Goal: Information Seeking & Learning: Learn about a topic

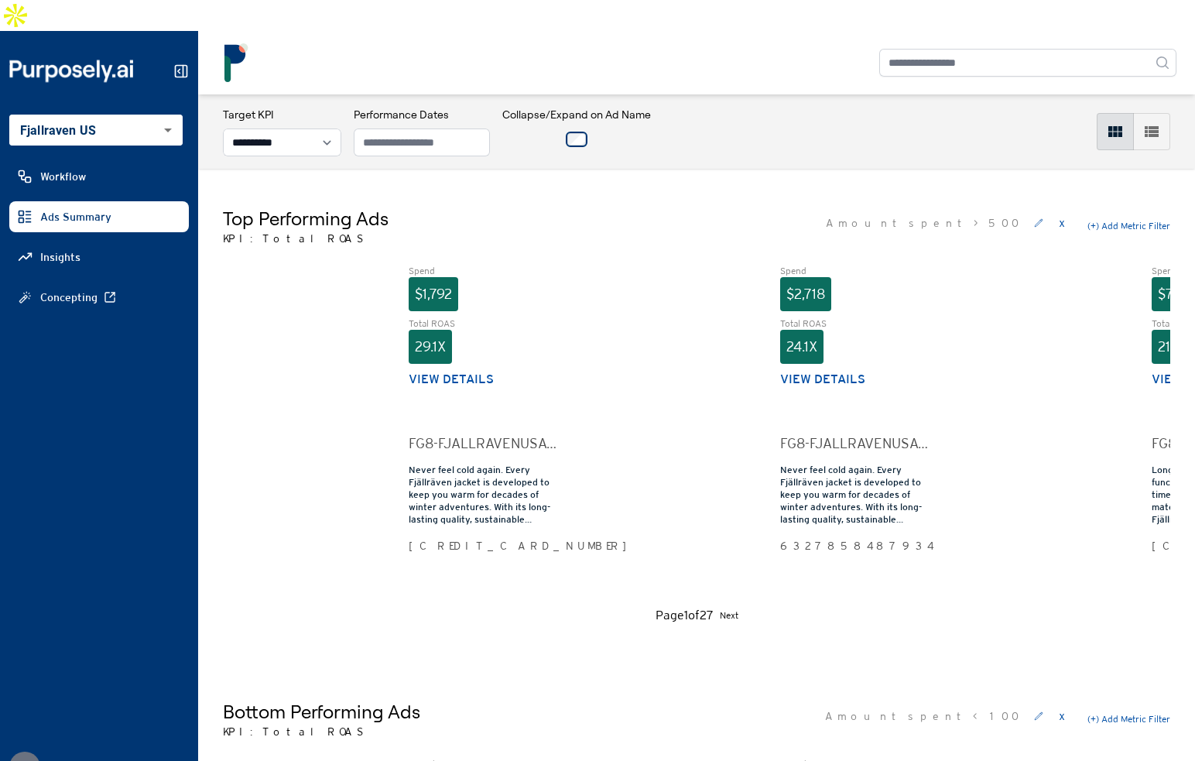
select select "**********"
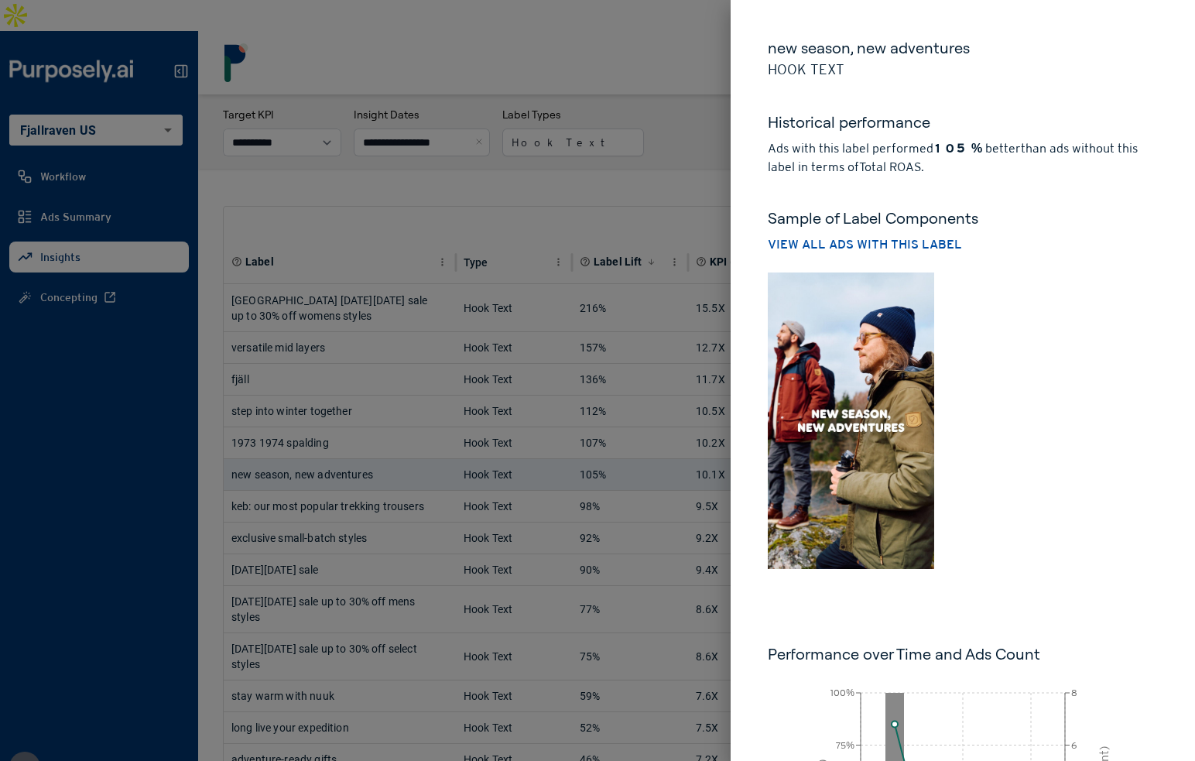
select select "**********"
drag, startPoint x: 698, startPoint y: 118, endPoint x: 633, endPoint y: 242, distance: 140.5
click at [697, 118] on div at bounding box center [597, 380] width 1195 height 761
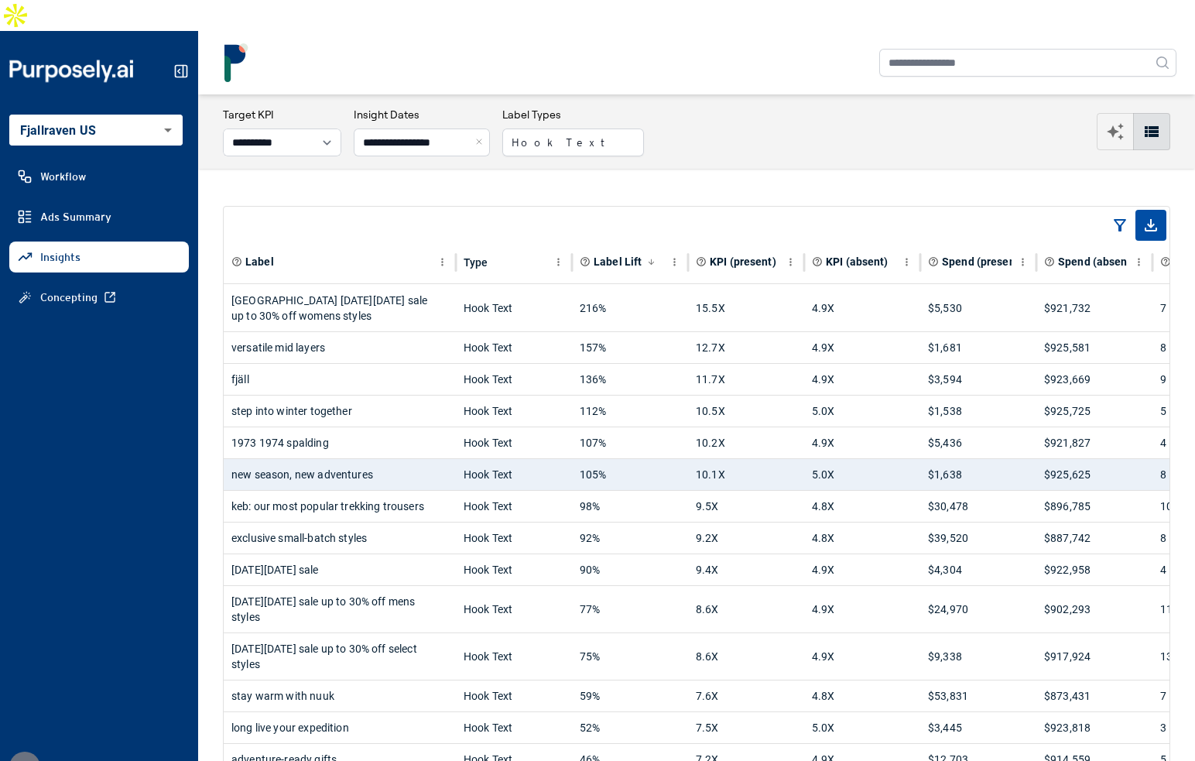
click at [490, 128] on button "Close" at bounding box center [481, 142] width 17 height 28
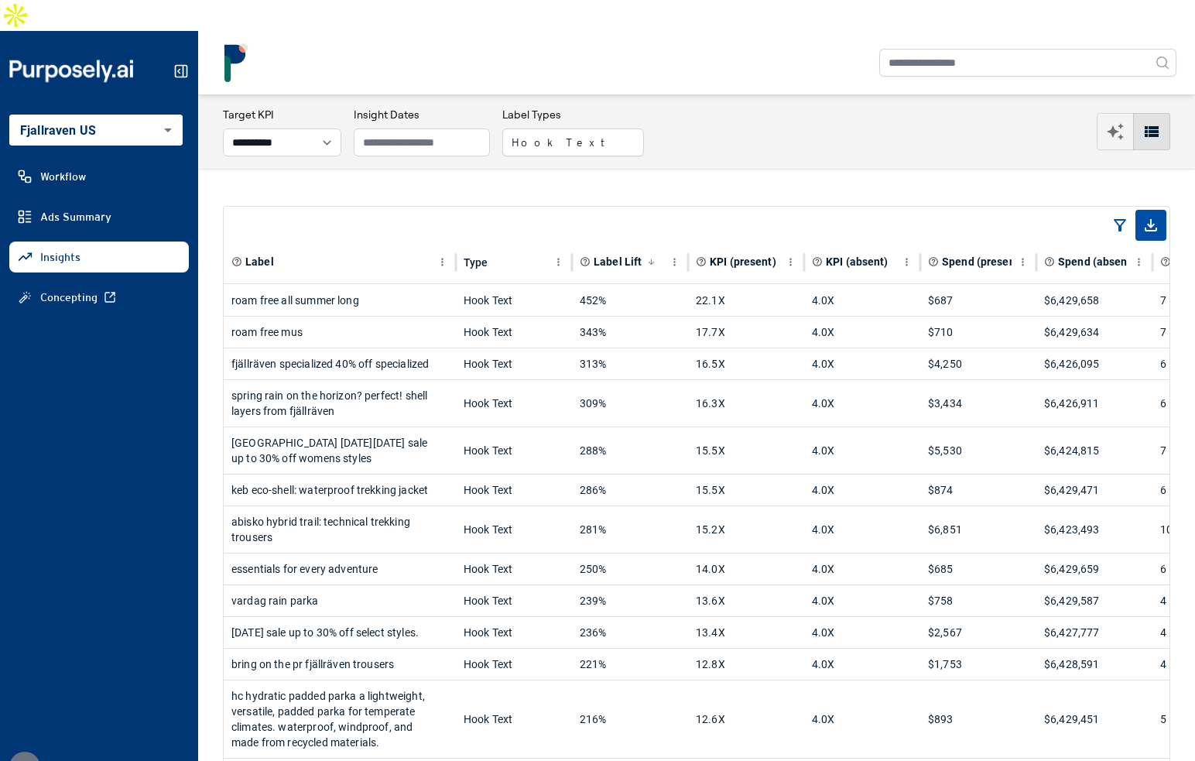
drag, startPoint x: 952, startPoint y: 76, endPoint x: 758, endPoint y: 195, distance: 227.2
click at [952, 107] on div "**********" at bounding box center [696, 132] width 947 height 50
click at [418, 285] on div "roam free all summer long" at bounding box center [339, 300] width 217 height 31
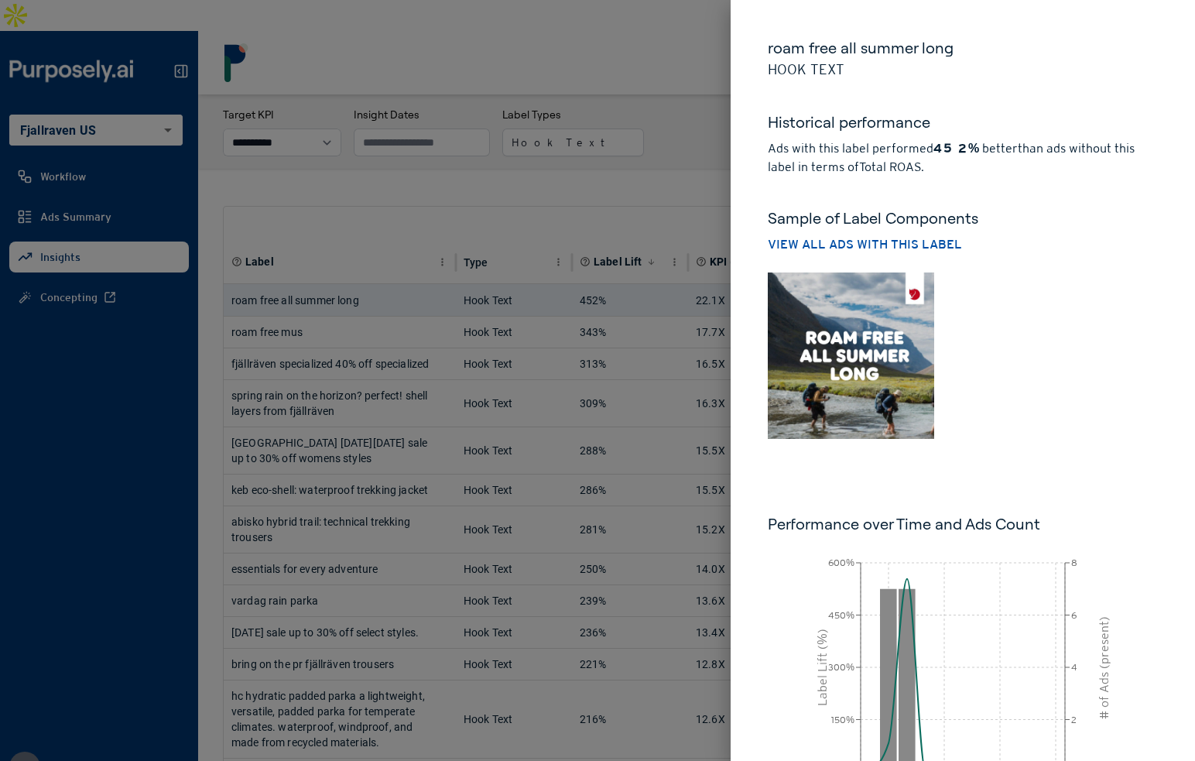
drag, startPoint x: 641, startPoint y: 167, endPoint x: 477, endPoint y: 334, distance: 234.2
click at [641, 167] on div at bounding box center [597, 380] width 1195 height 761
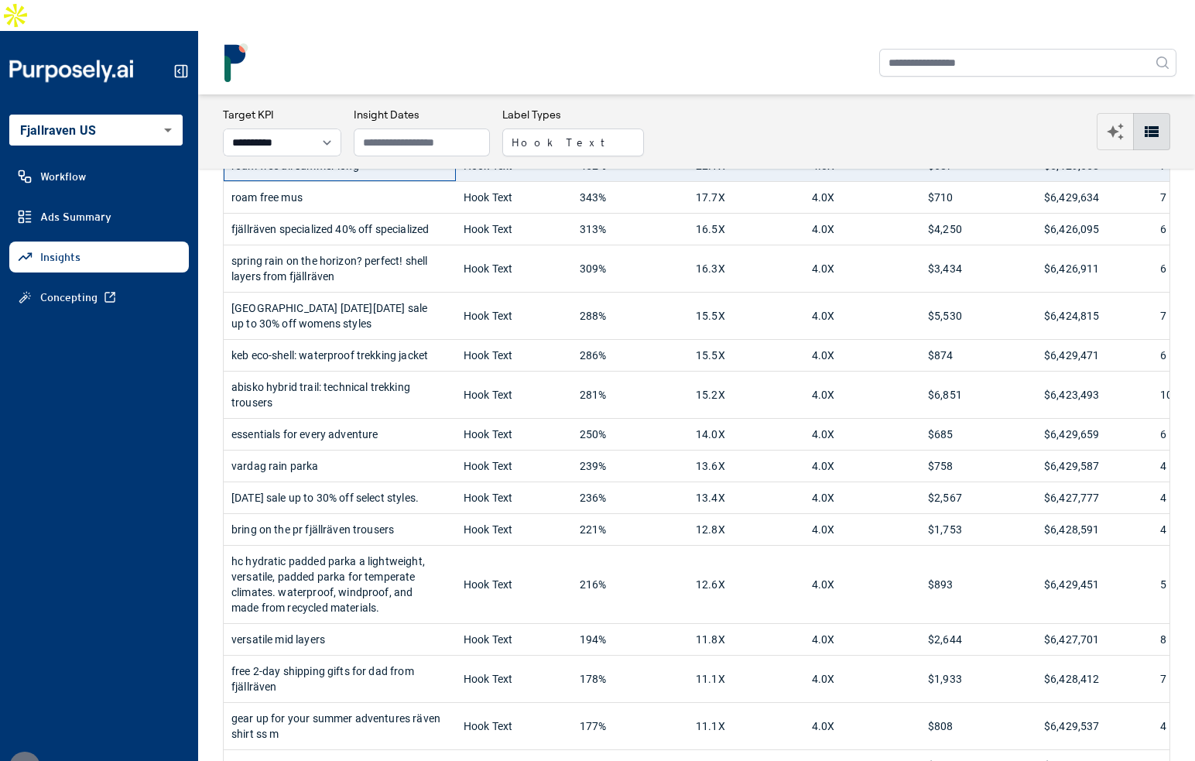
scroll to position [137, 0]
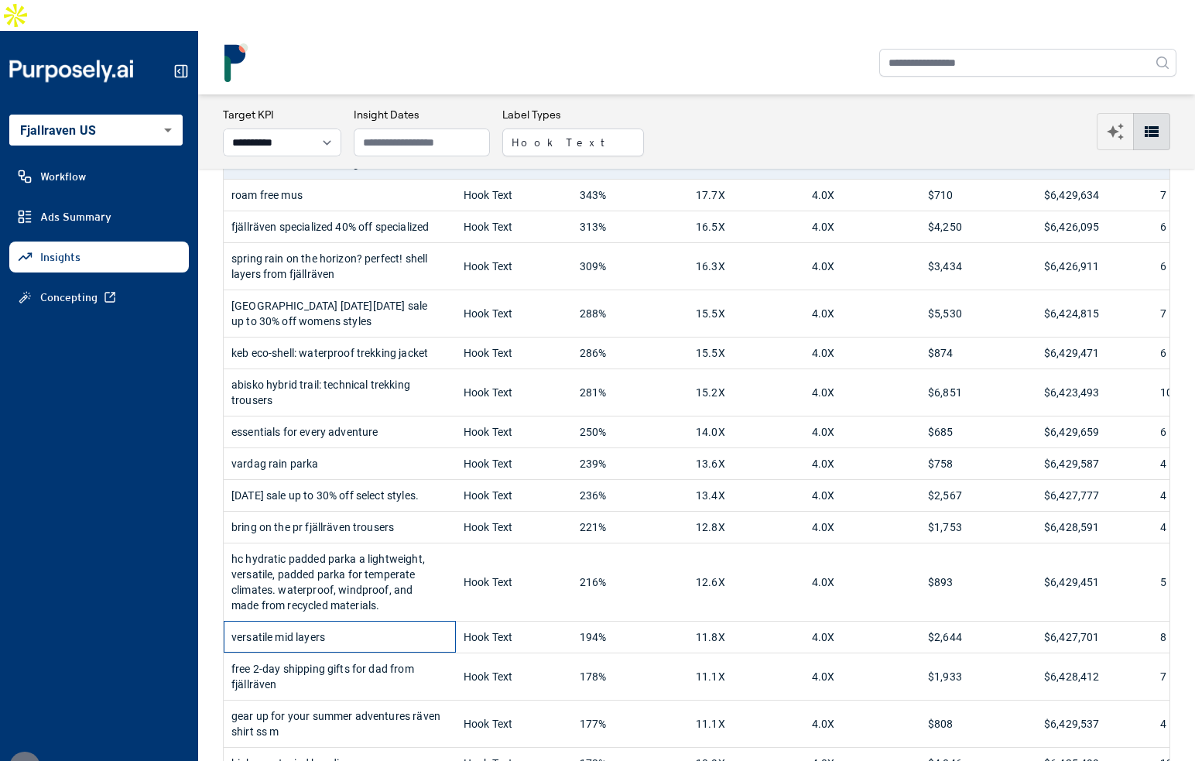
click at [379, 621] on div "versatile mid layers" at bounding box center [339, 636] width 217 height 31
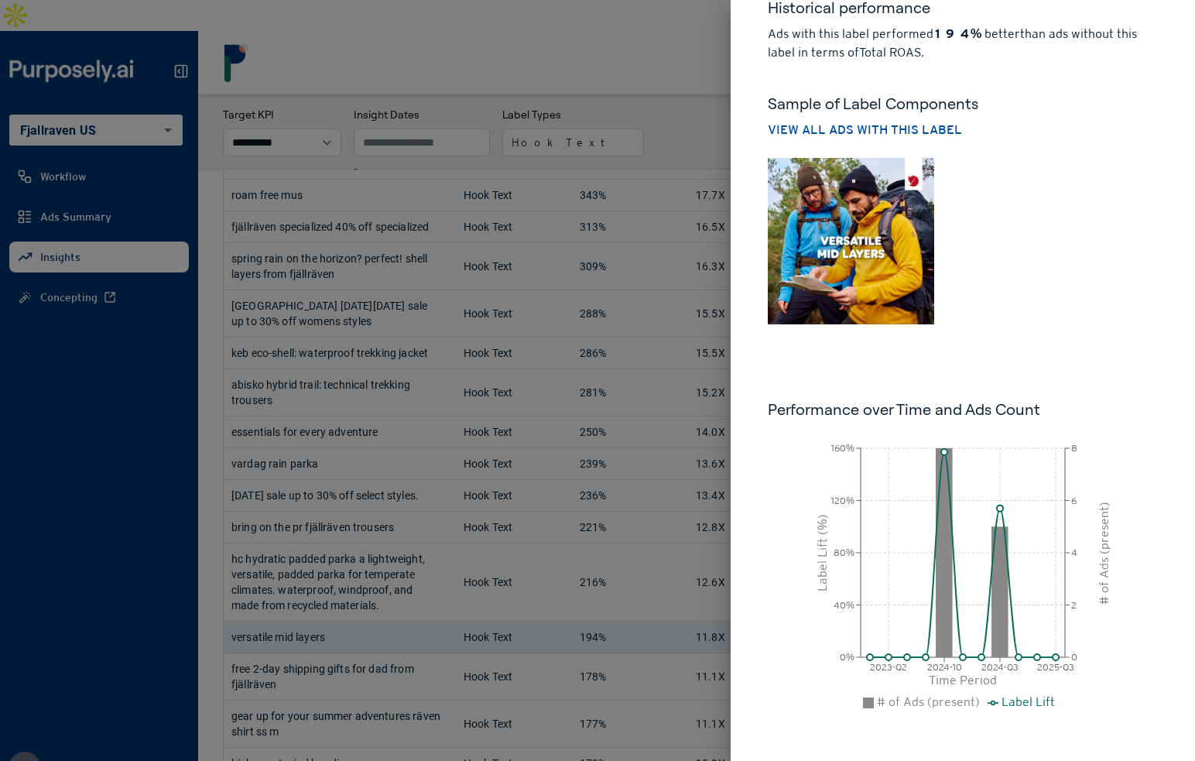
scroll to position [133, 0]
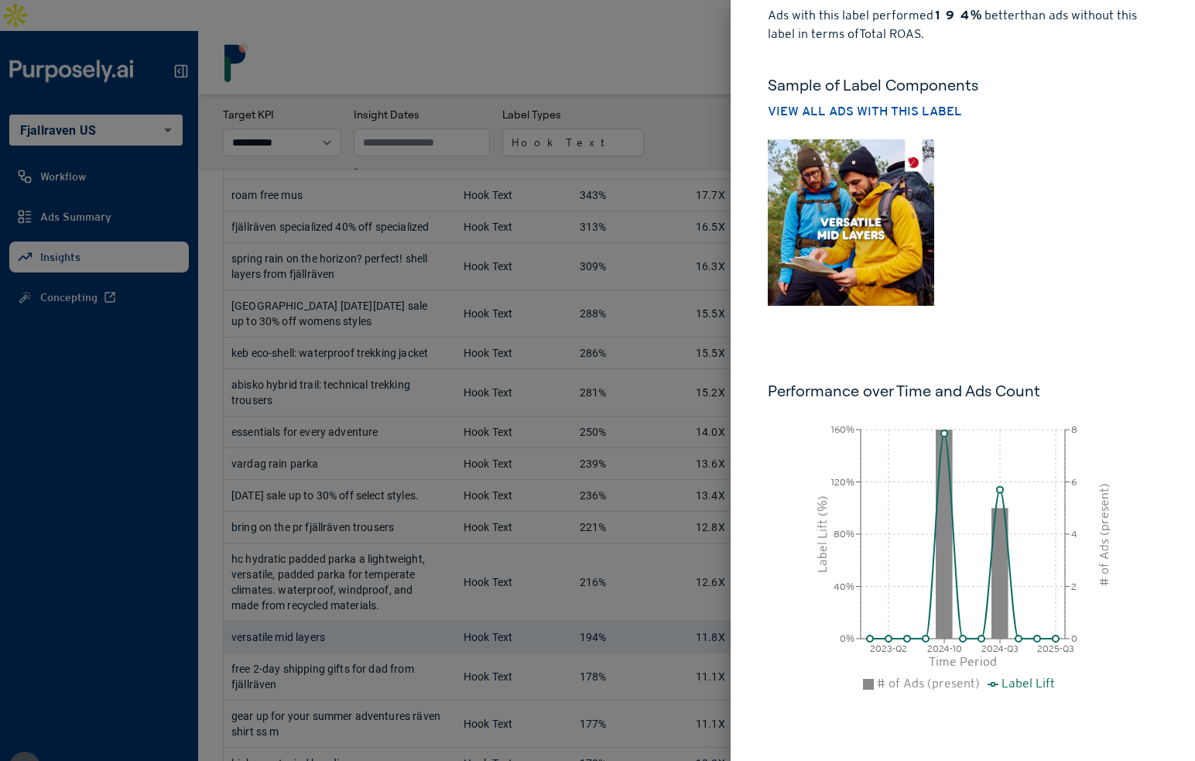
click at [619, 435] on div at bounding box center [597, 380] width 1195 height 761
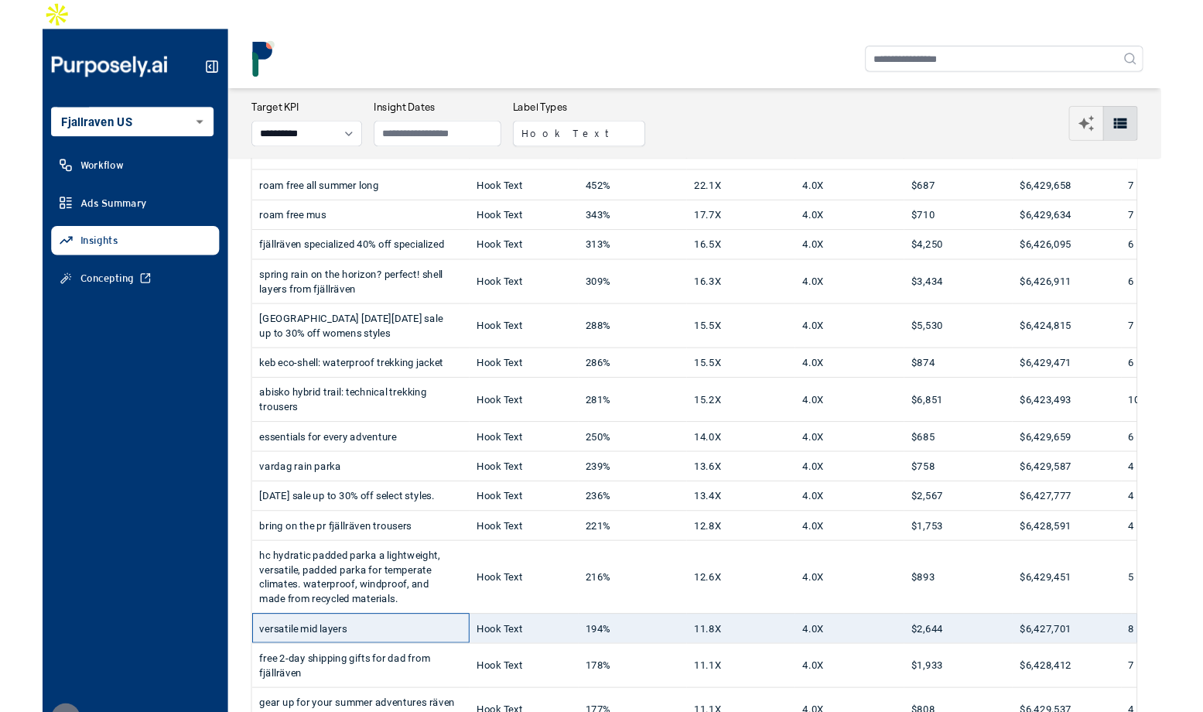
scroll to position [0, 0]
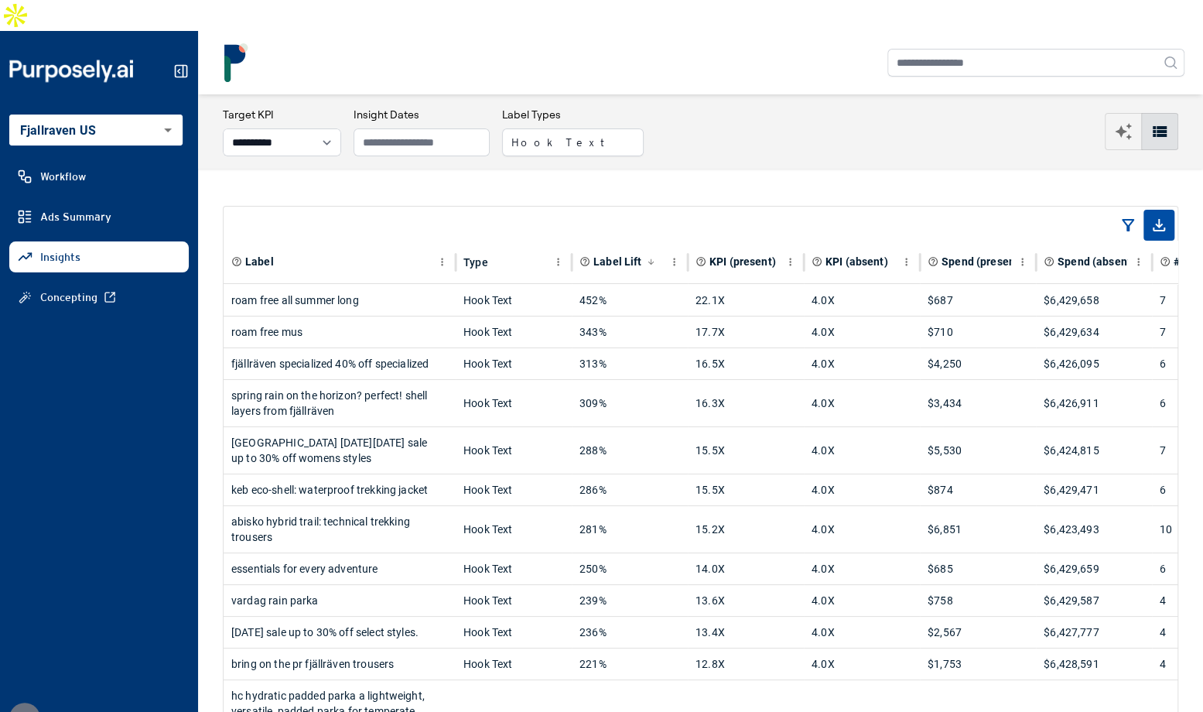
click at [470, 49] on div at bounding box center [701, 62] width 968 height 39
click at [559, 128] on button "Hook Text" at bounding box center [573, 142] width 142 height 28
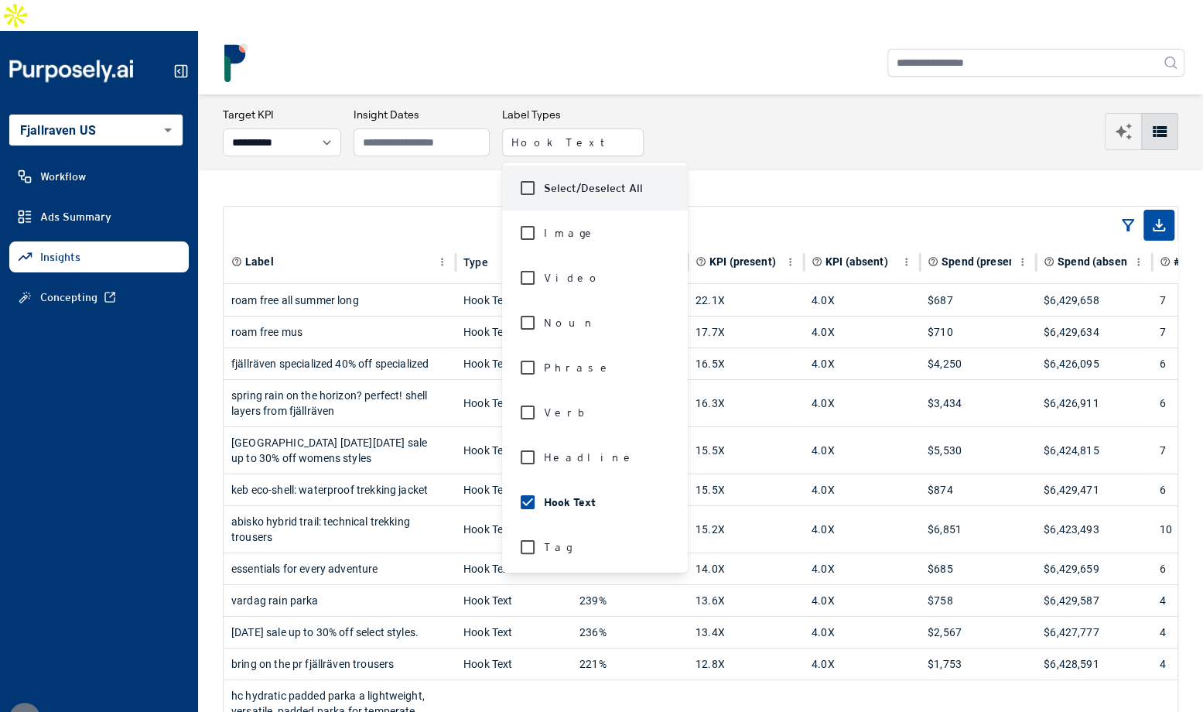
click at [681, 107] on div "**********" at bounding box center [701, 132] width 956 height 50
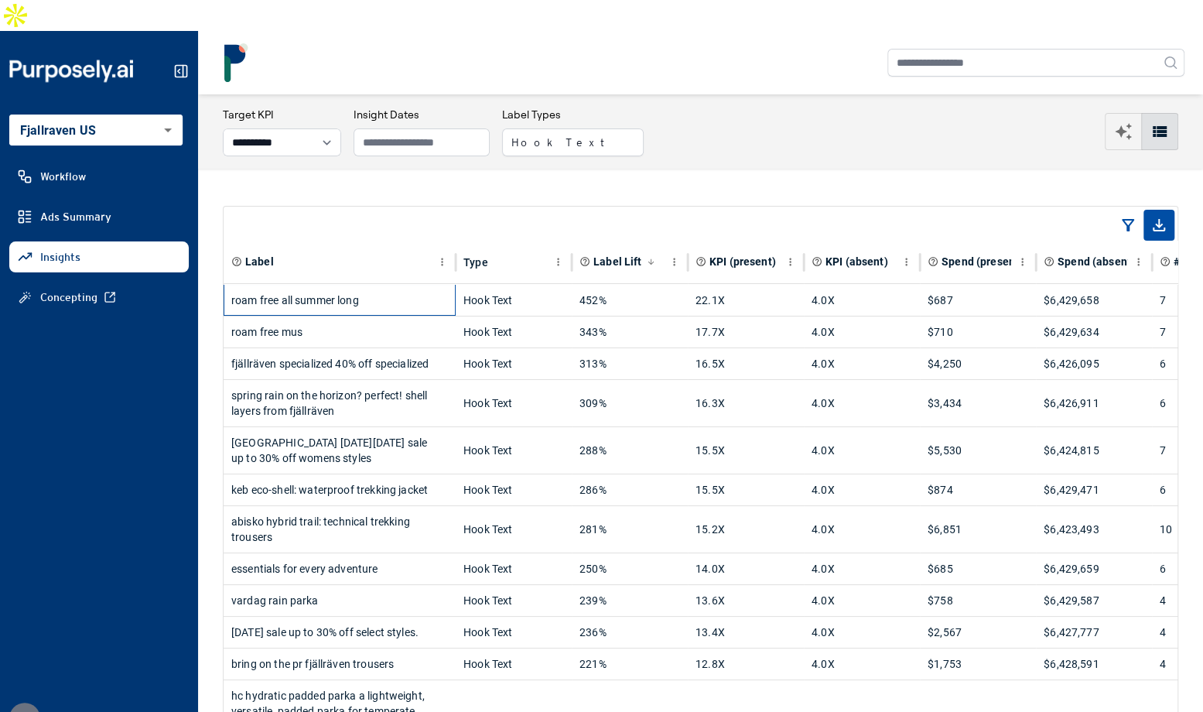
click at [402, 285] on div "roam free all summer long" at bounding box center [339, 300] width 217 height 31
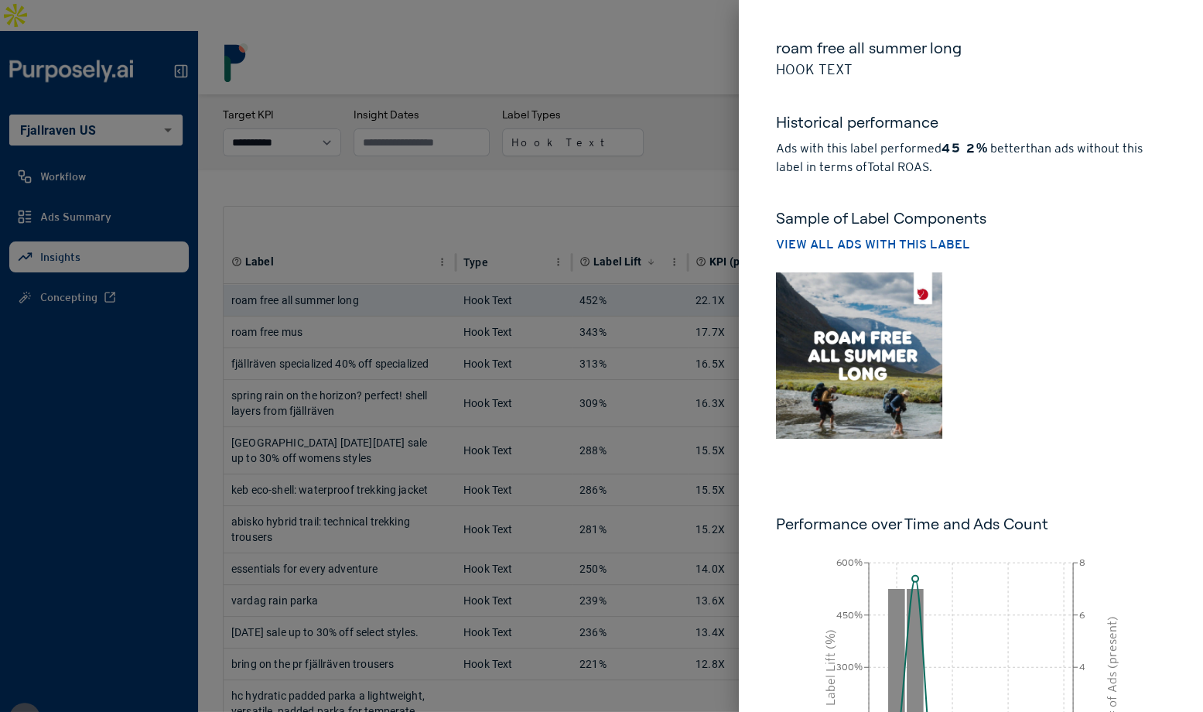
click at [860, 339] on img at bounding box center [859, 355] width 166 height 166
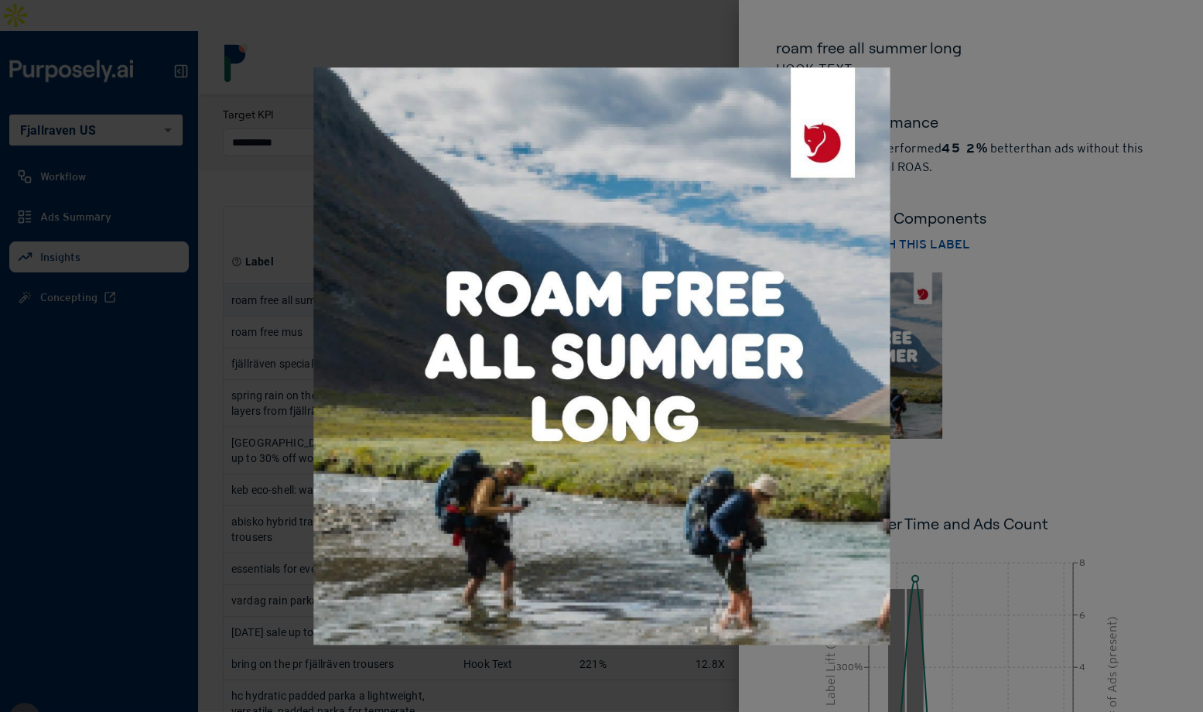
click at [1045, 350] on div at bounding box center [601, 356] width 1203 height 712
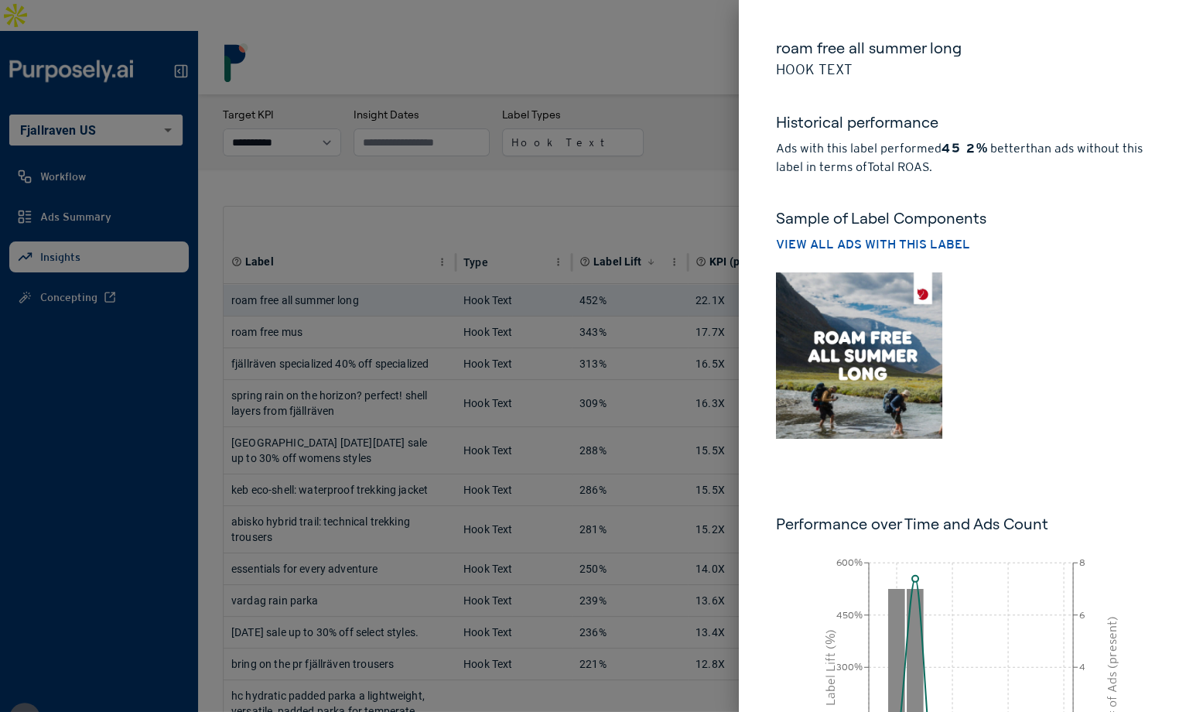
click at [698, 145] on div at bounding box center [601, 356] width 1203 height 712
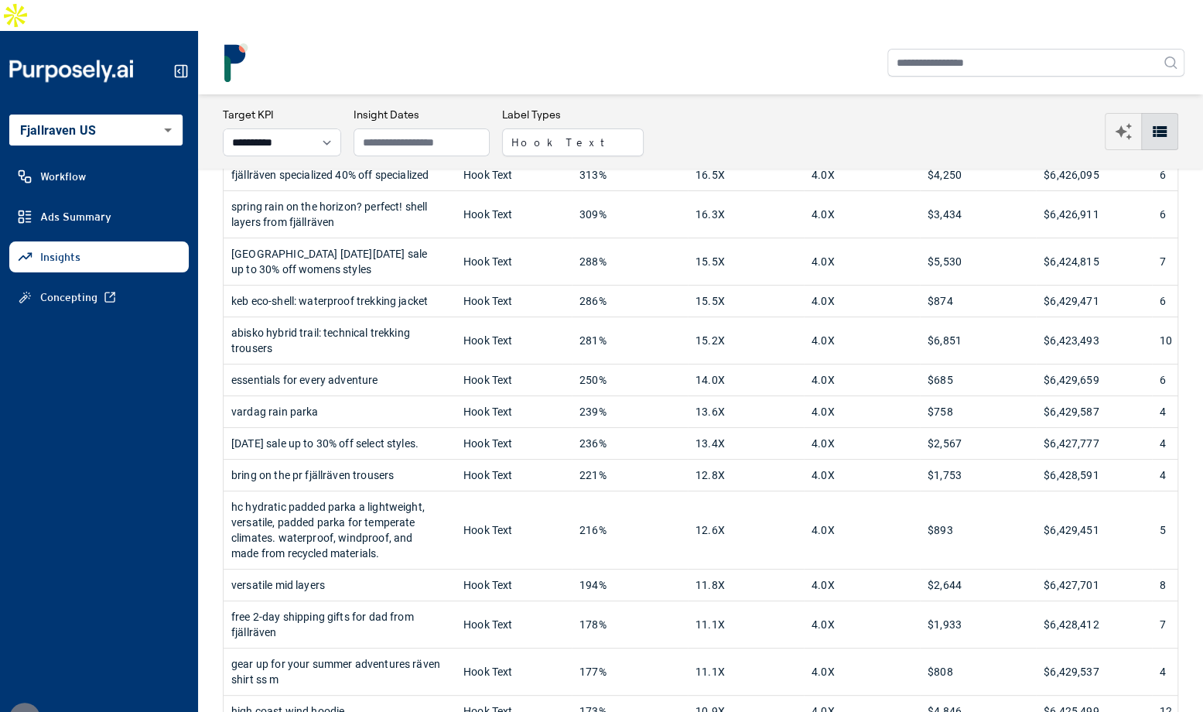
scroll to position [193, 0]
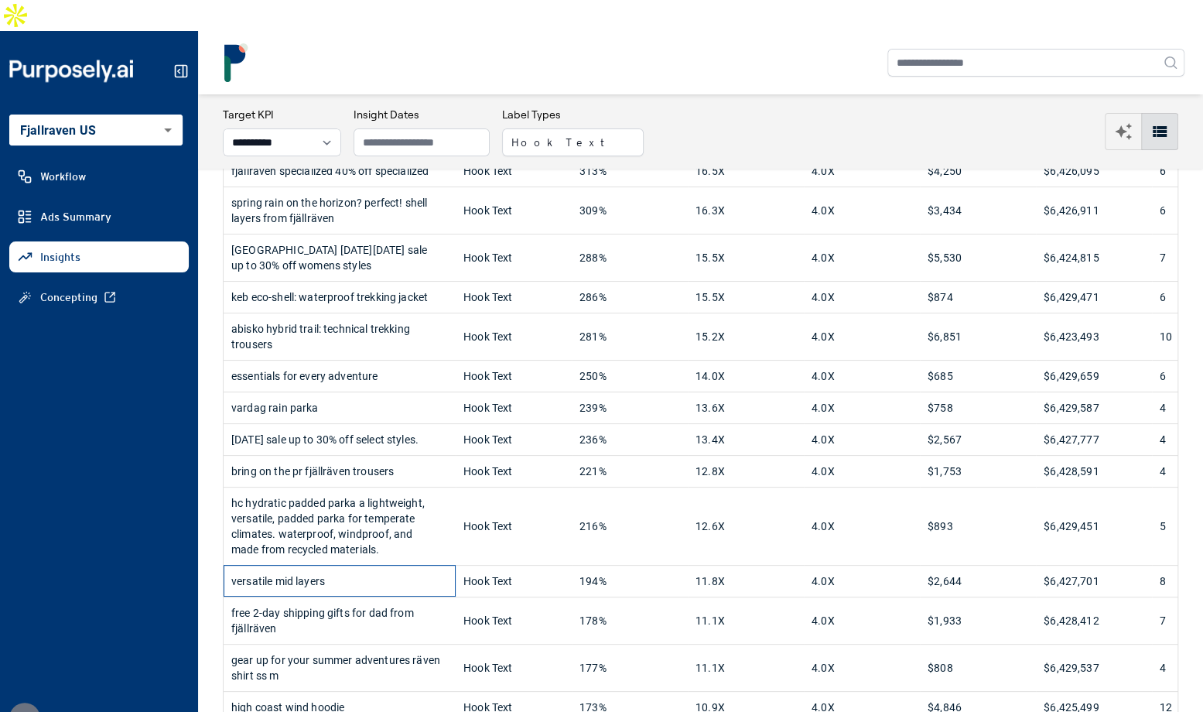
click at [404, 566] on div "versatile mid layers" at bounding box center [339, 581] width 217 height 31
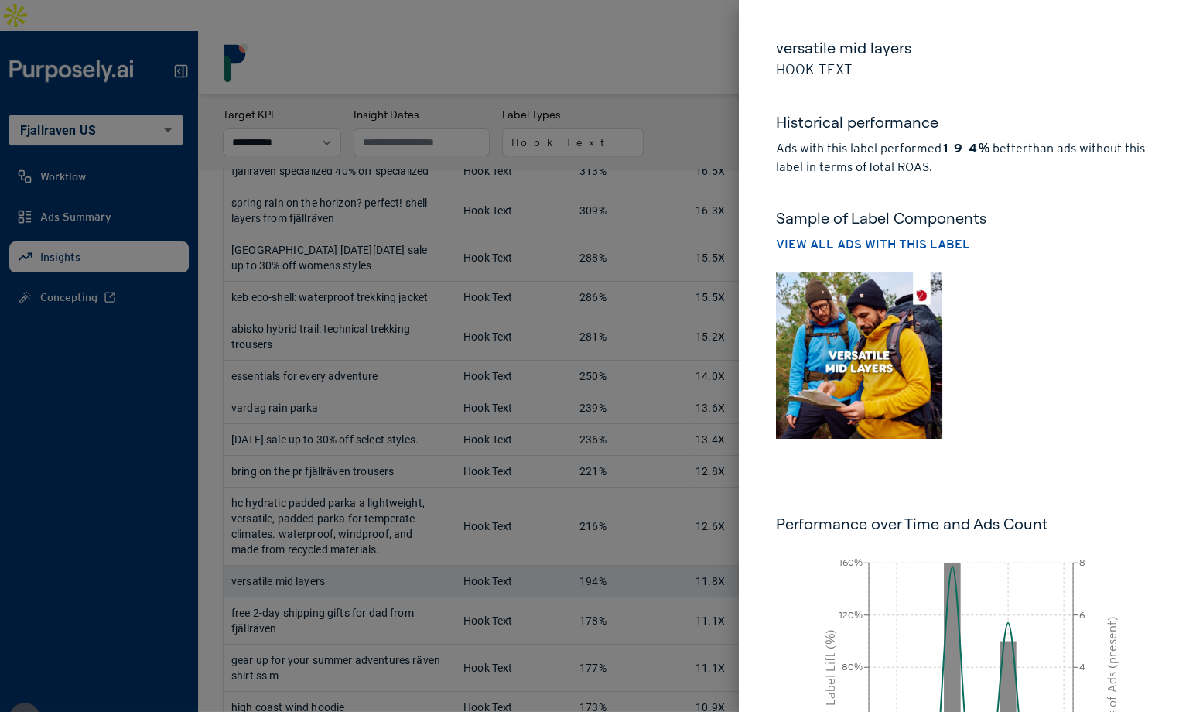
click at [860, 357] on img at bounding box center [859, 355] width 166 height 166
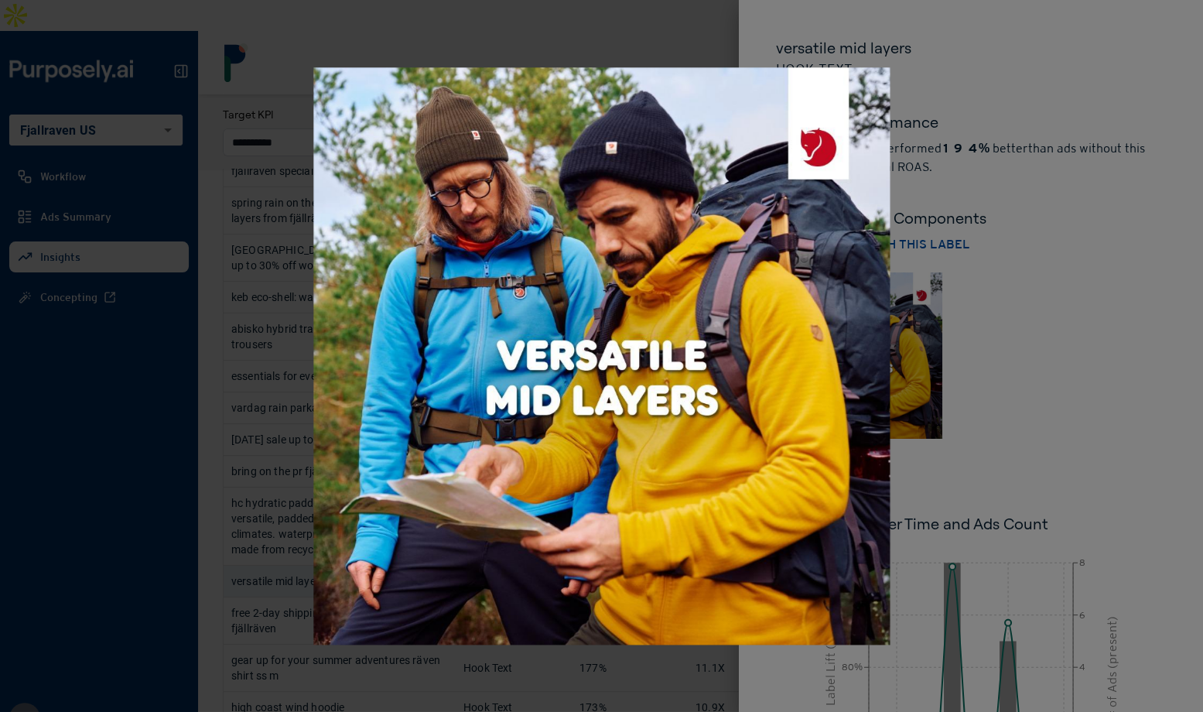
click at [1055, 359] on div at bounding box center [601, 356] width 1203 height 712
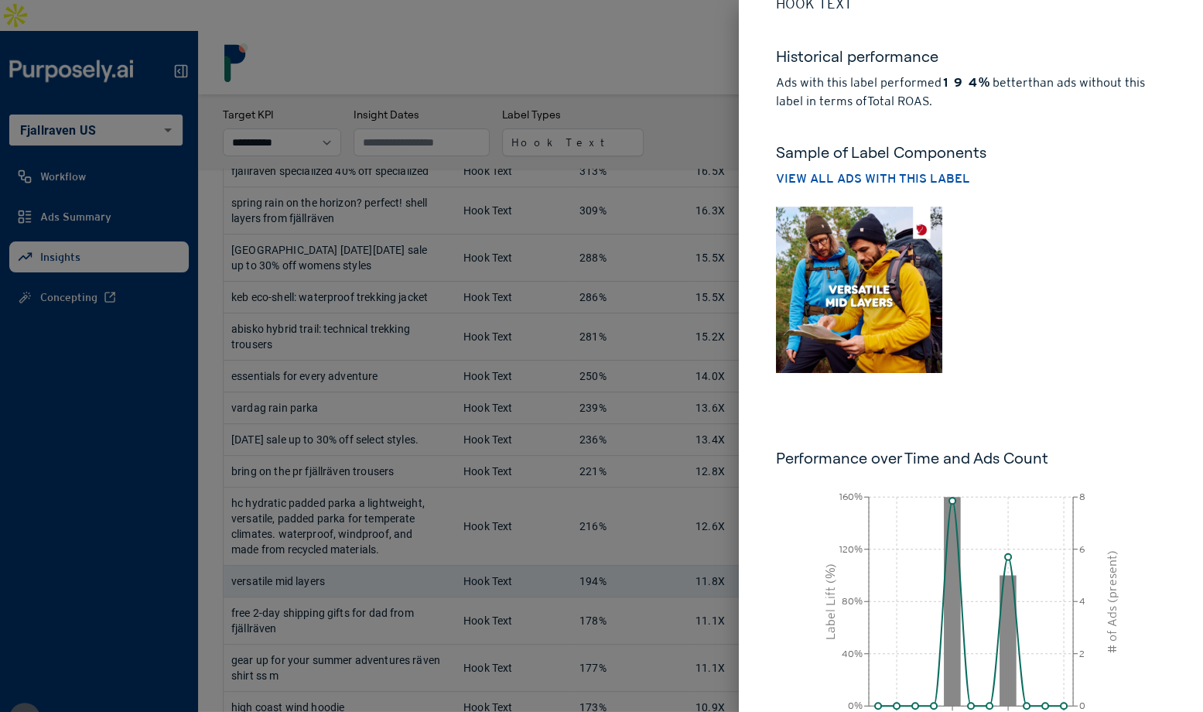
scroll to position [0, 0]
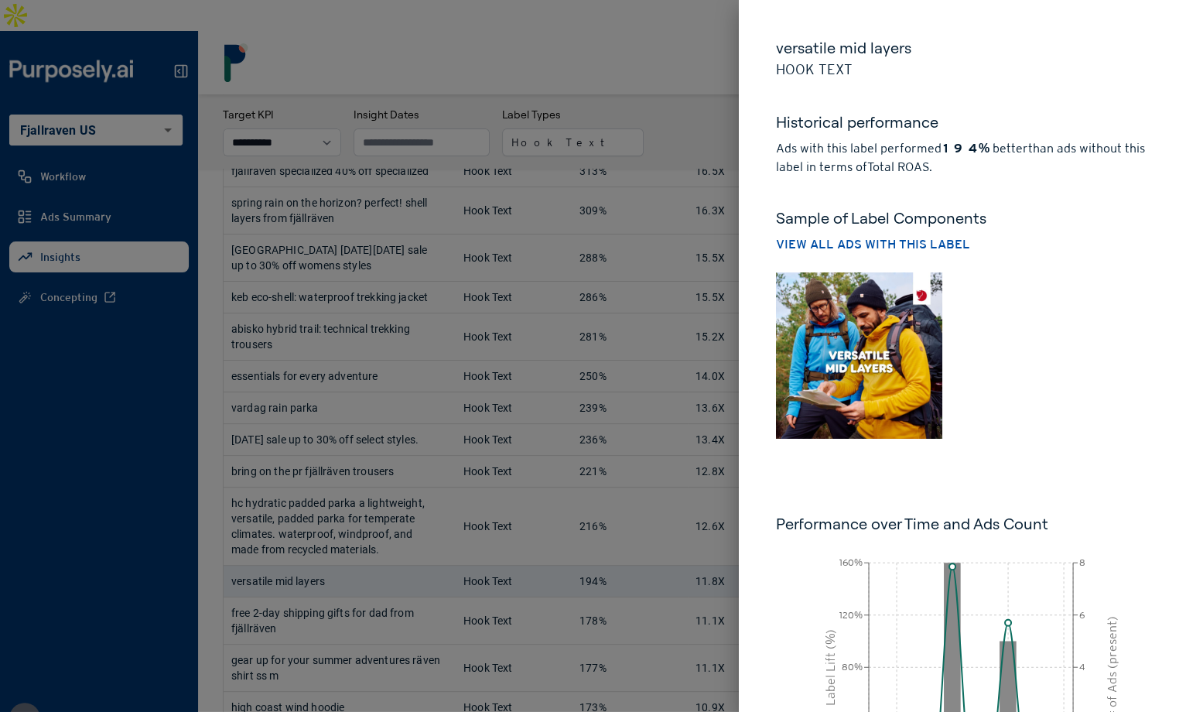
click at [946, 145] on strong "194%" at bounding box center [966, 148] width 48 height 15
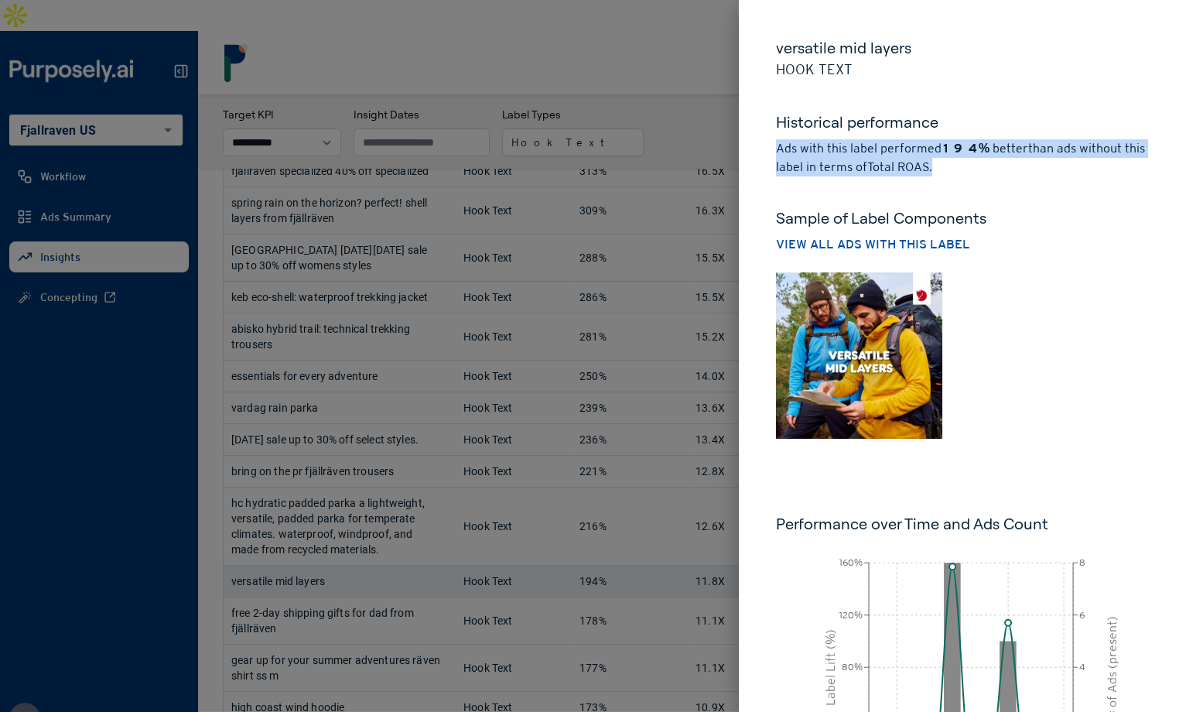
drag, startPoint x: 953, startPoint y: 169, endPoint x: 749, endPoint y: 149, distance: 205.3
click at [749, 149] on div "versatile mid layers Hook Text Historical performance Ads with this label perfo…" at bounding box center [971, 447] width 464 height 894
click at [949, 161] on p "Ads with this label performed 194% better than ads without this label in terms …" at bounding box center [971, 157] width 390 height 37
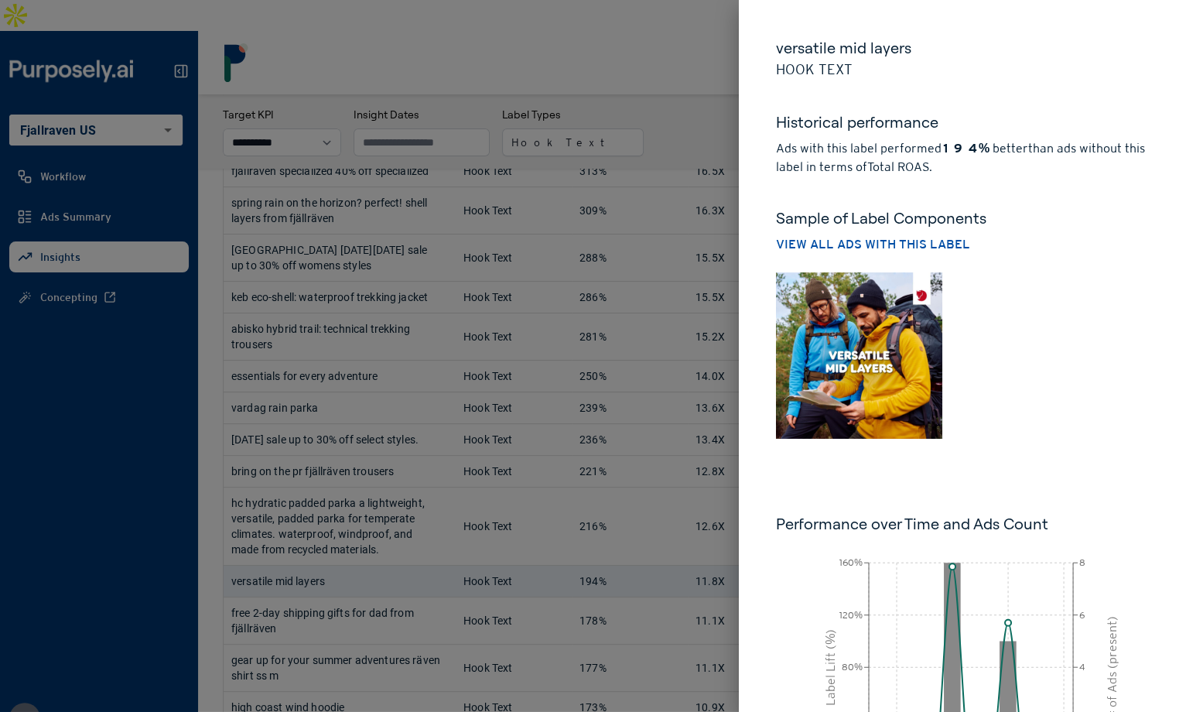
click at [654, 101] on div at bounding box center [601, 356] width 1203 height 712
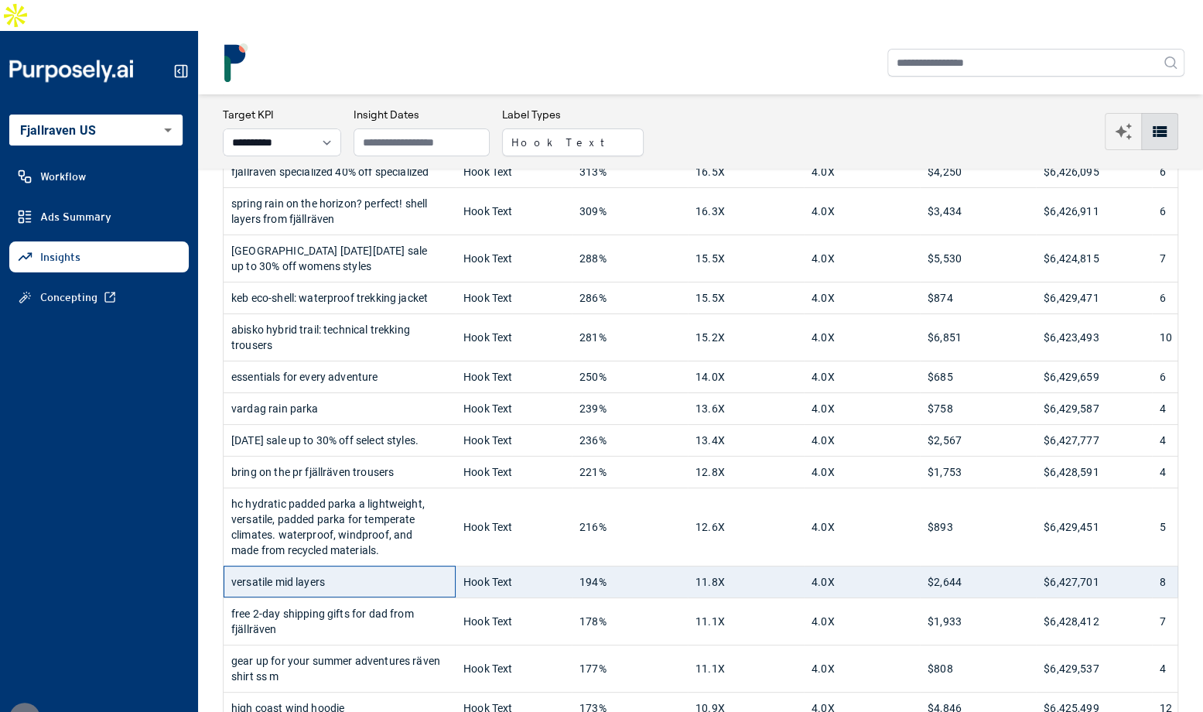
scroll to position [195, 0]
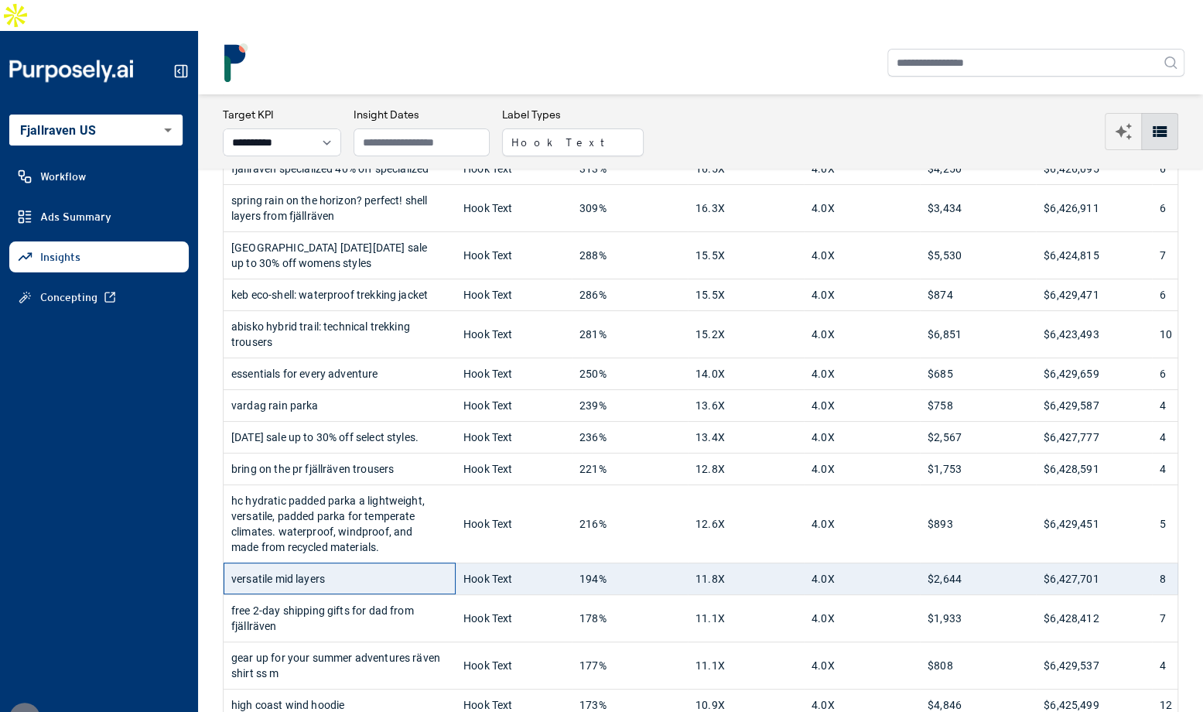
click at [351, 563] on div "versatile mid layers" at bounding box center [339, 578] width 217 height 31
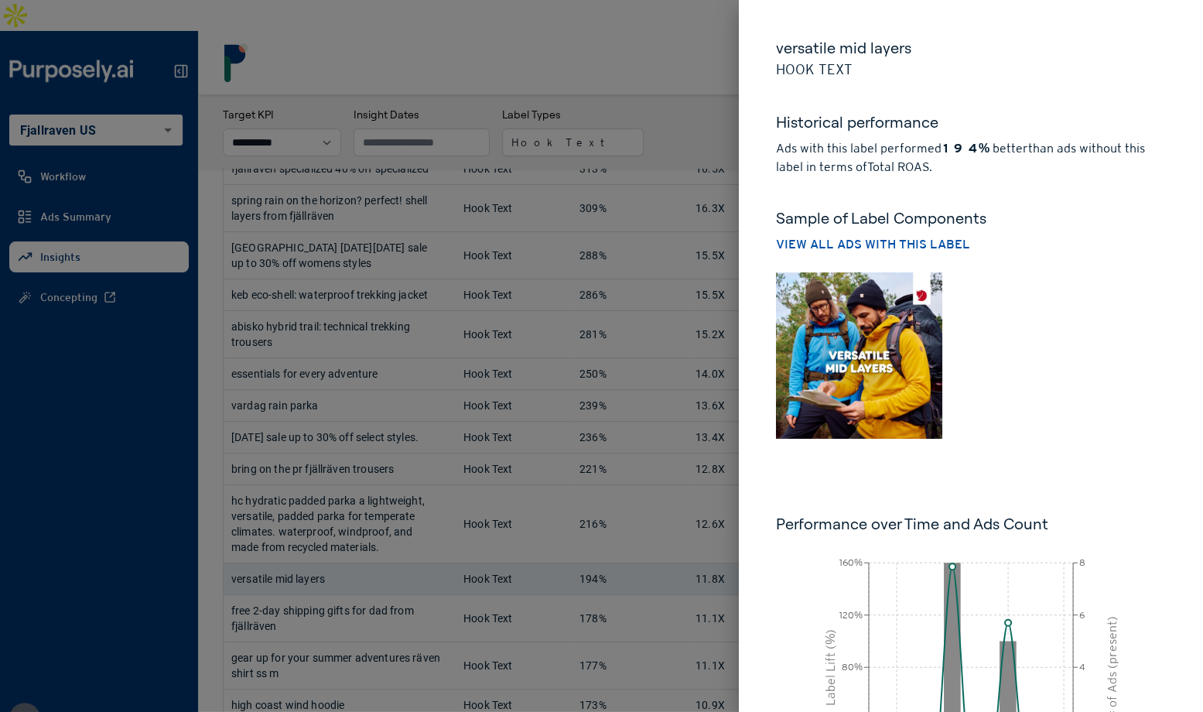
click at [682, 102] on div at bounding box center [601, 356] width 1203 height 712
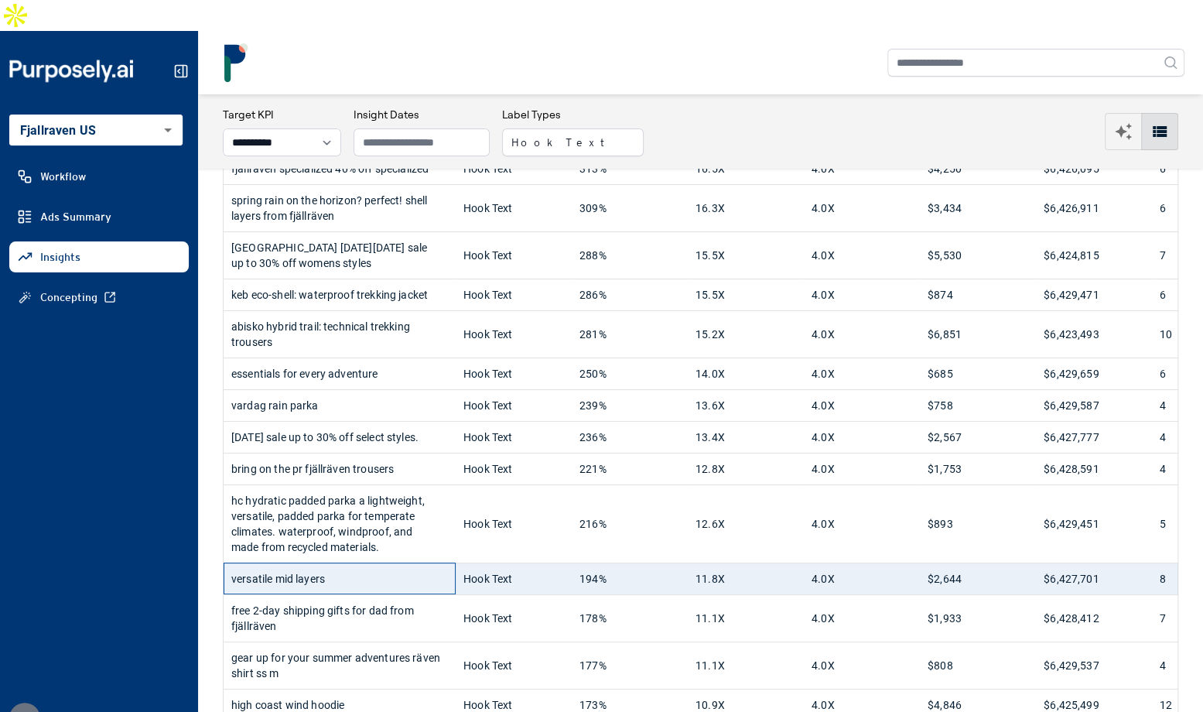
scroll to position [0, 0]
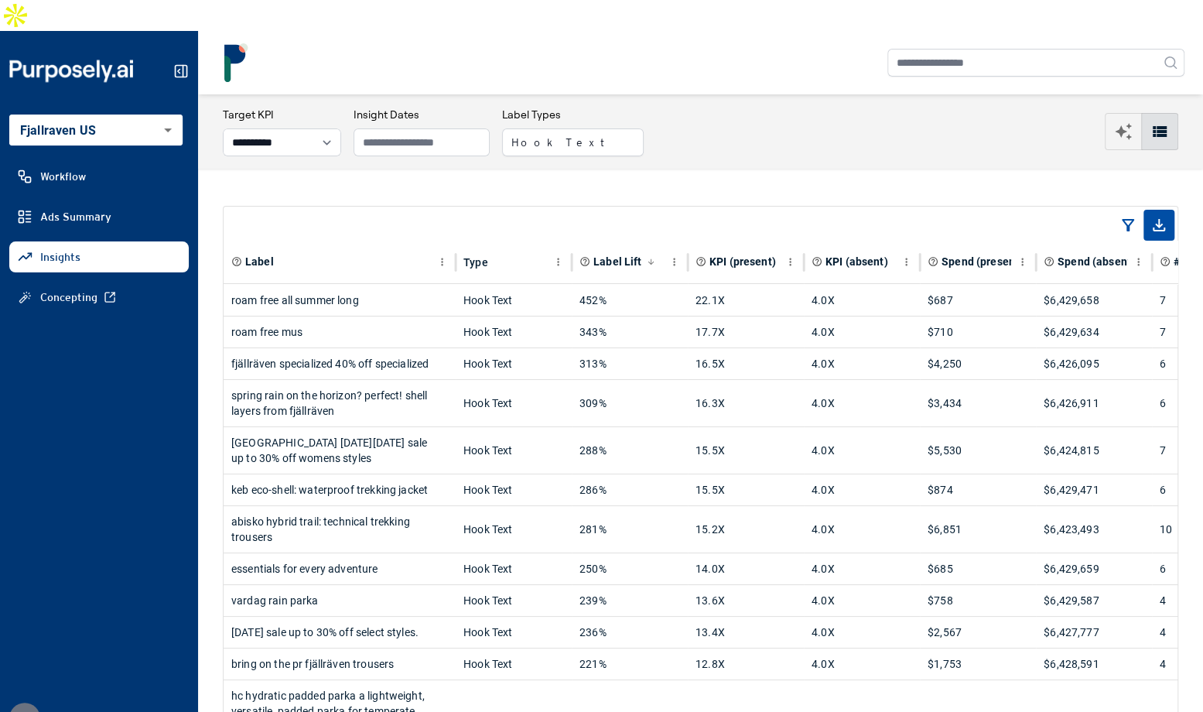
click at [962, 49] on input "text" at bounding box center [1036, 63] width 297 height 28
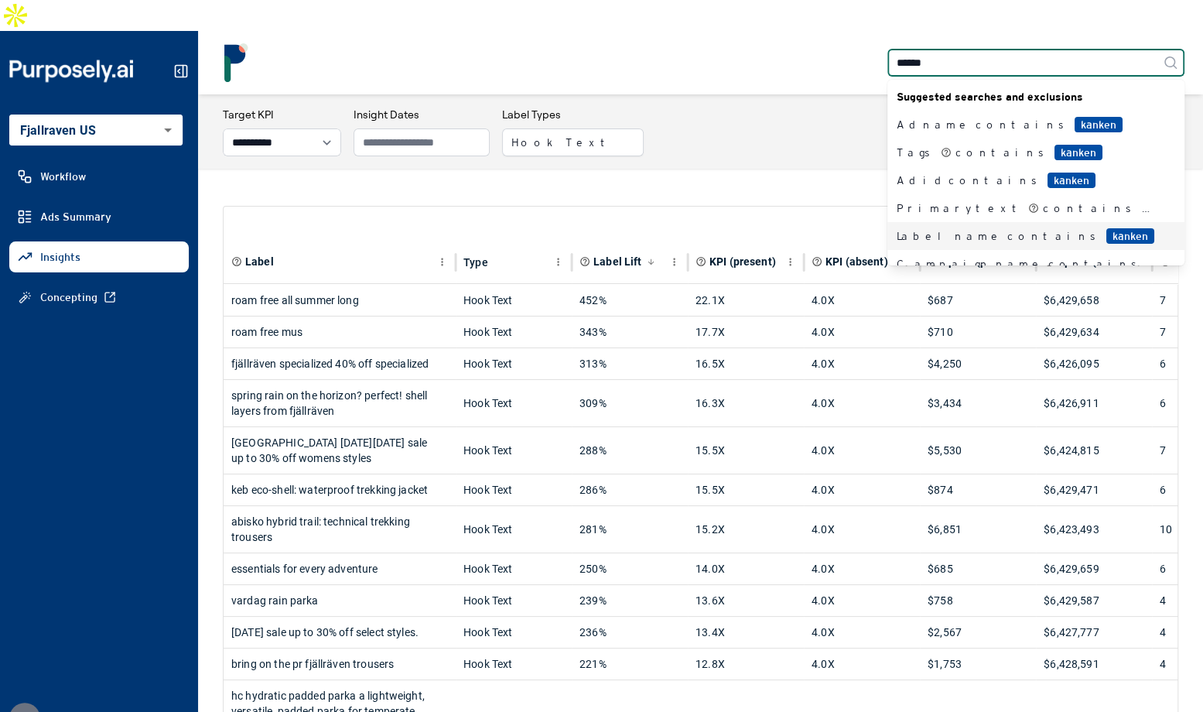
type input "******"
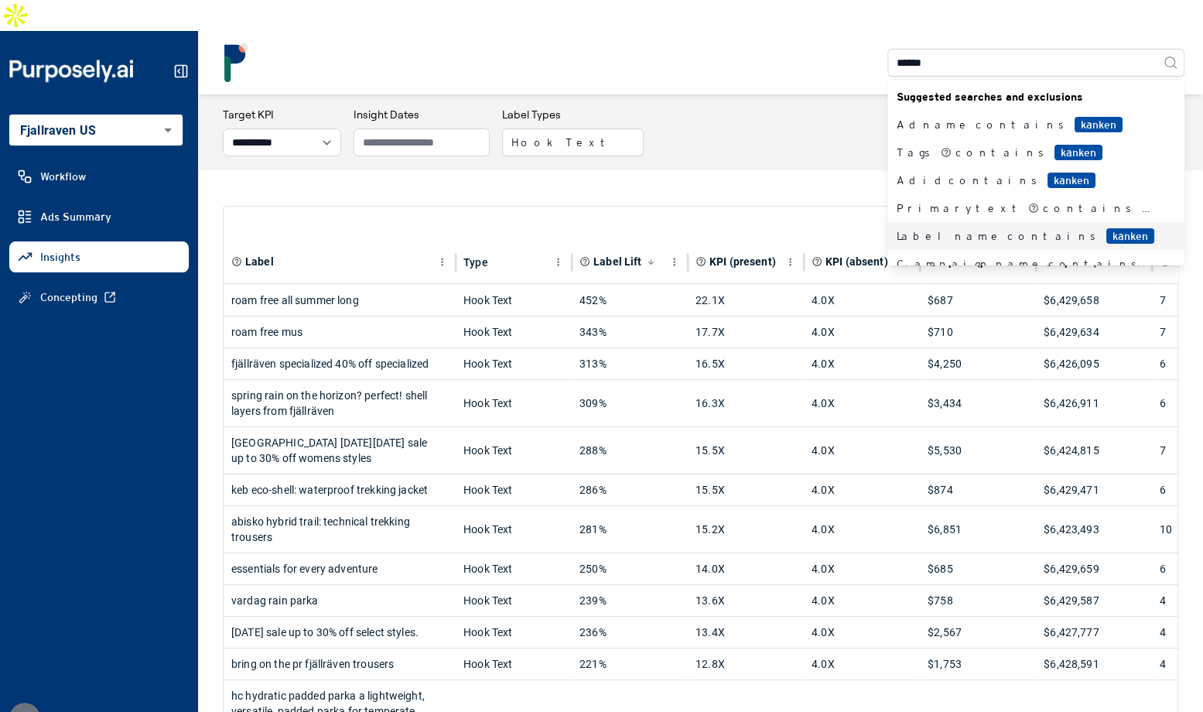
click at [955, 228] on div "Label name contains kanken" at bounding box center [1027, 235] width 260 height 15
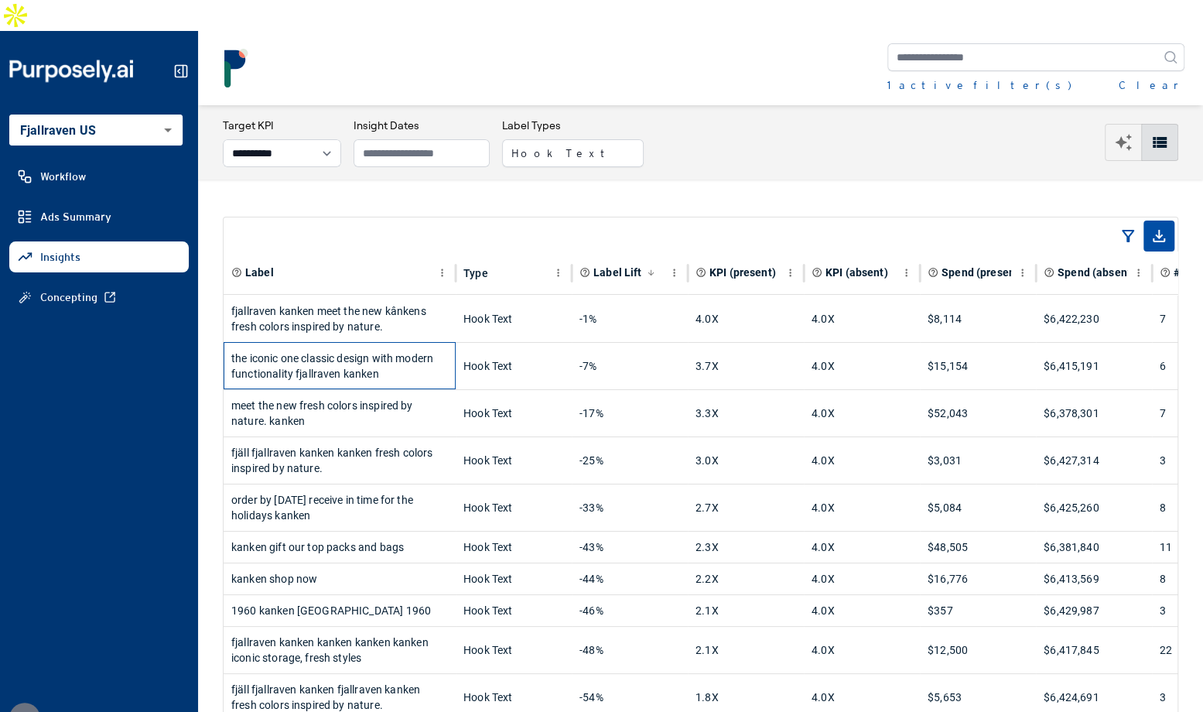
click at [405, 343] on div "the iconic one classic design with modern functionality fjallraven kanken" at bounding box center [339, 366] width 217 height 46
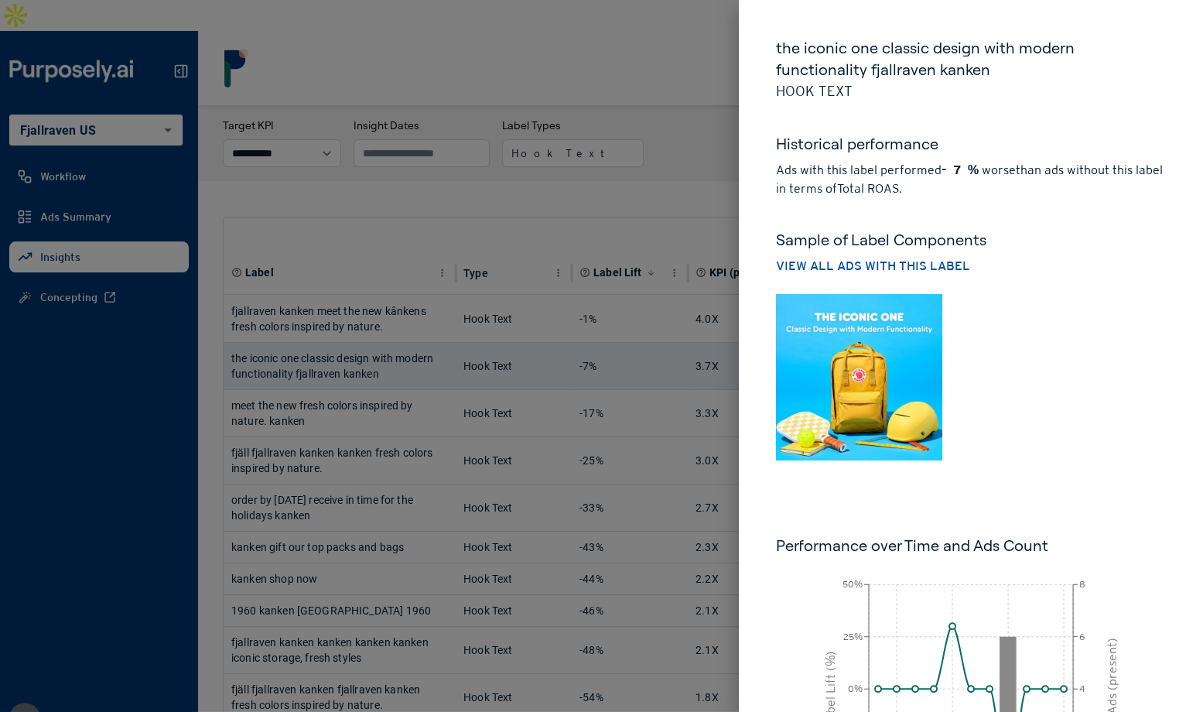
click at [878, 416] on img at bounding box center [859, 377] width 166 height 166
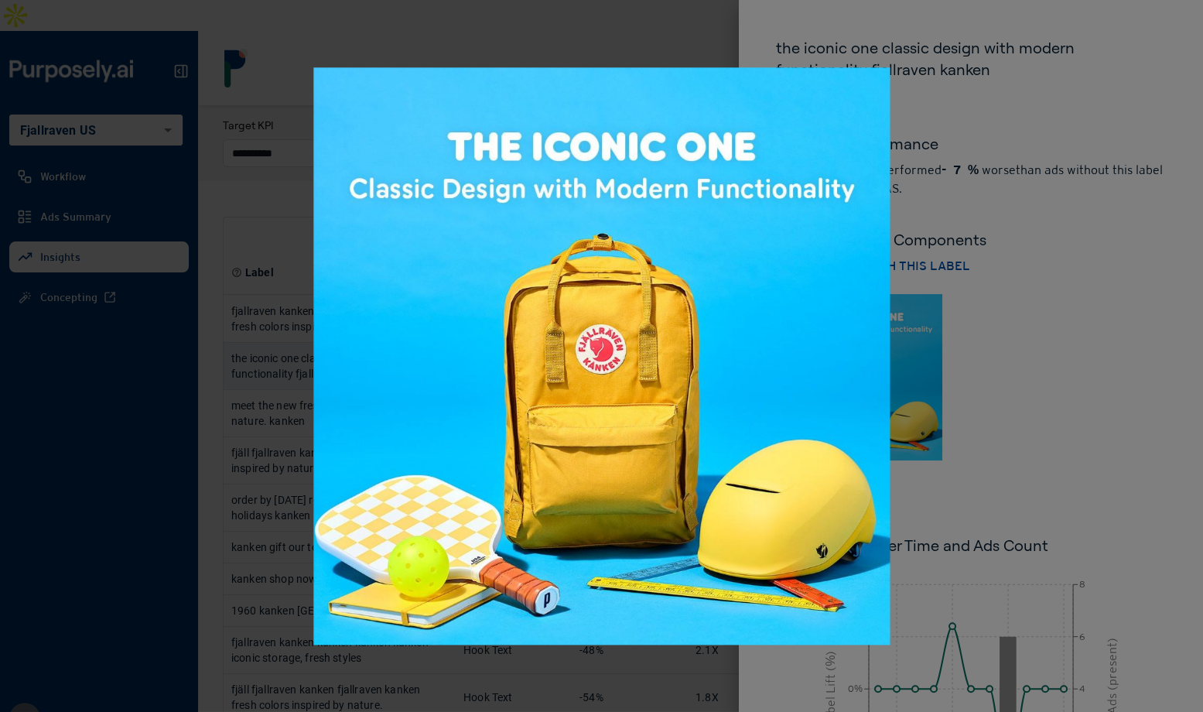
click at [999, 392] on div at bounding box center [601, 356] width 1203 height 712
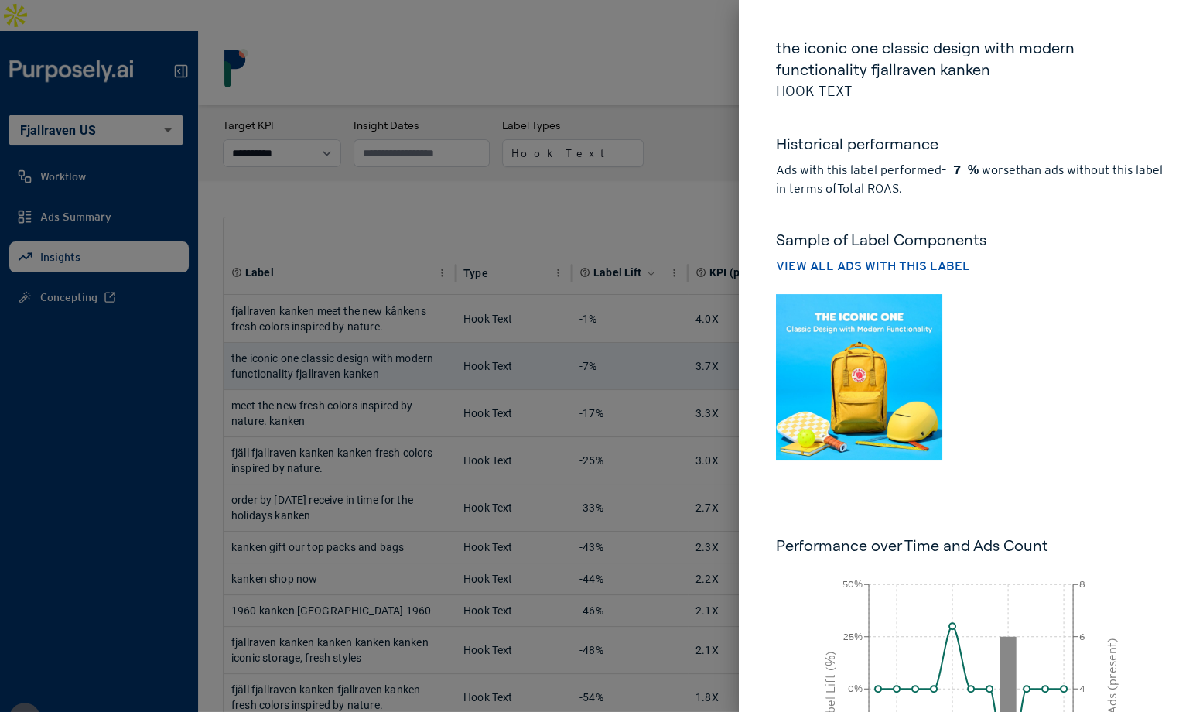
click at [679, 152] on div at bounding box center [601, 356] width 1203 height 712
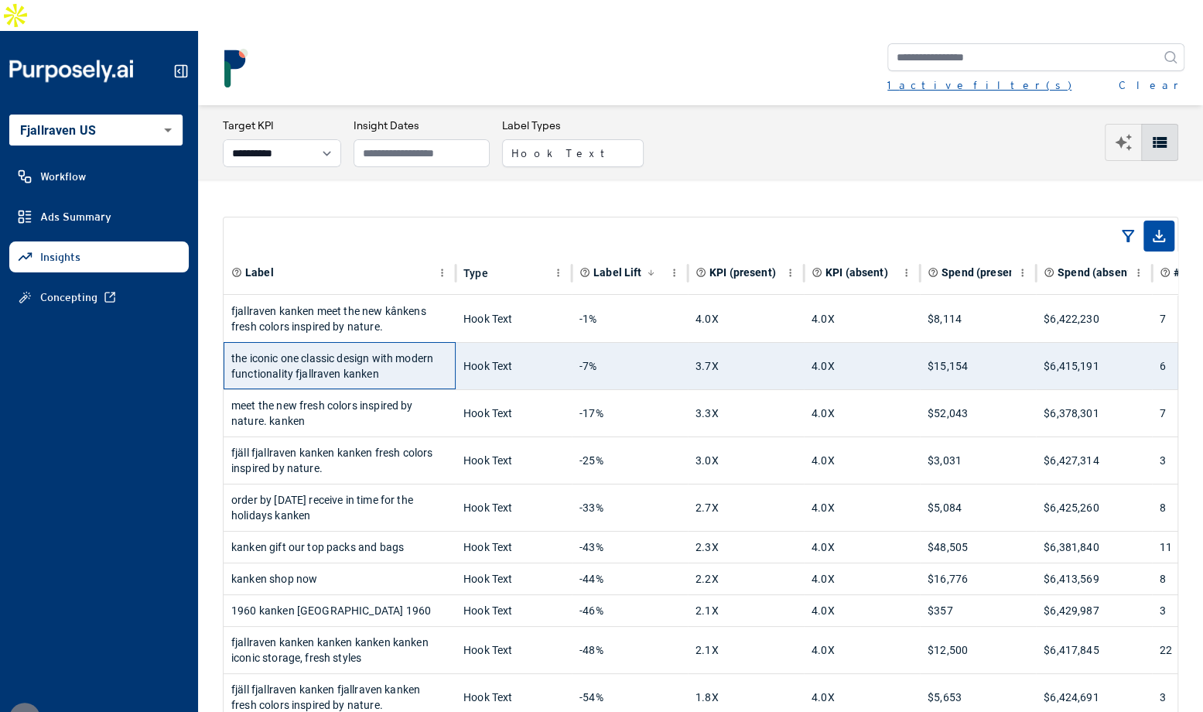
click at [939, 77] on div "1 active filter(s)" at bounding box center [980, 84] width 184 height 15
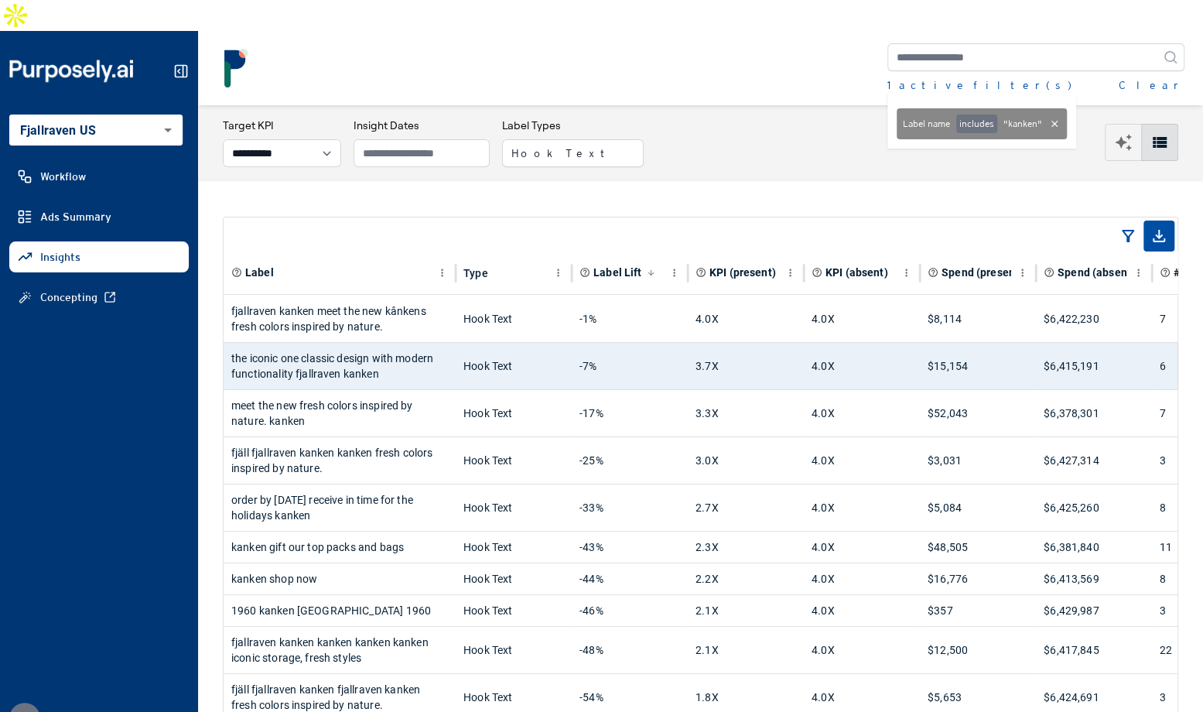
click at [792, 119] on div "**********" at bounding box center [701, 143] width 956 height 50
click at [751, 146] on div "**********" at bounding box center [700, 142] width 1005 height 74
click at [1161, 77] on button "Clear" at bounding box center [1152, 84] width 66 height 15
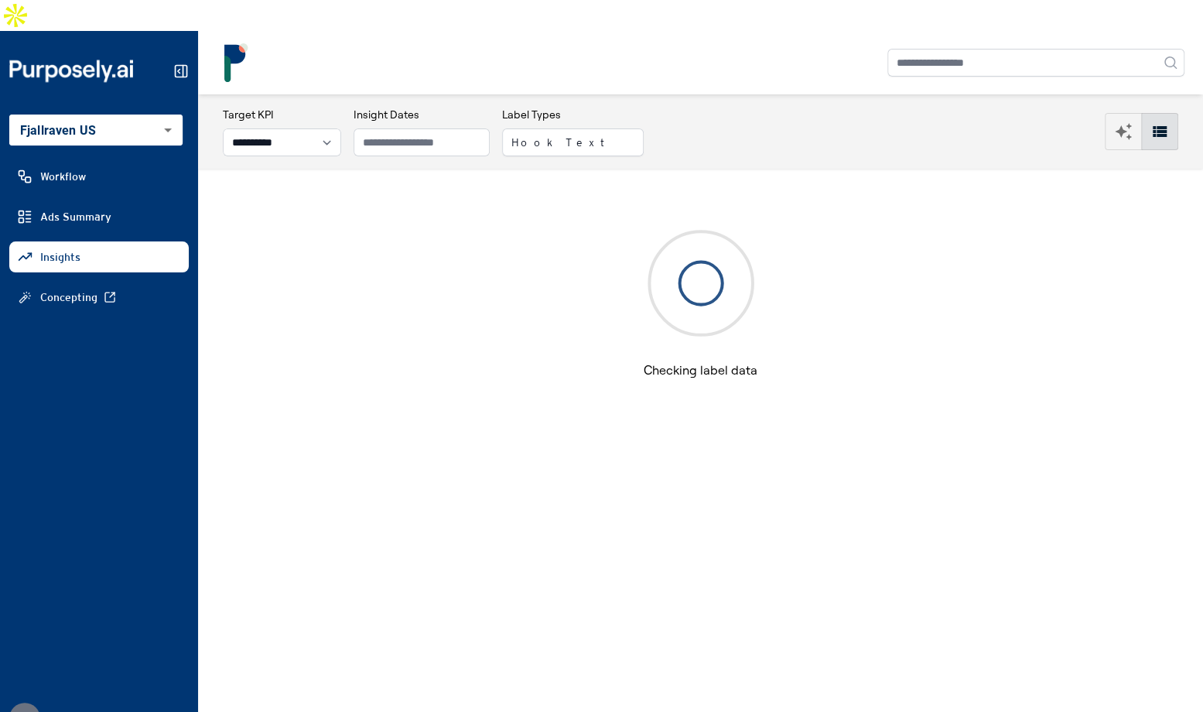
click at [836, 107] on div "**********" at bounding box center [701, 132] width 956 height 50
click at [597, 128] on button "Hook Text" at bounding box center [573, 142] width 142 height 28
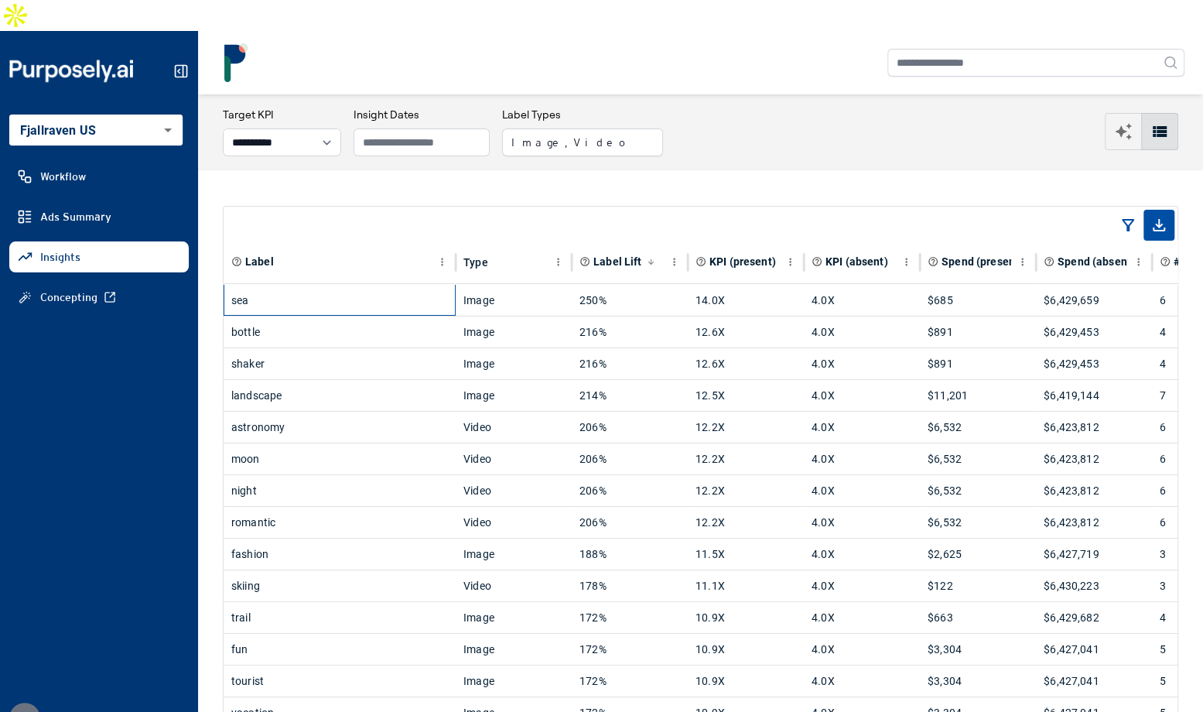
click at [369, 285] on div "sea" at bounding box center [339, 300] width 217 height 31
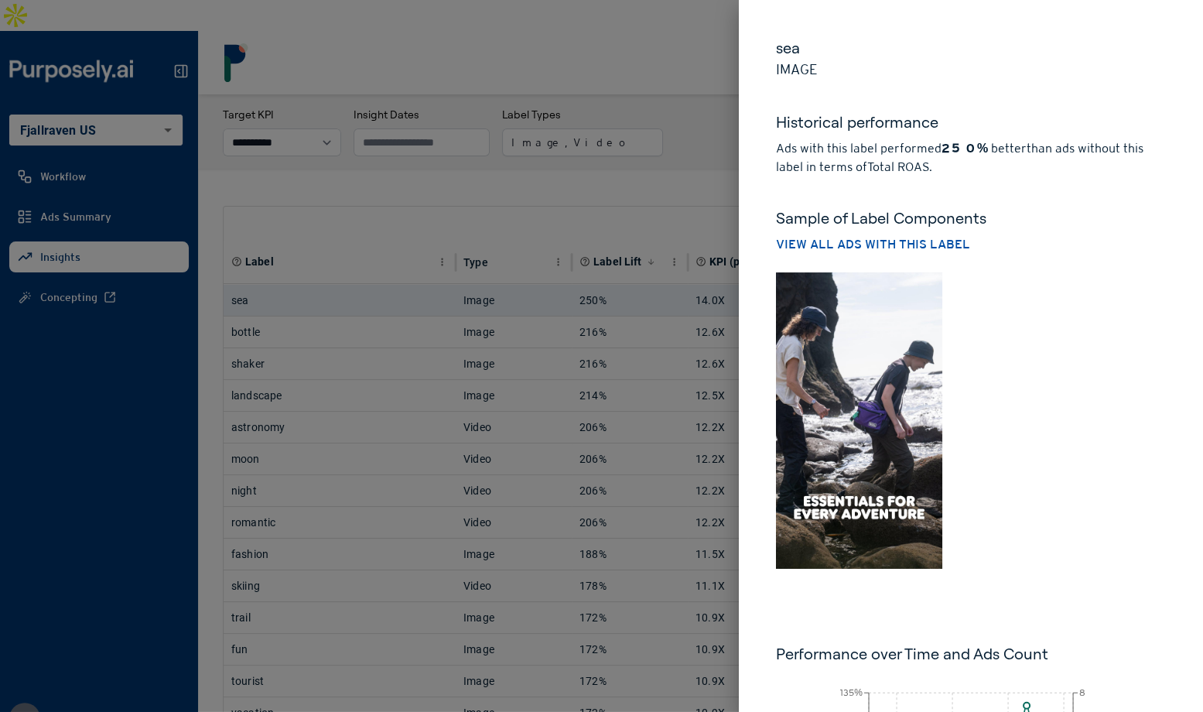
click at [874, 426] on img at bounding box center [859, 420] width 166 height 296
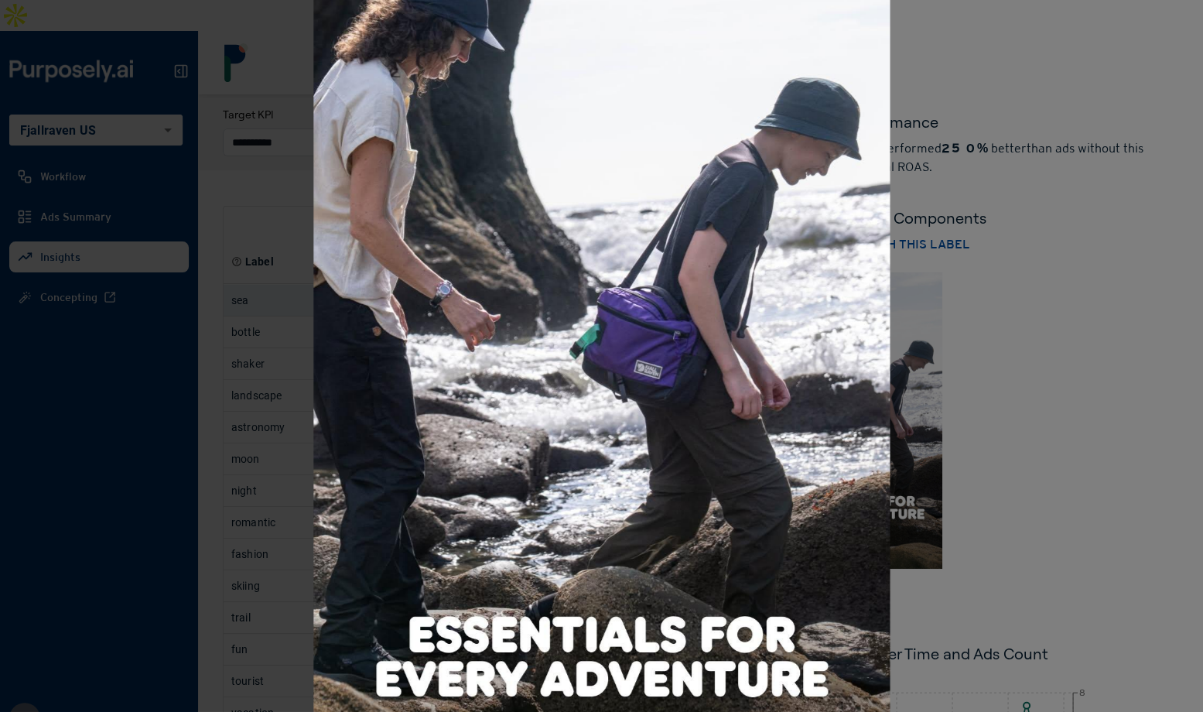
click at [1045, 410] on div at bounding box center [601, 356] width 1203 height 712
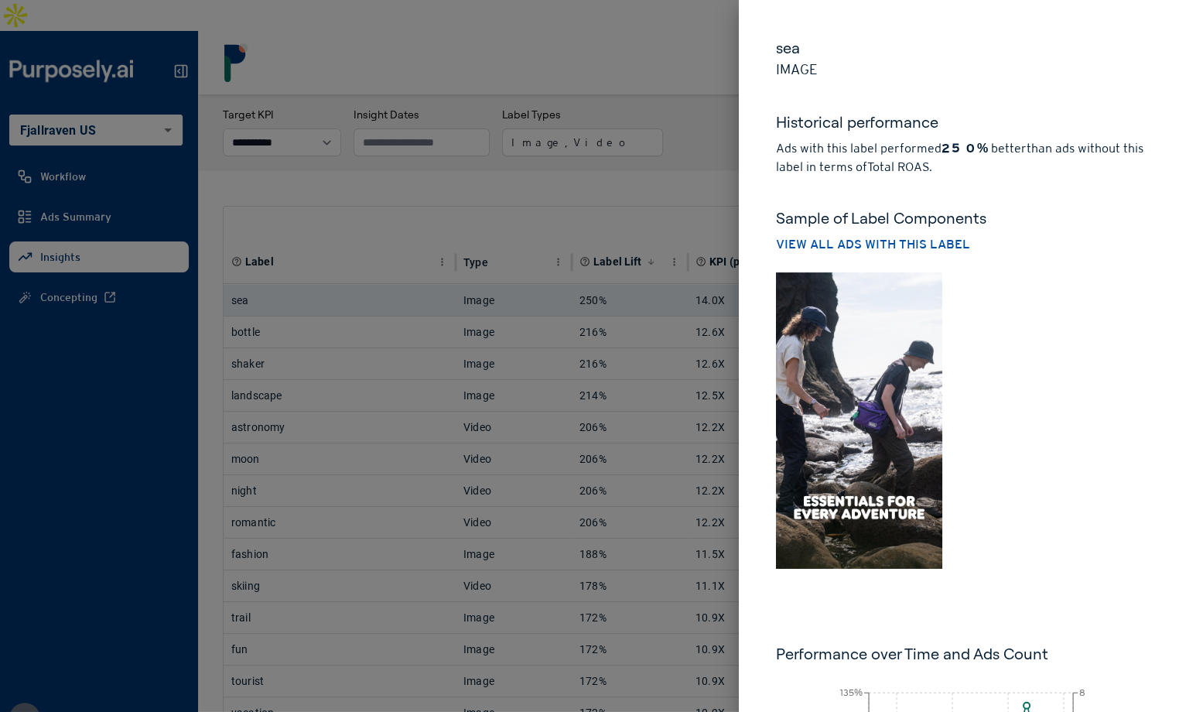
click at [676, 129] on div at bounding box center [601, 356] width 1203 height 712
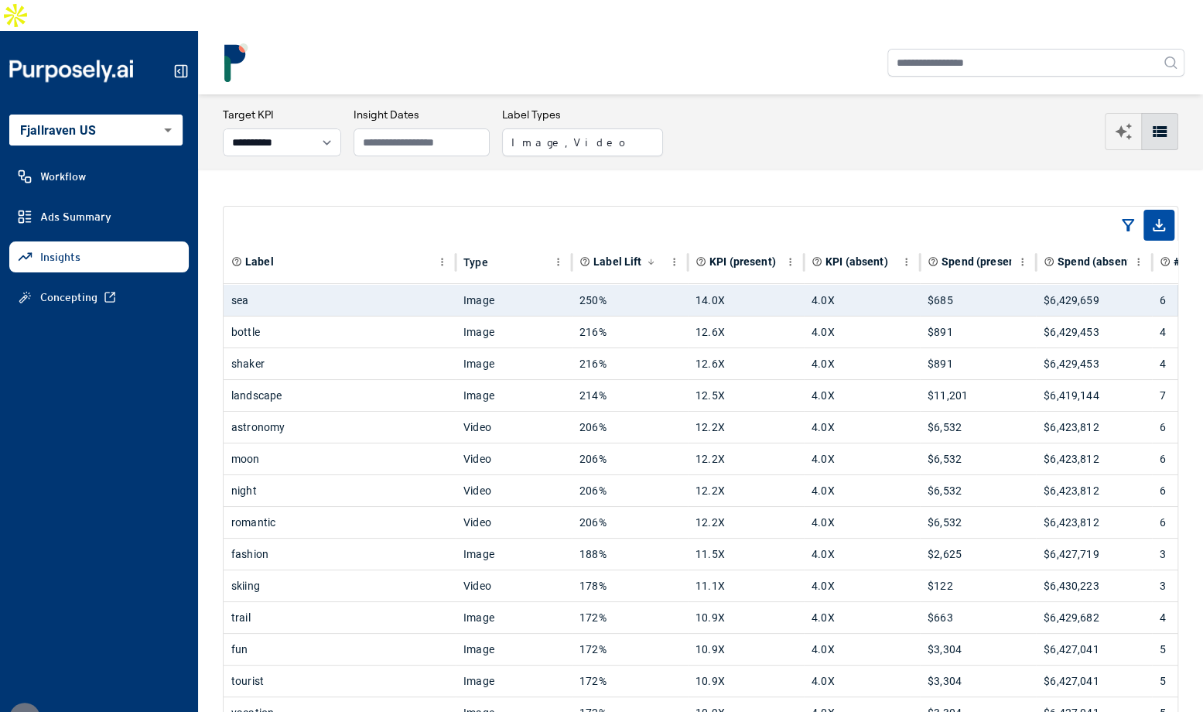
click at [1127, 122] on icon "button" at bounding box center [1123, 131] width 19 height 19
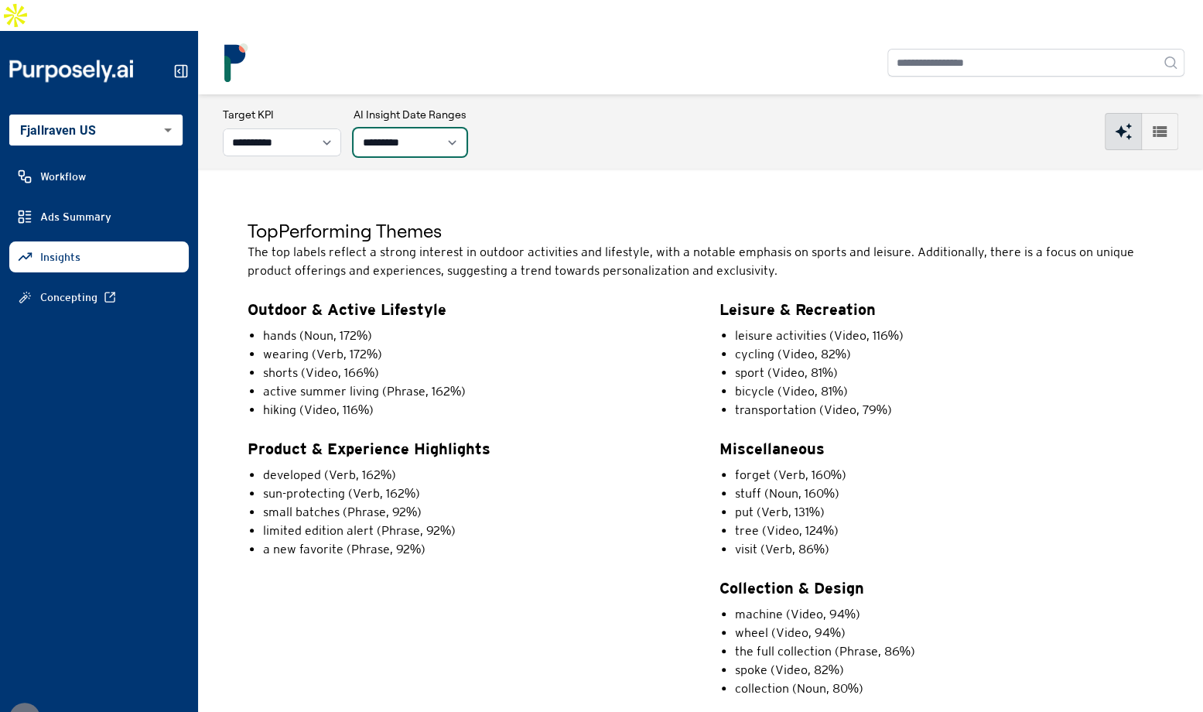
click at [439, 128] on select "**********" at bounding box center [410, 142] width 113 height 28
click at [409, 128] on select "**********" at bounding box center [410, 142] width 113 height 28
select select "**"
click at [372, 128] on select "**********" at bounding box center [410, 142] width 113 height 28
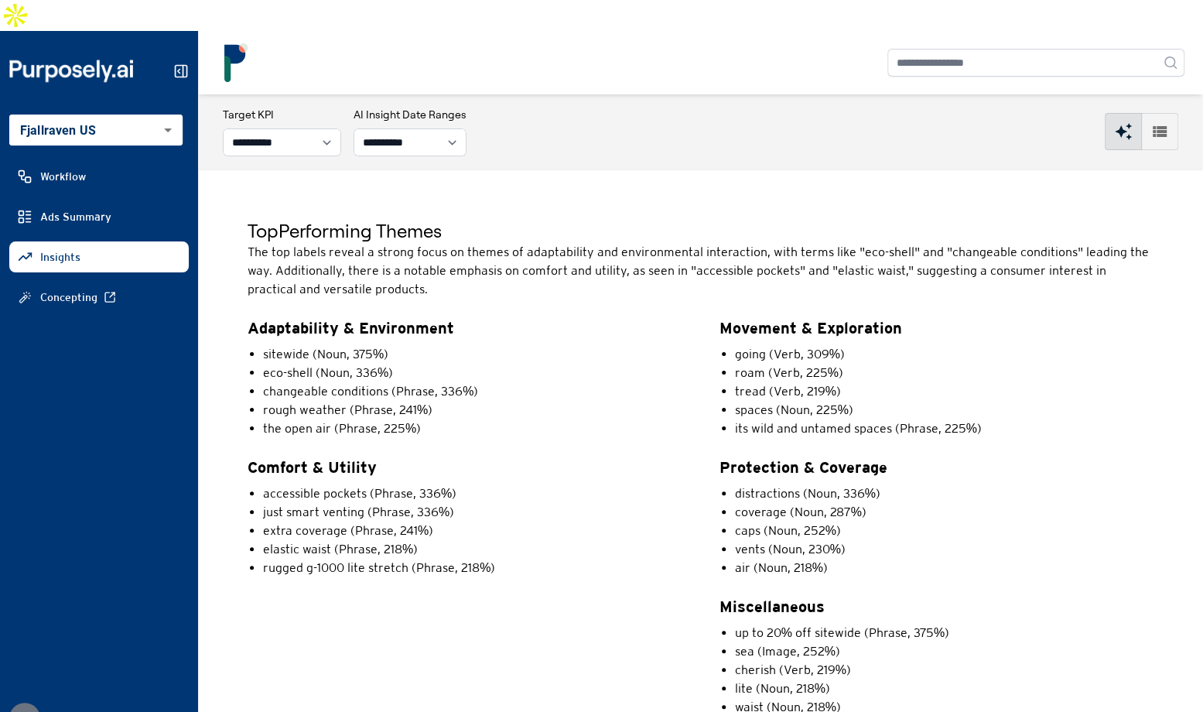
click at [1155, 122] on icon "button" at bounding box center [1160, 131] width 19 height 19
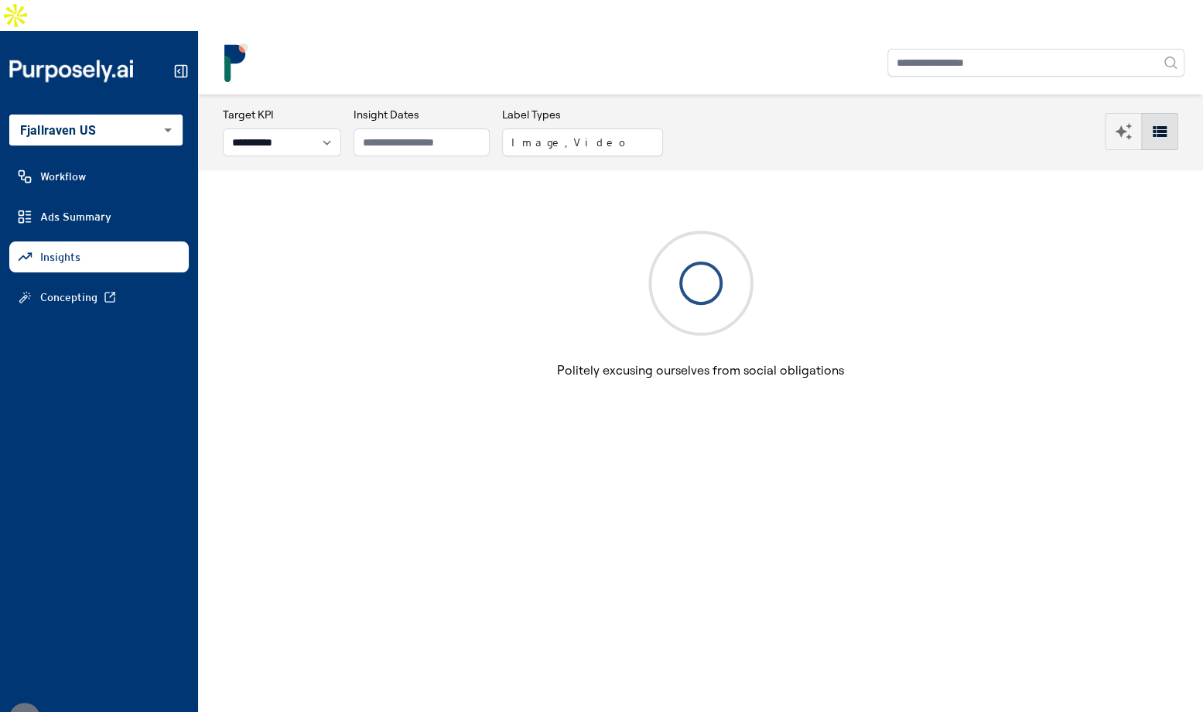
click at [814, 107] on div "**********" at bounding box center [701, 132] width 956 height 50
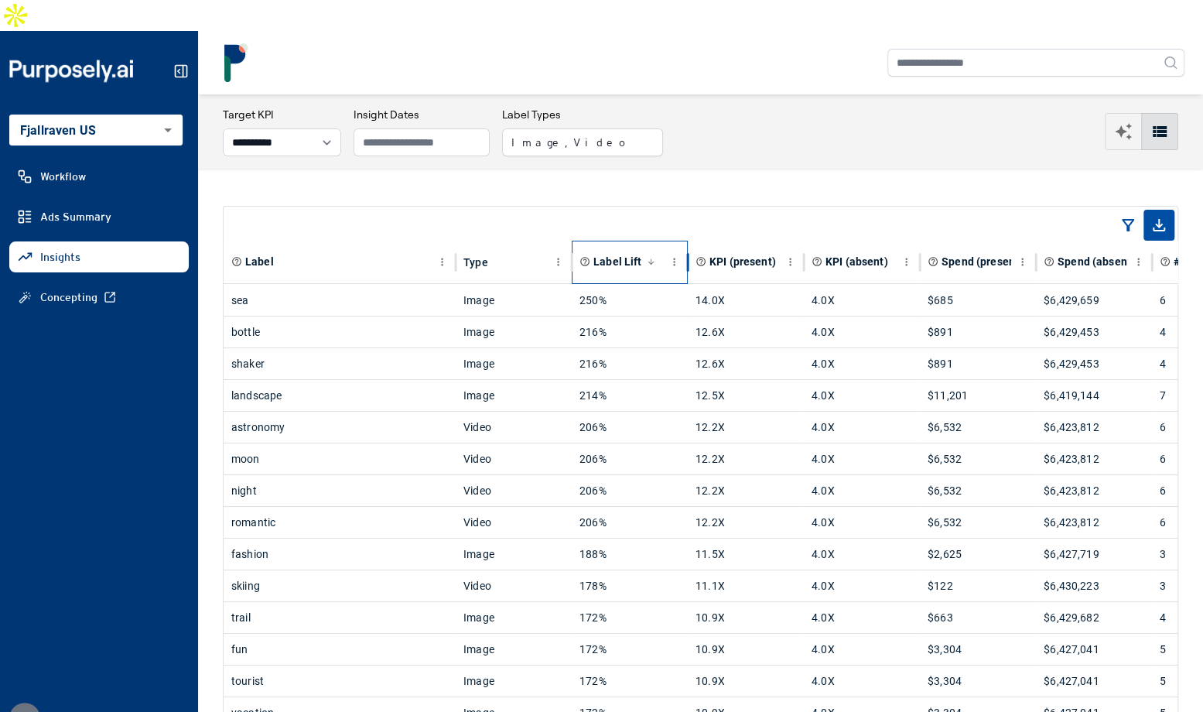
click at [611, 254] on span "Label Lift" at bounding box center [618, 261] width 48 height 15
click at [626, 254] on span "Label Lift" at bounding box center [618, 261] width 48 height 15
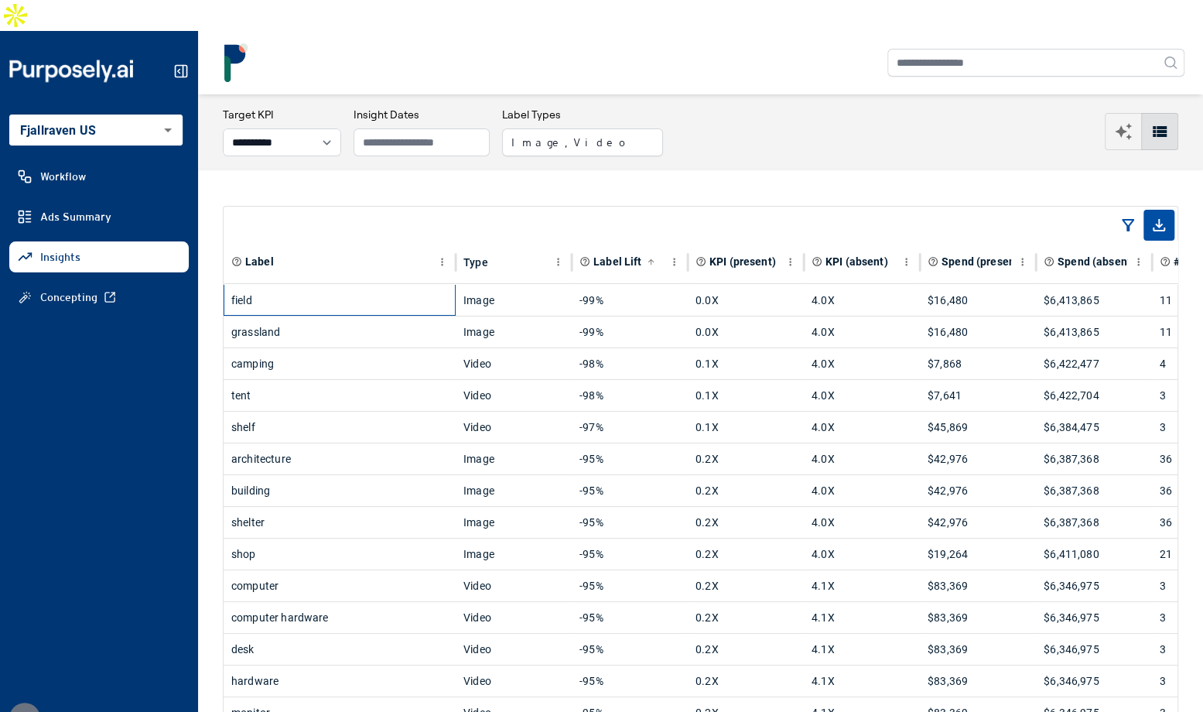
click at [384, 285] on div "field" at bounding box center [339, 300] width 217 height 31
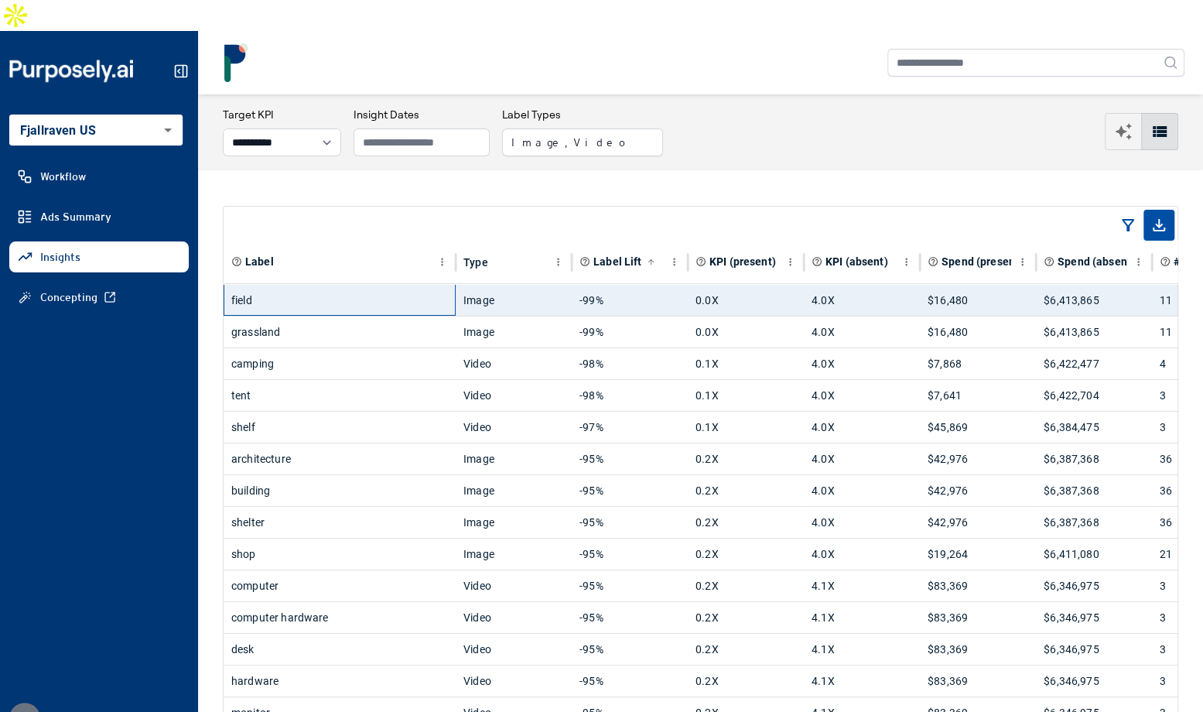
click at [384, 285] on div "field" at bounding box center [339, 300] width 217 height 31
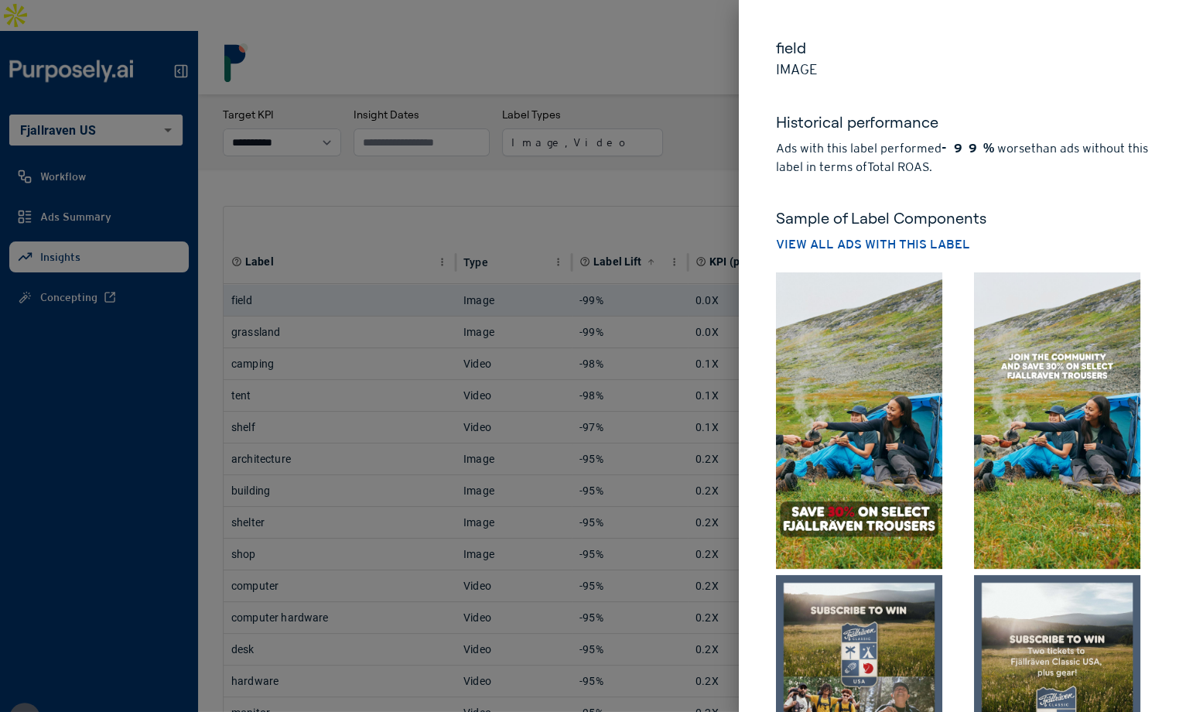
click at [897, 446] on img at bounding box center [859, 420] width 166 height 296
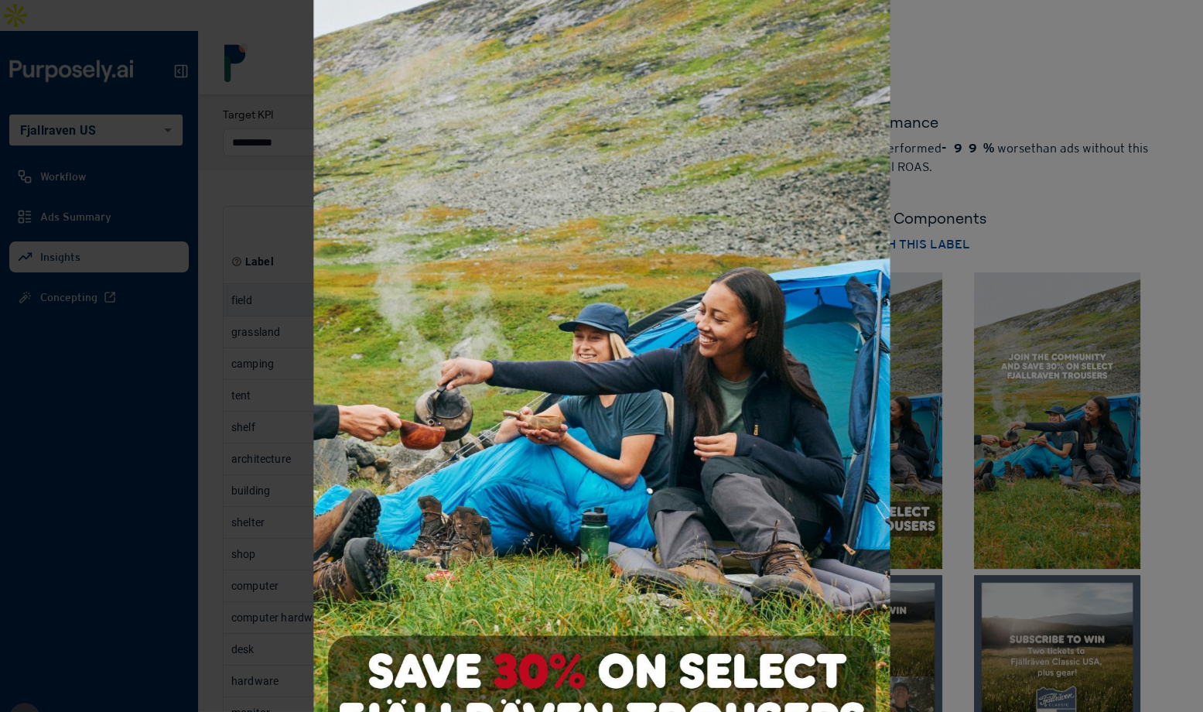
click at [948, 446] on div at bounding box center [601, 356] width 1203 height 712
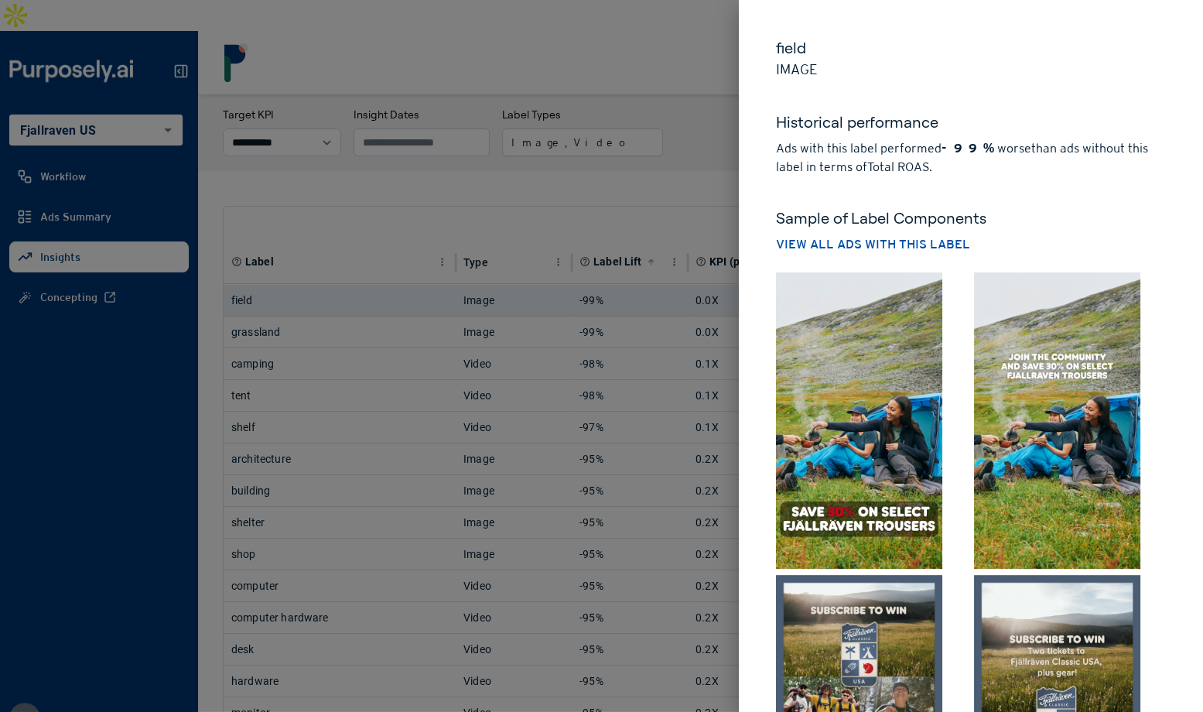
click at [682, 169] on div at bounding box center [601, 356] width 1203 height 712
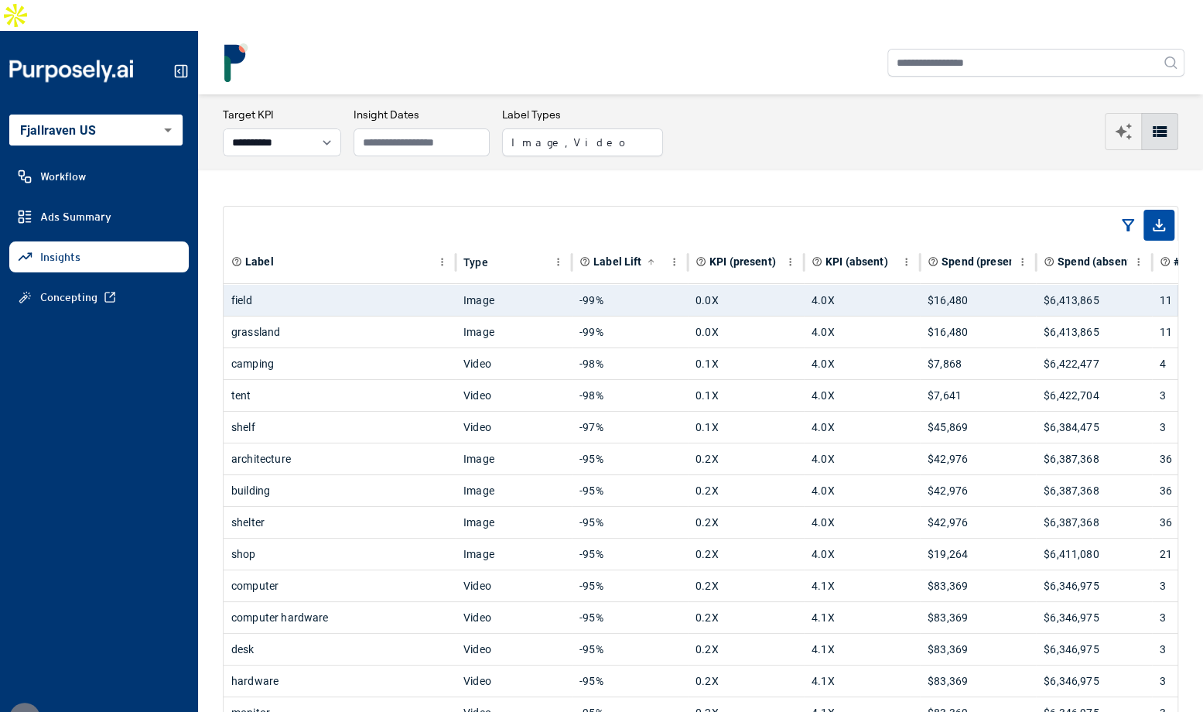
click at [604, 128] on button "Image, Video" at bounding box center [582, 142] width 161 height 28
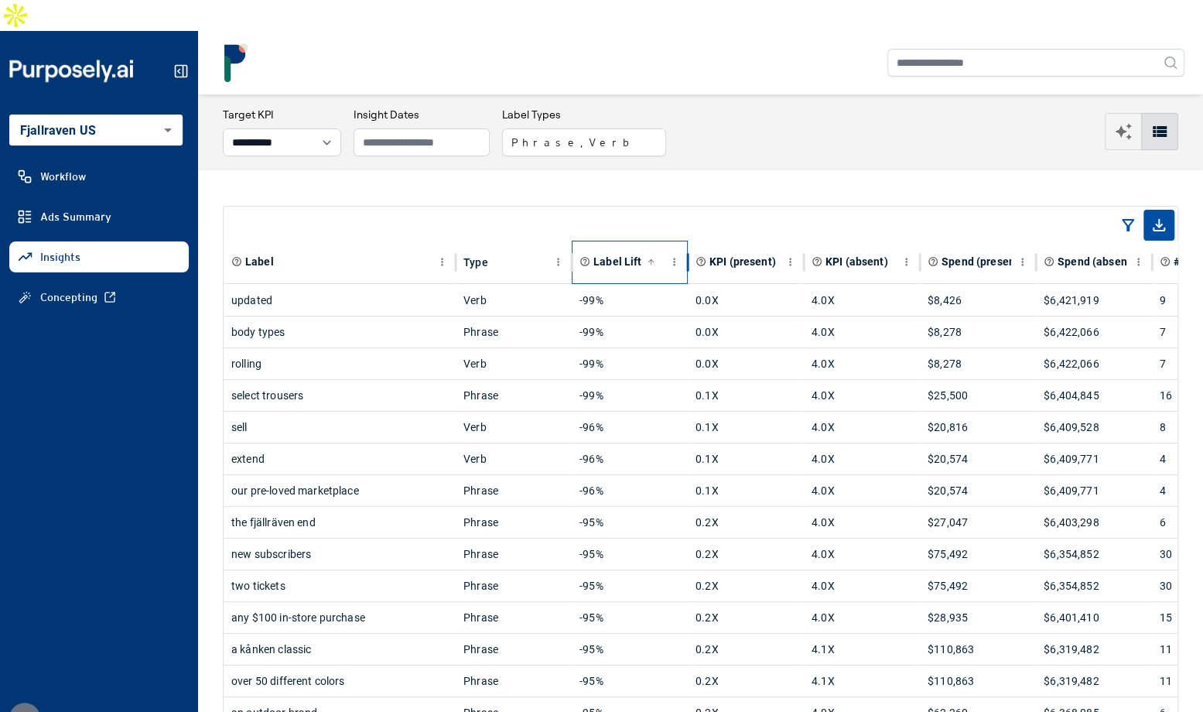
click at [631, 254] on span "Label Lift" at bounding box center [618, 261] width 48 height 15
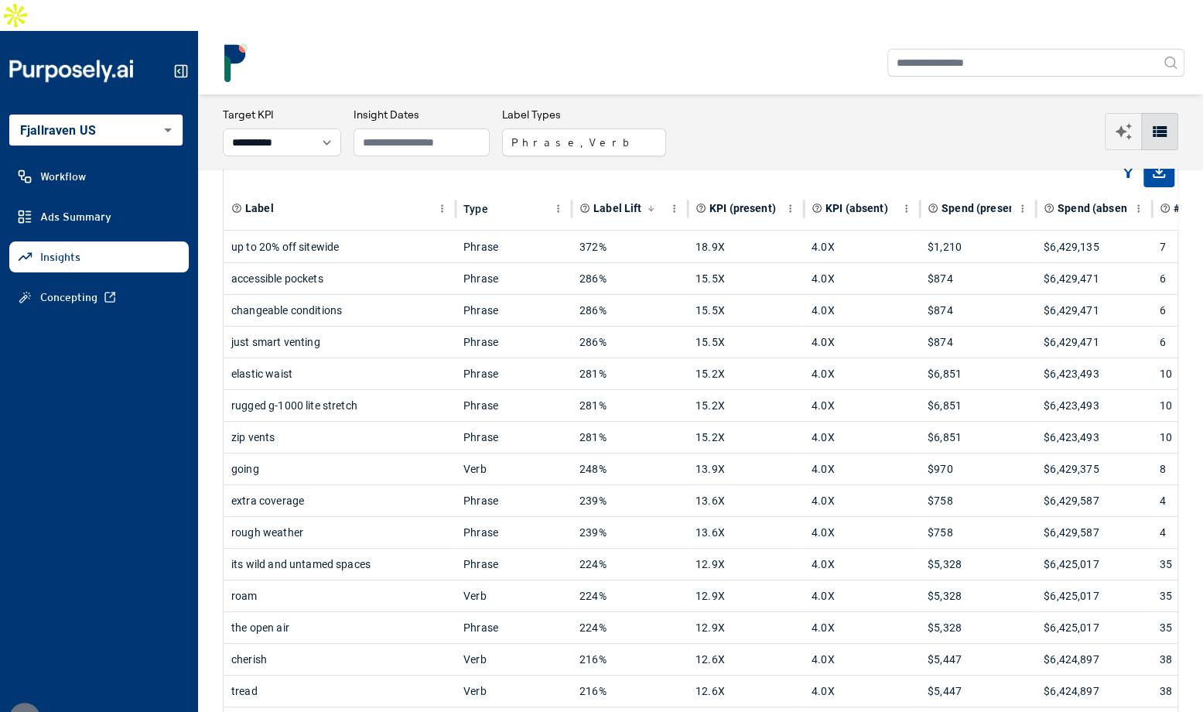
scroll to position [42, 0]
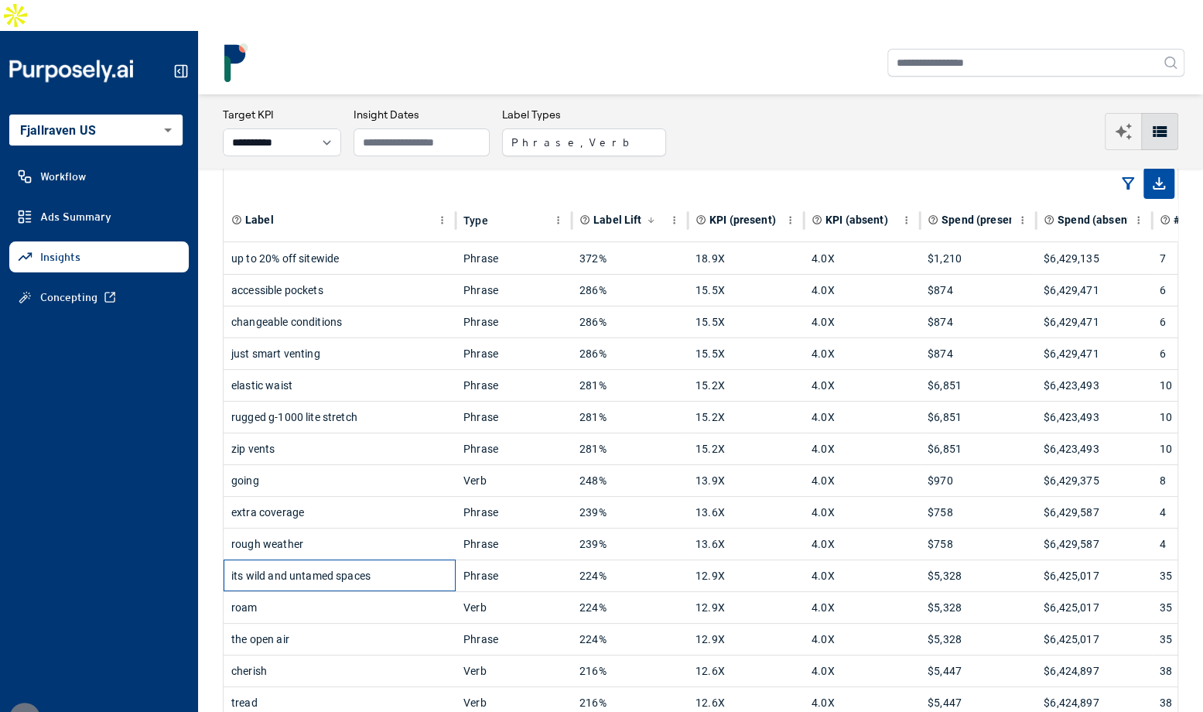
click at [392, 560] on div "its wild and untamed spaces" at bounding box center [339, 575] width 217 height 31
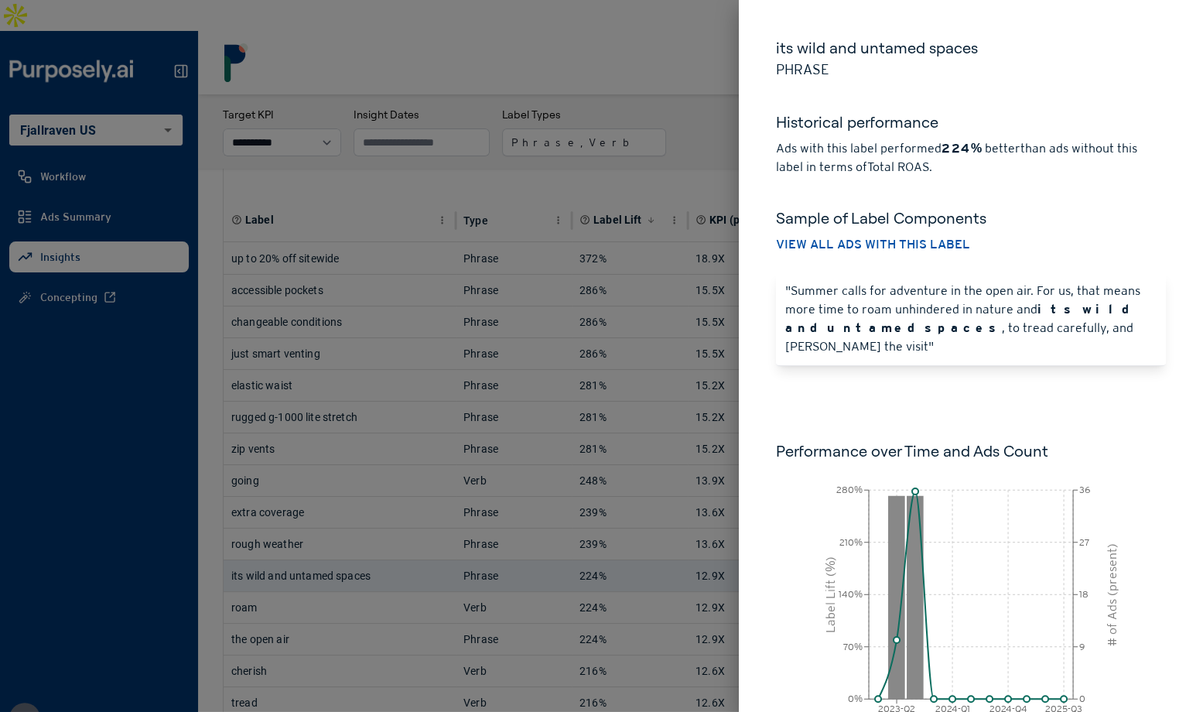
click at [690, 108] on div at bounding box center [601, 356] width 1203 height 712
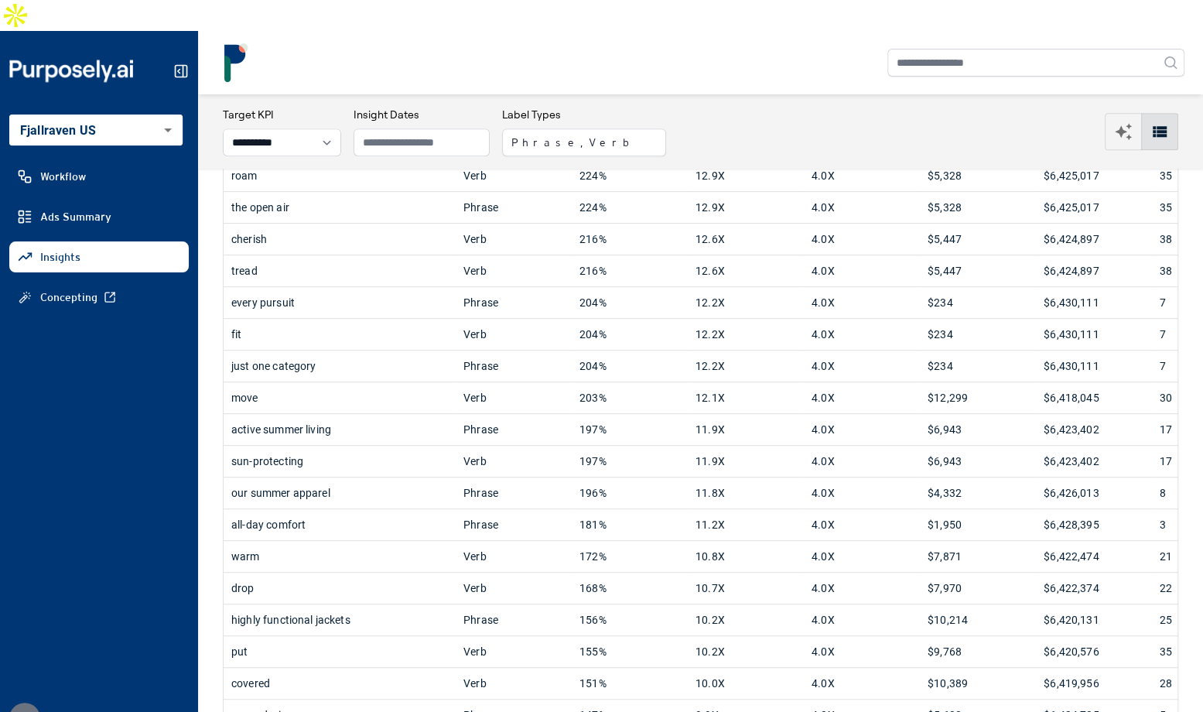
scroll to position [481, 0]
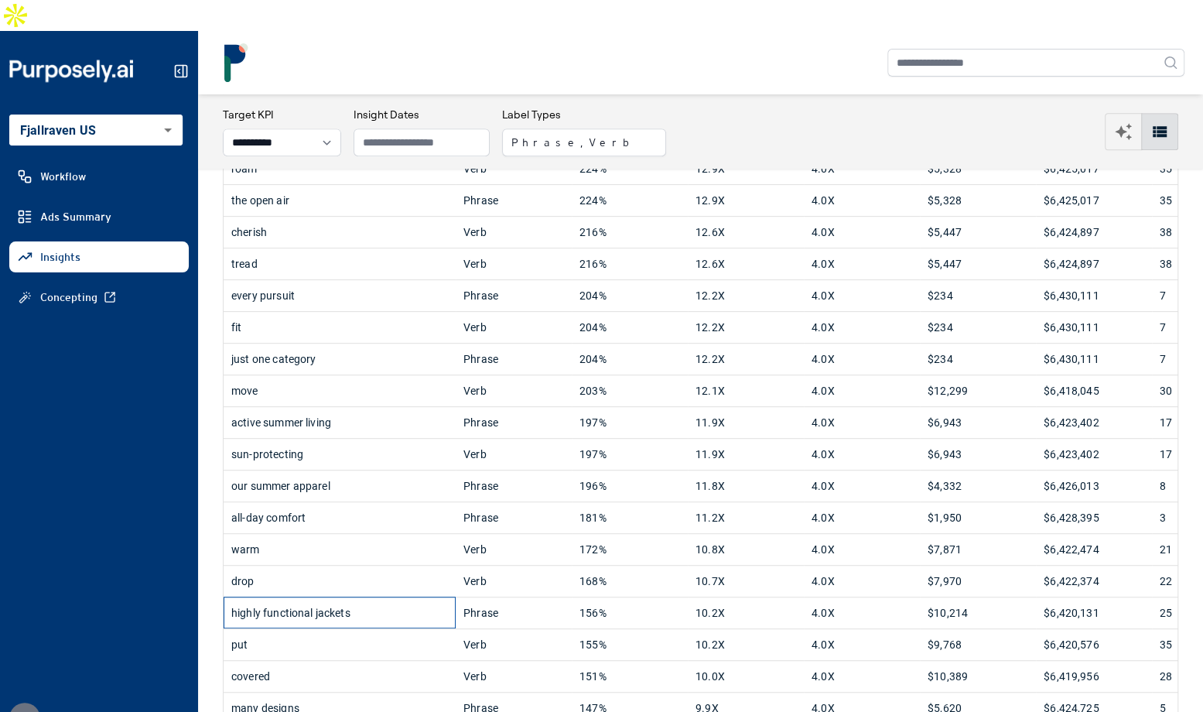
click at [383, 597] on div "highly functional jackets" at bounding box center [339, 612] width 217 height 31
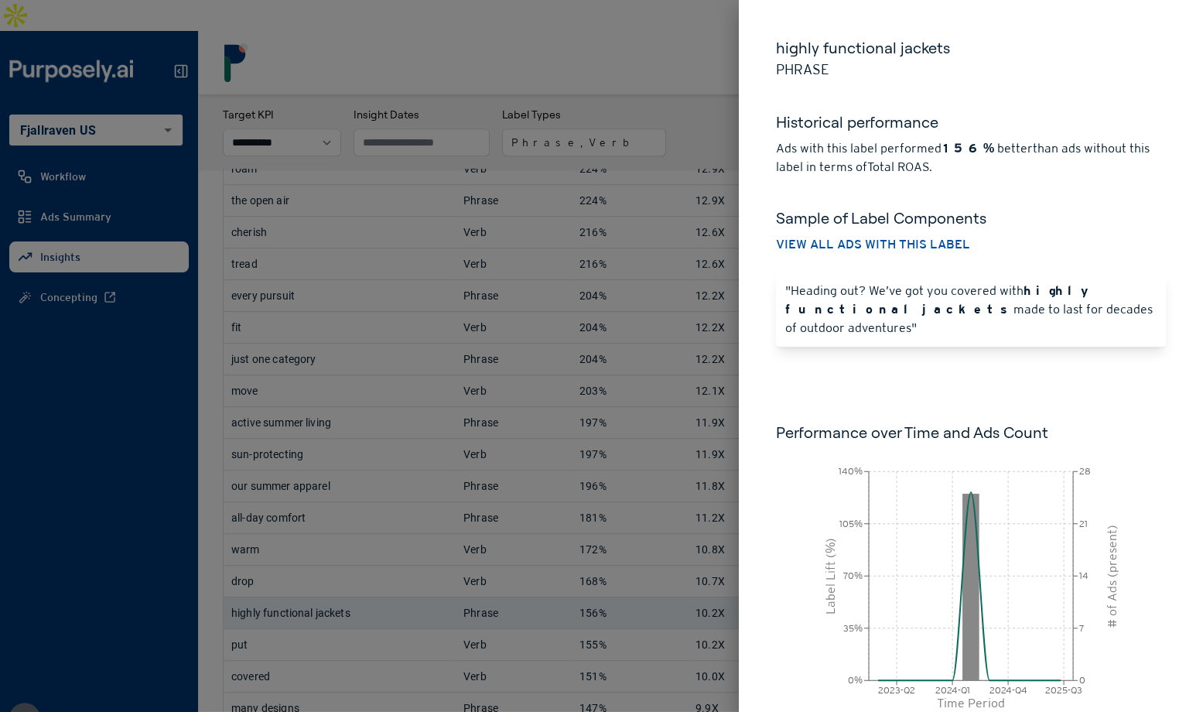
click at [678, 426] on div at bounding box center [601, 356] width 1203 height 712
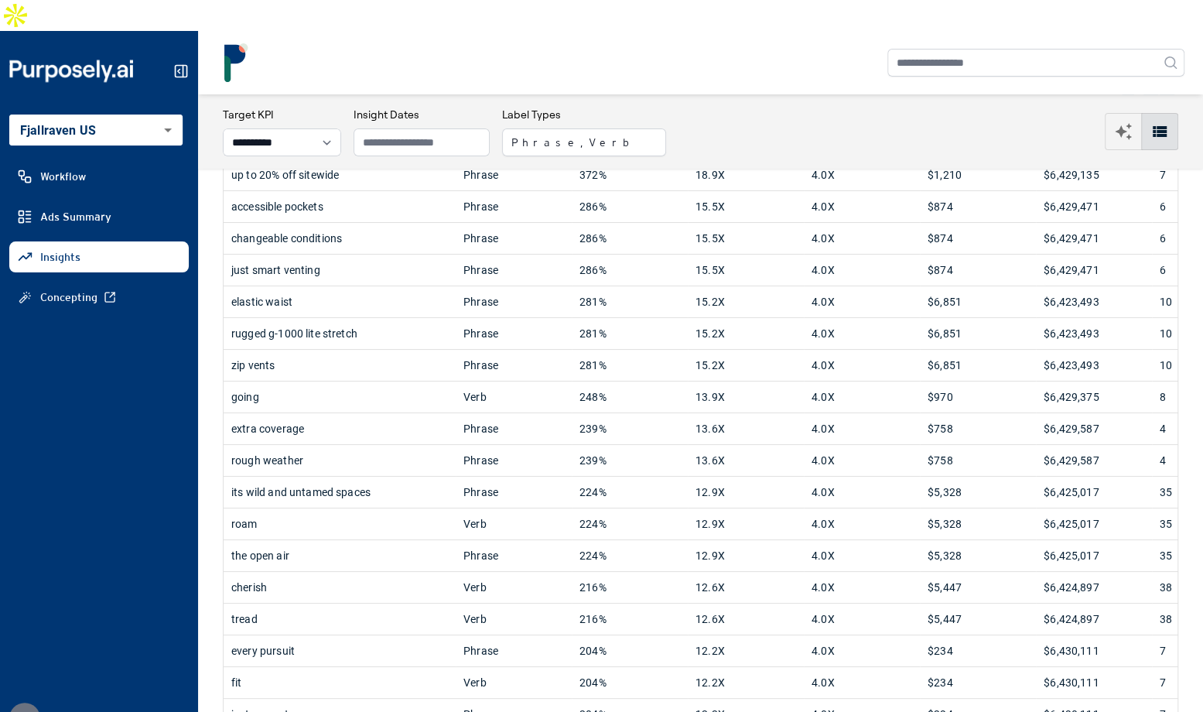
scroll to position [127, 0]
click at [396, 570] on div "cherish" at bounding box center [339, 585] width 217 height 31
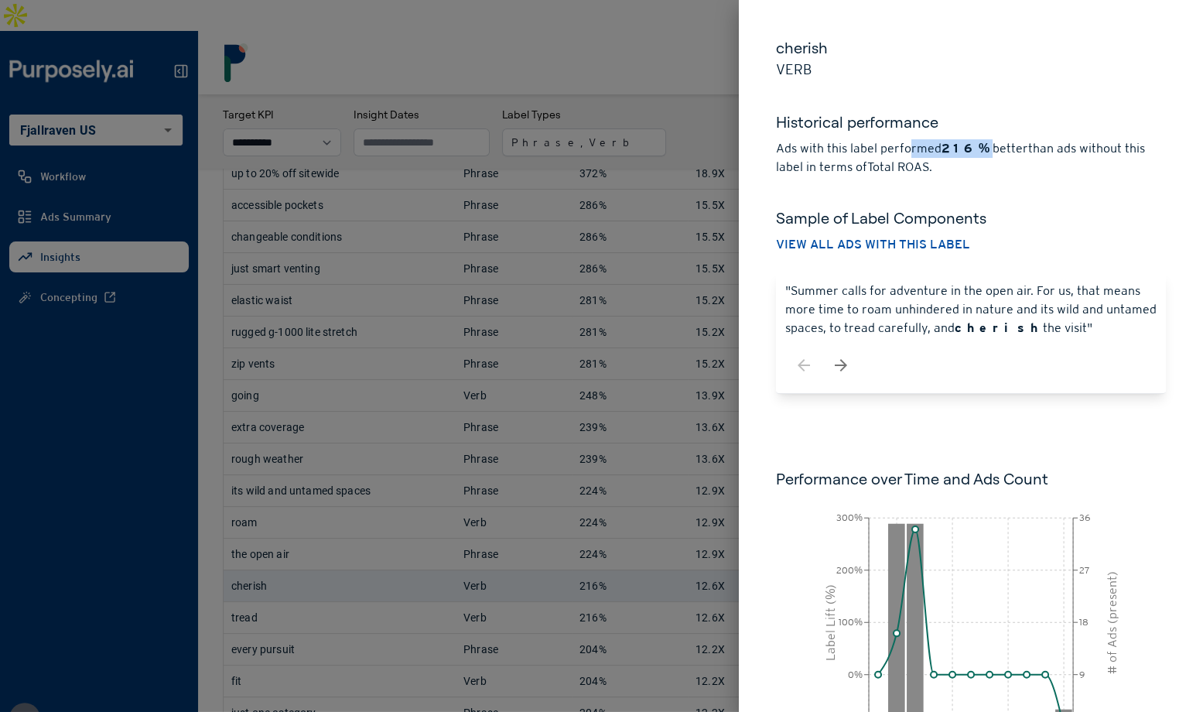
drag, startPoint x: 908, startPoint y: 142, endPoint x: 983, endPoint y: 144, distance: 74.3
click at [983, 144] on p "Ads with this label performed 216% better than ads without this label in terms …" at bounding box center [971, 157] width 390 height 37
click at [1001, 186] on div "Sample of Label Components View all ads with this label" at bounding box center [971, 224] width 390 height 96
click at [1017, 179] on div "Sample of Label Components View all ads with this label" at bounding box center [971, 224] width 390 height 96
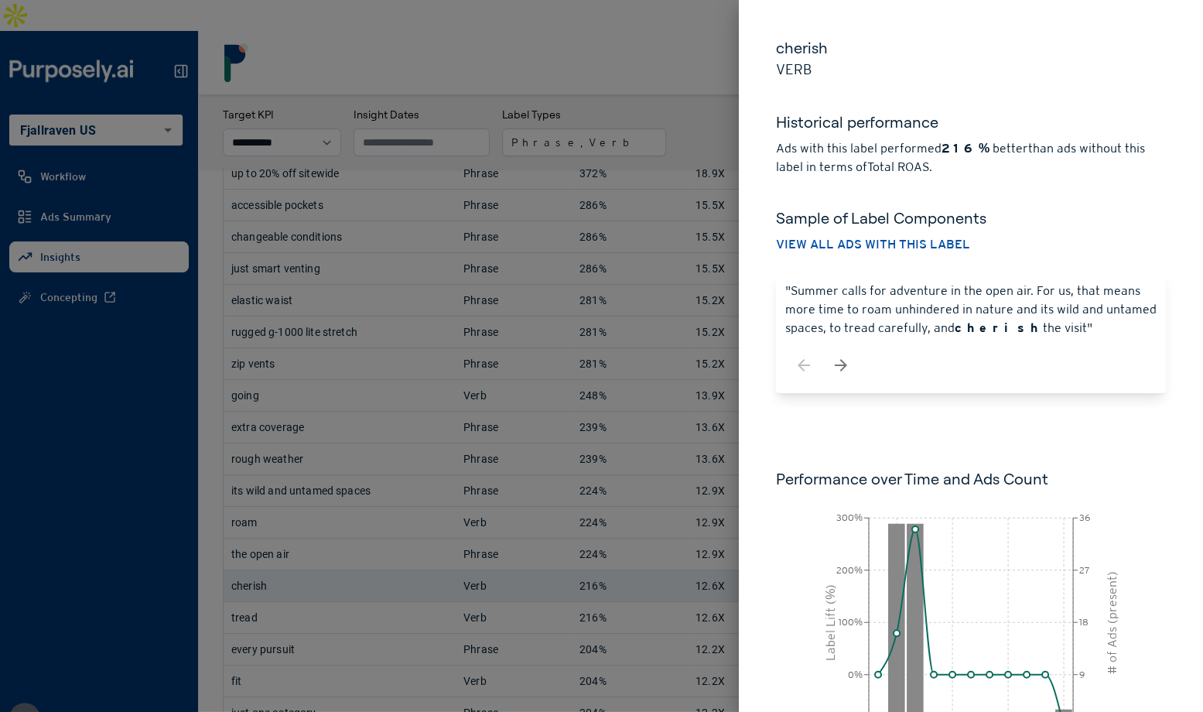
click at [1017, 179] on div "Sample of Label Components View all ads with this label" at bounding box center [971, 224] width 390 height 96
click at [843, 370] on icon "button" at bounding box center [841, 365] width 19 height 19
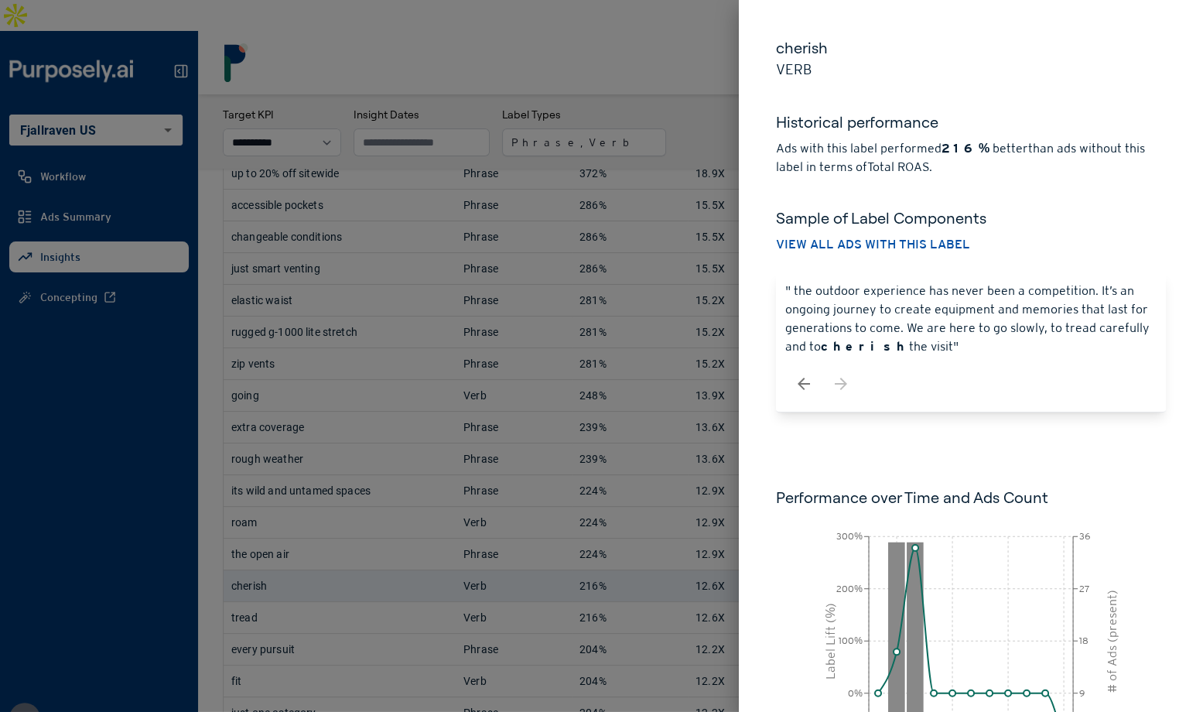
click at [797, 376] on icon "button" at bounding box center [804, 384] width 19 height 19
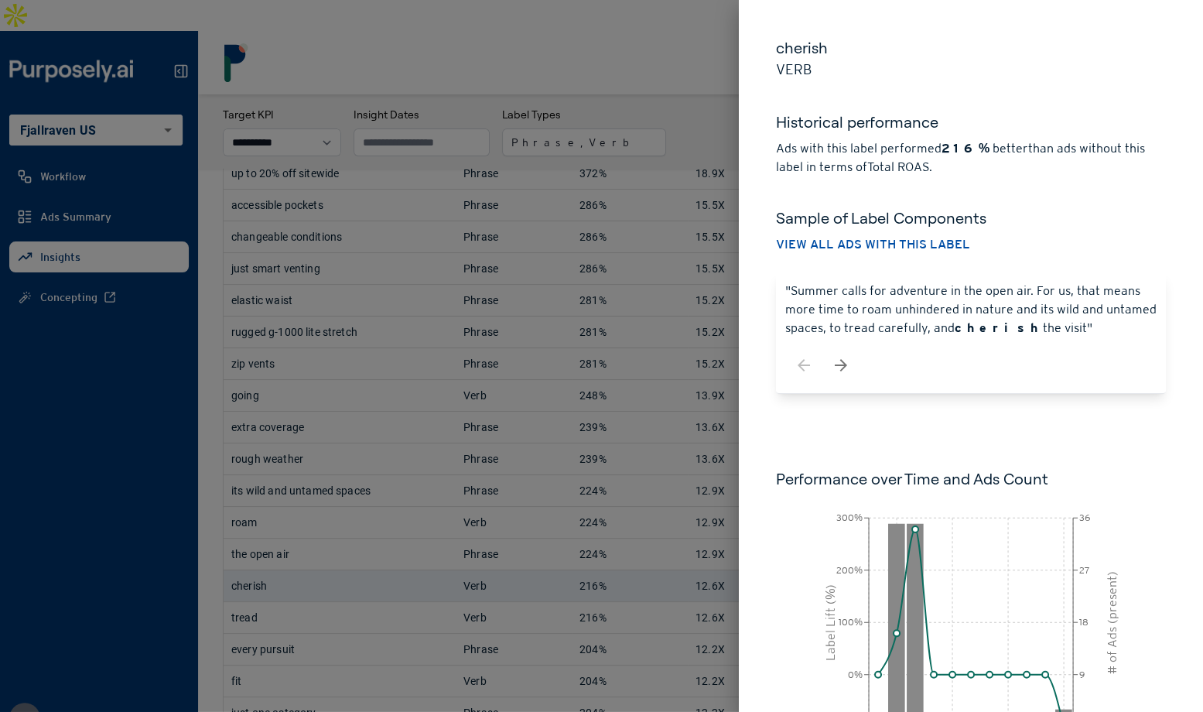
click at [836, 392] on div ""Summer calls for adventure in the open air. For us, that means more time to ro…" at bounding box center [971, 332] width 390 height 121
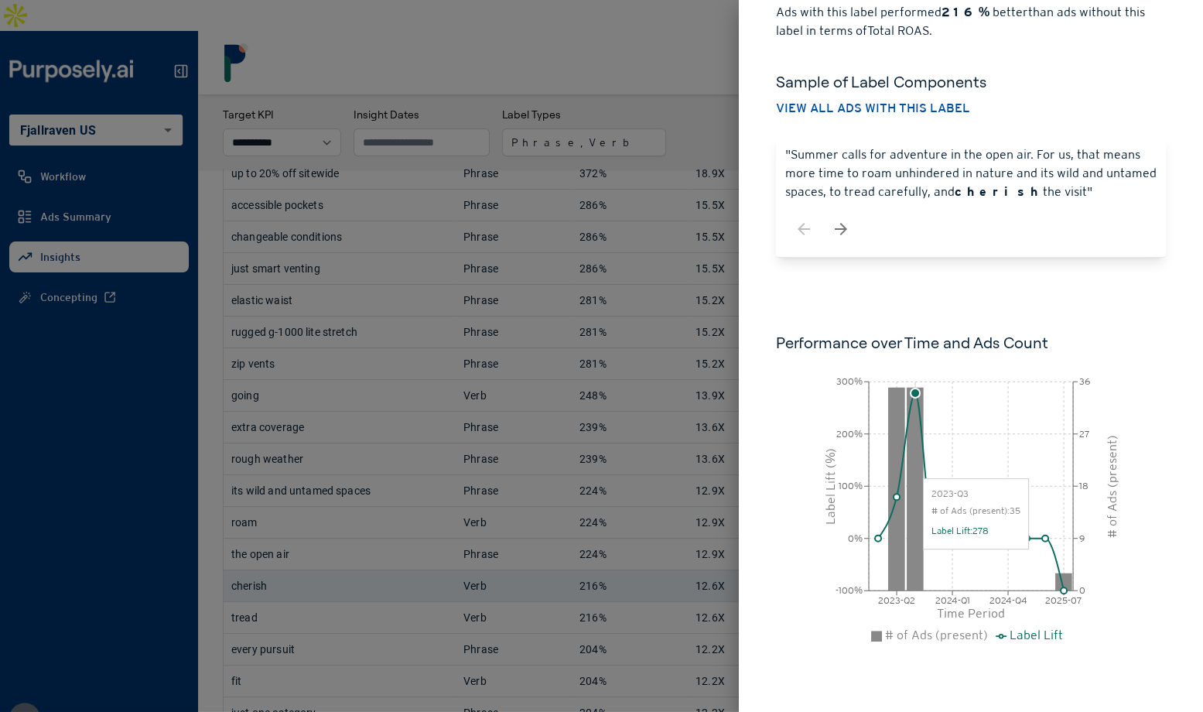
scroll to position [0, 0]
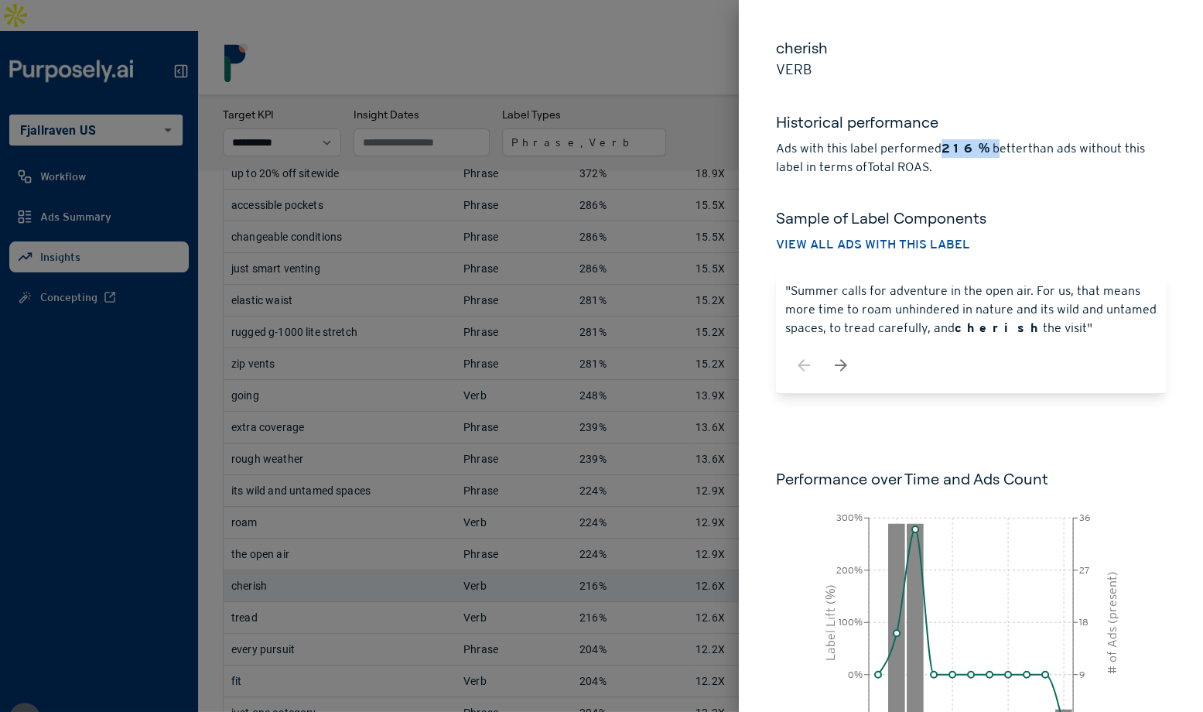
drag, startPoint x: 944, startPoint y: 148, endPoint x: 989, endPoint y: 148, distance: 44.9
click at [989, 148] on p "Ads with this label performed 216% better than ads without this label in terms …" at bounding box center [971, 157] width 390 height 37
click at [850, 371] on icon "button" at bounding box center [841, 365] width 19 height 19
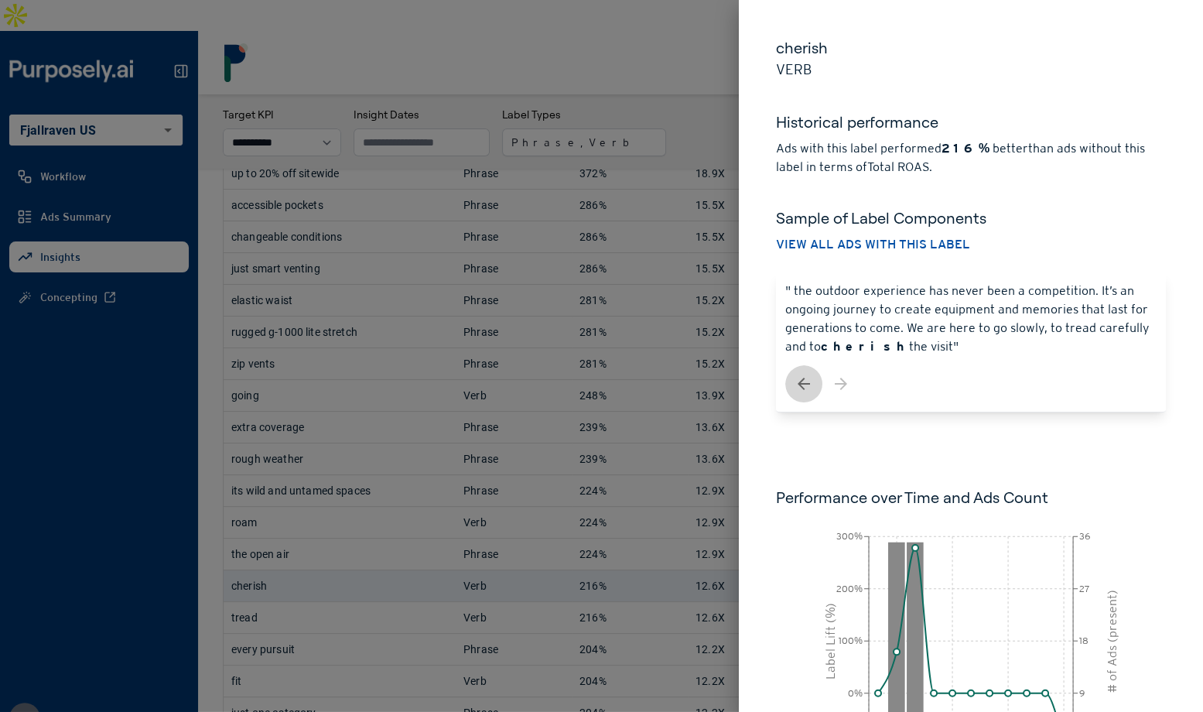
click at [806, 383] on icon "button" at bounding box center [804, 384] width 12 height 12
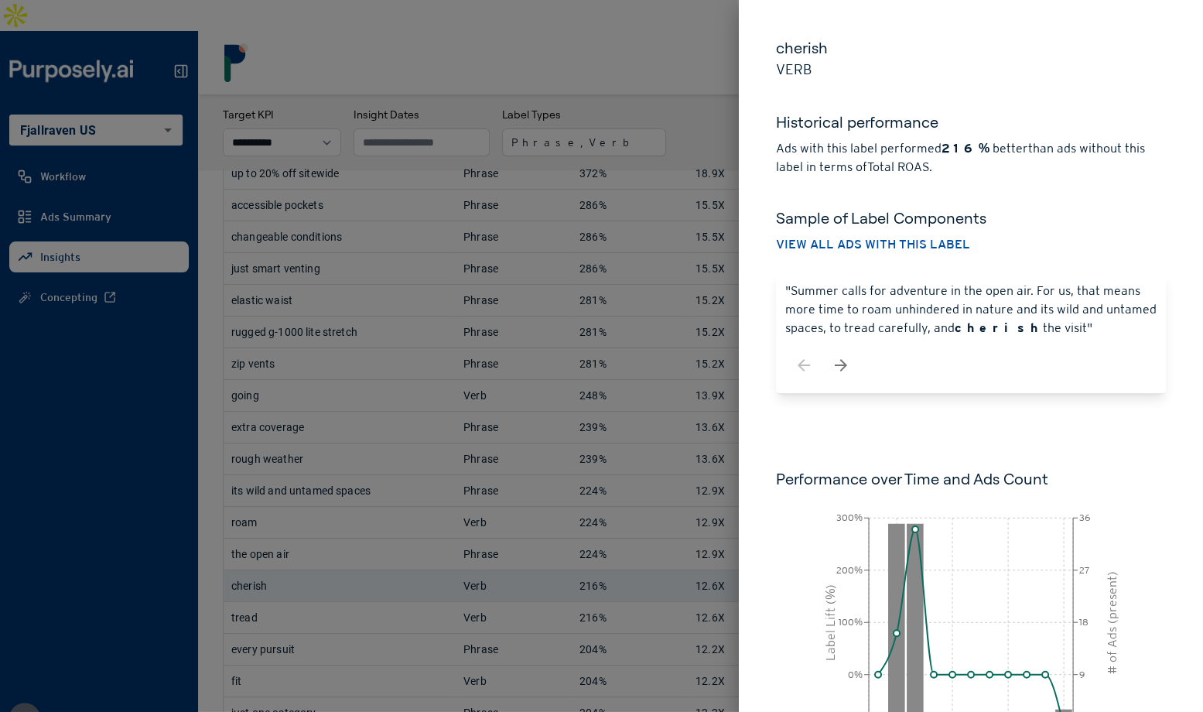
click at [781, 398] on div "cherish Verb Historical performance Ads with this label performed 216% better t…" at bounding box center [971, 424] width 464 height 849
click at [665, 46] on div at bounding box center [601, 356] width 1203 height 712
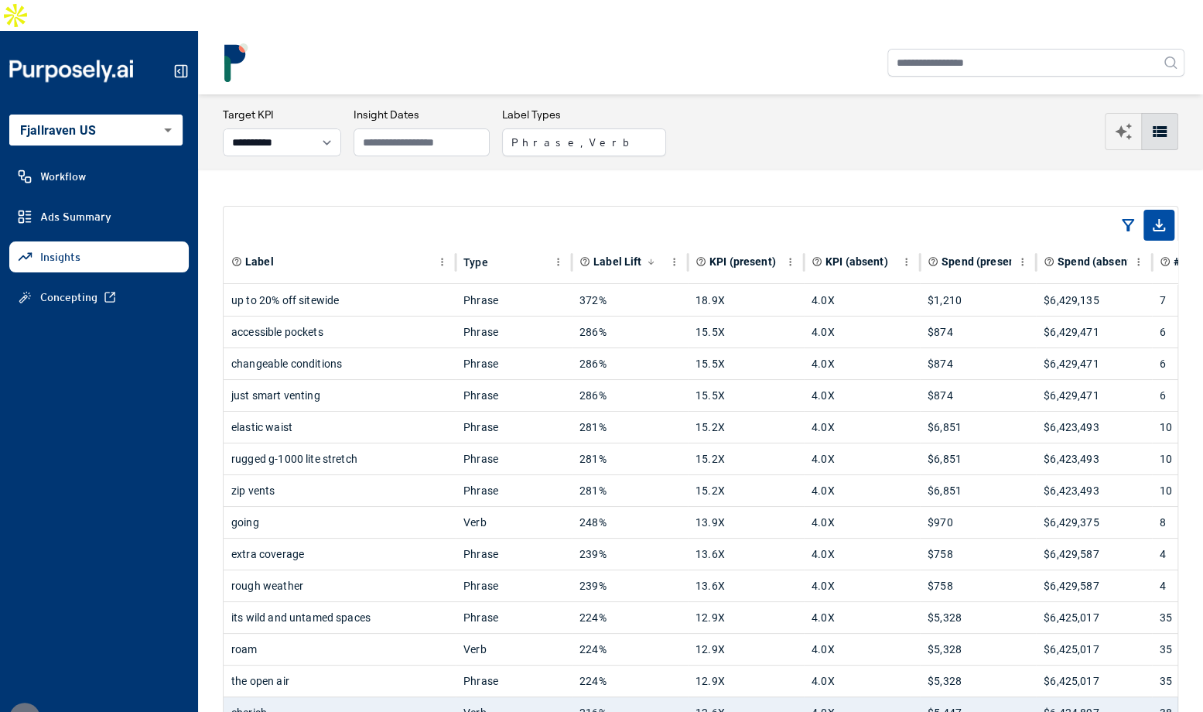
click at [590, 128] on button "Phrase, Verb" at bounding box center [584, 142] width 164 height 28
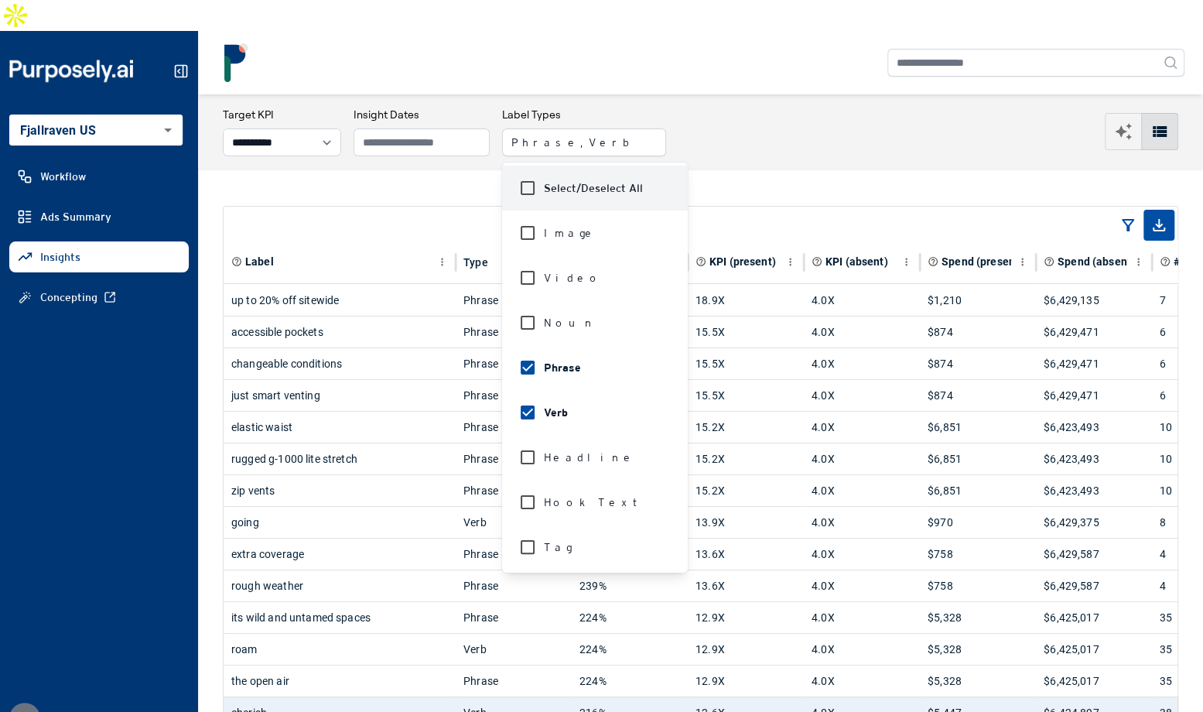
click at [671, 107] on div "**********" at bounding box center [701, 132] width 956 height 50
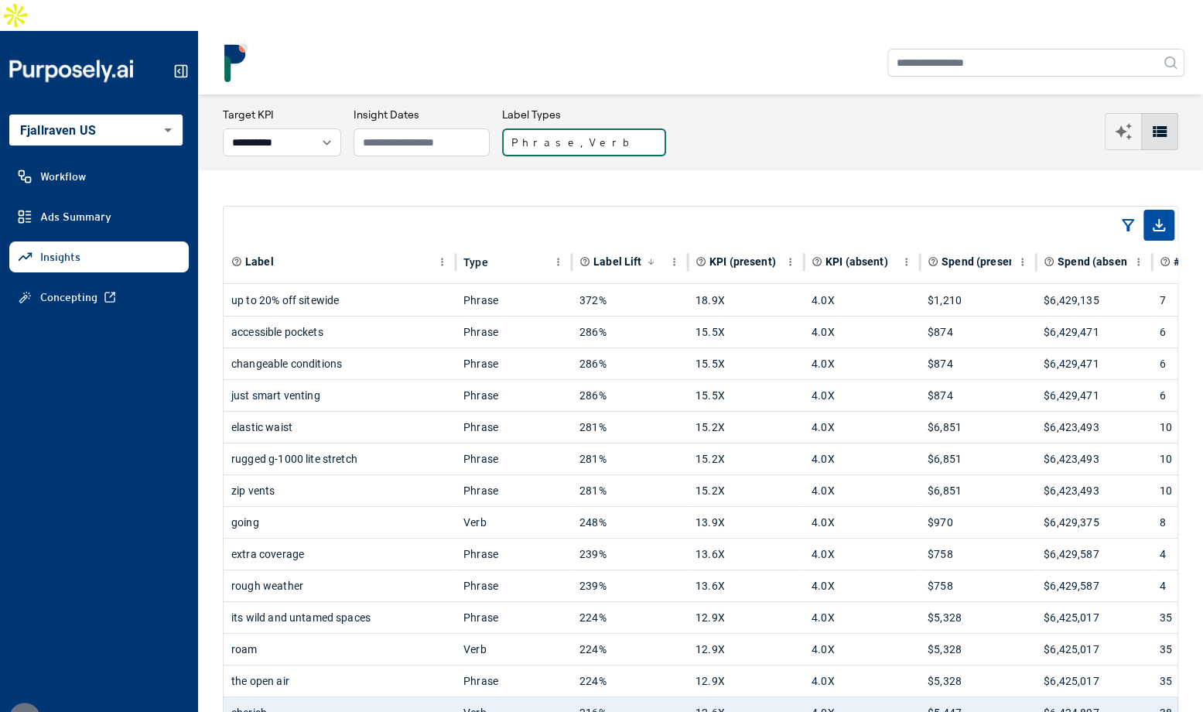
click at [602, 128] on button "Phrase, Verb" at bounding box center [584, 142] width 164 height 28
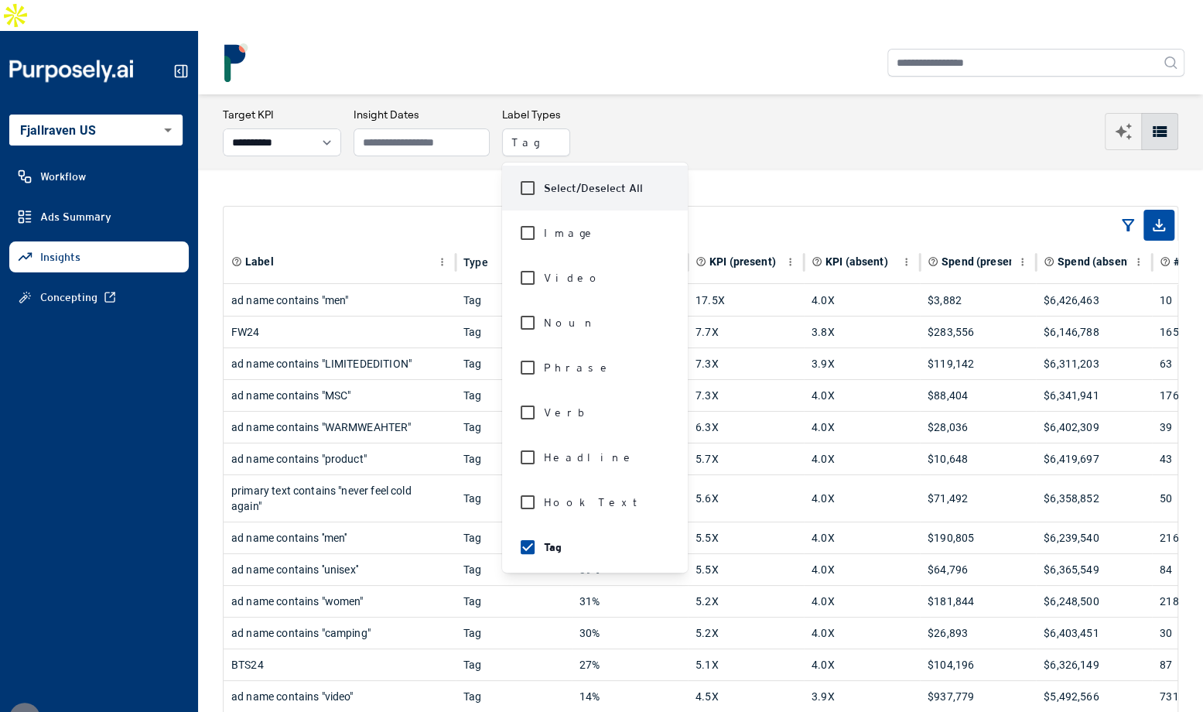
click at [729, 107] on div "**********" at bounding box center [701, 132] width 956 height 50
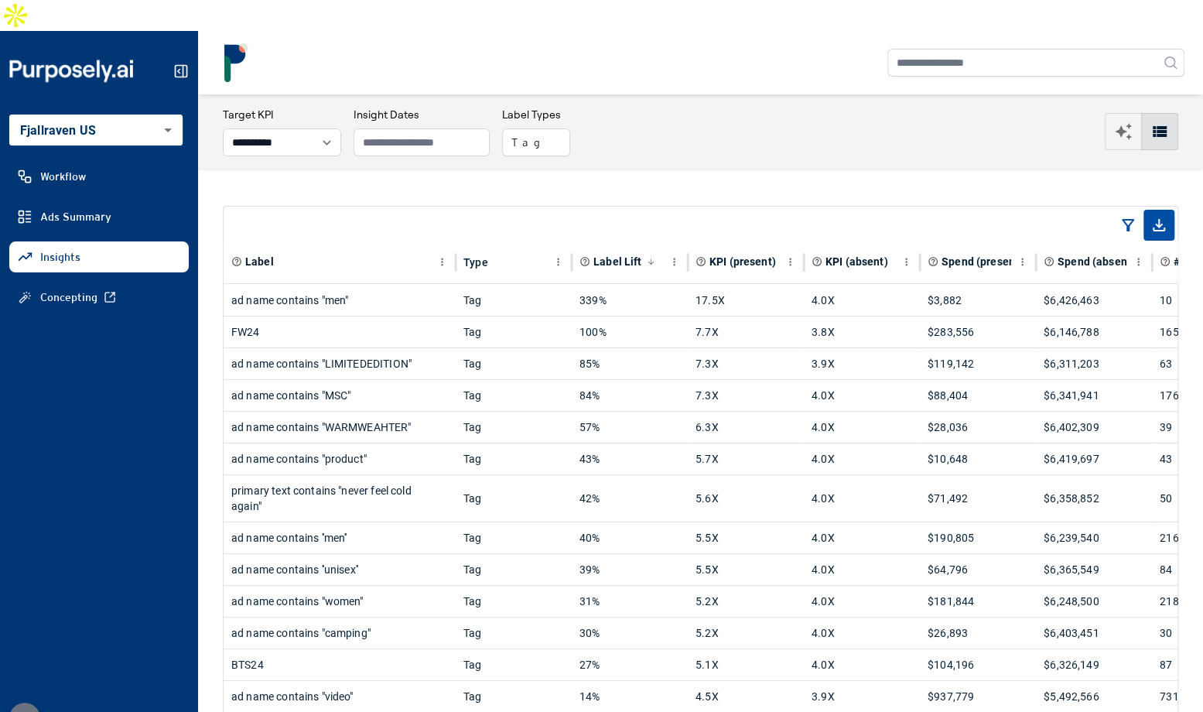
click at [729, 107] on div "**********" at bounding box center [701, 132] width 956 height 50
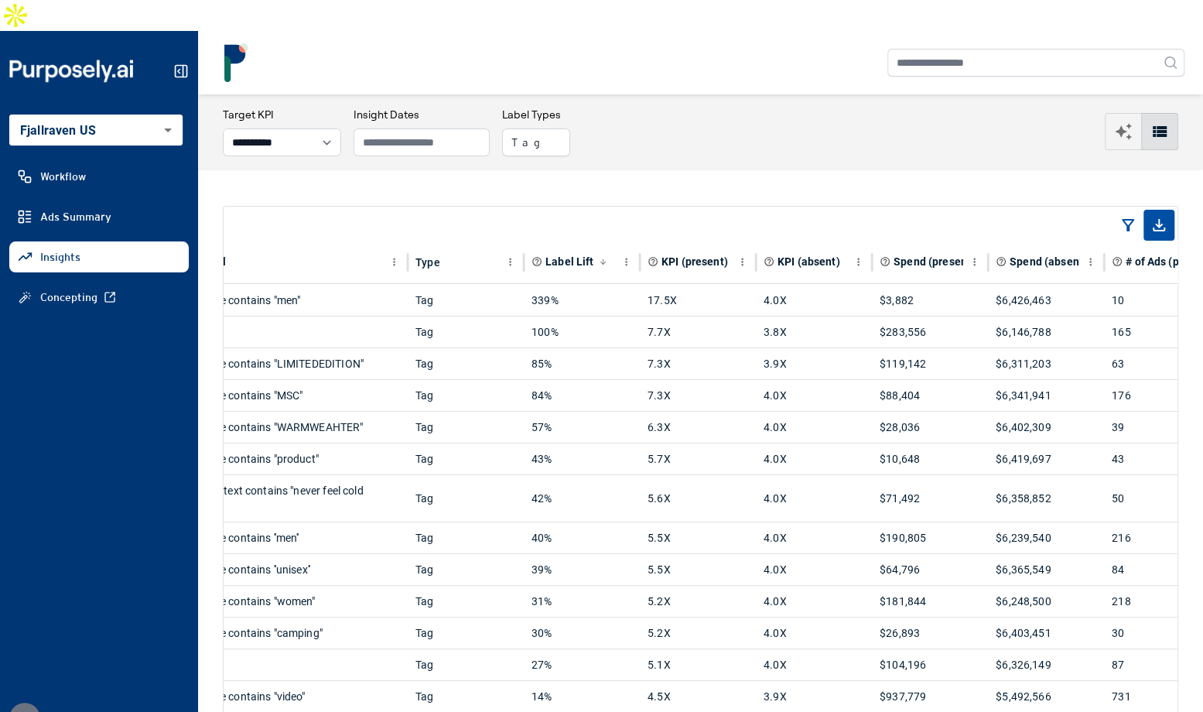
scroll to position [0, 85]
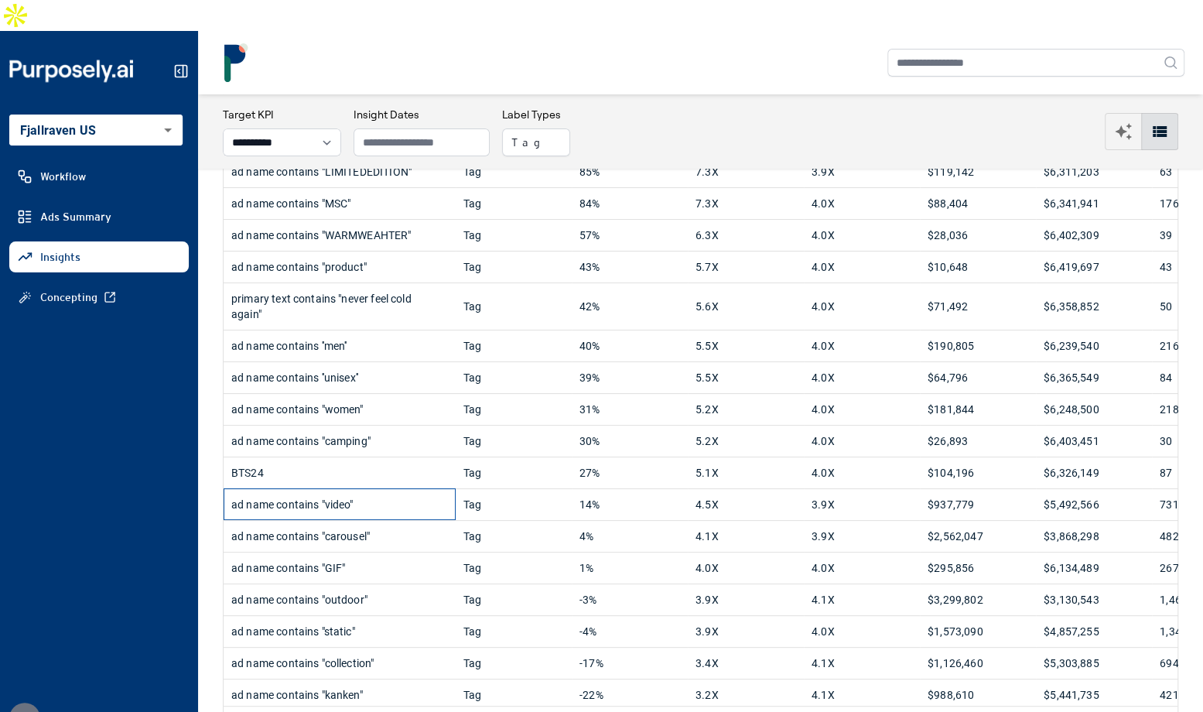
click at [409, 489] on div "ad name contains "video"" at bounding box center [339, 504] width 217 height 31
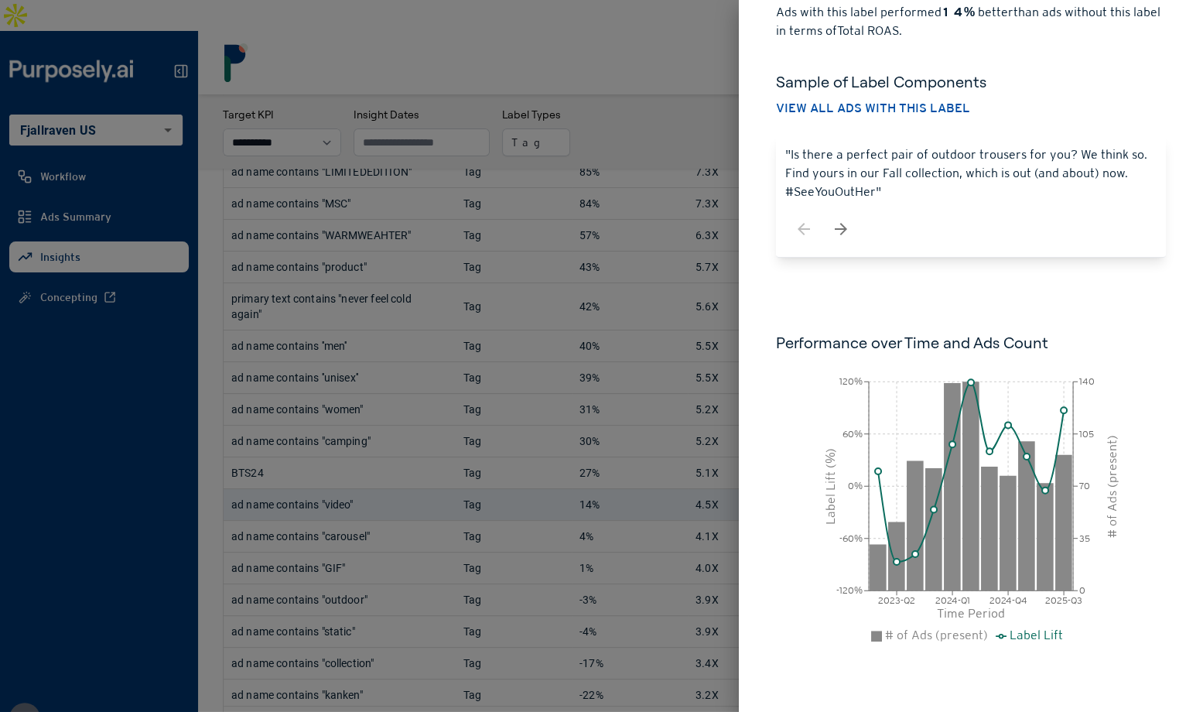
click at [754, 227] on div "ad name contains "video" Tag Historical performance Ads with this label perform…" at bounding box center [971, 288] width 464 height 849
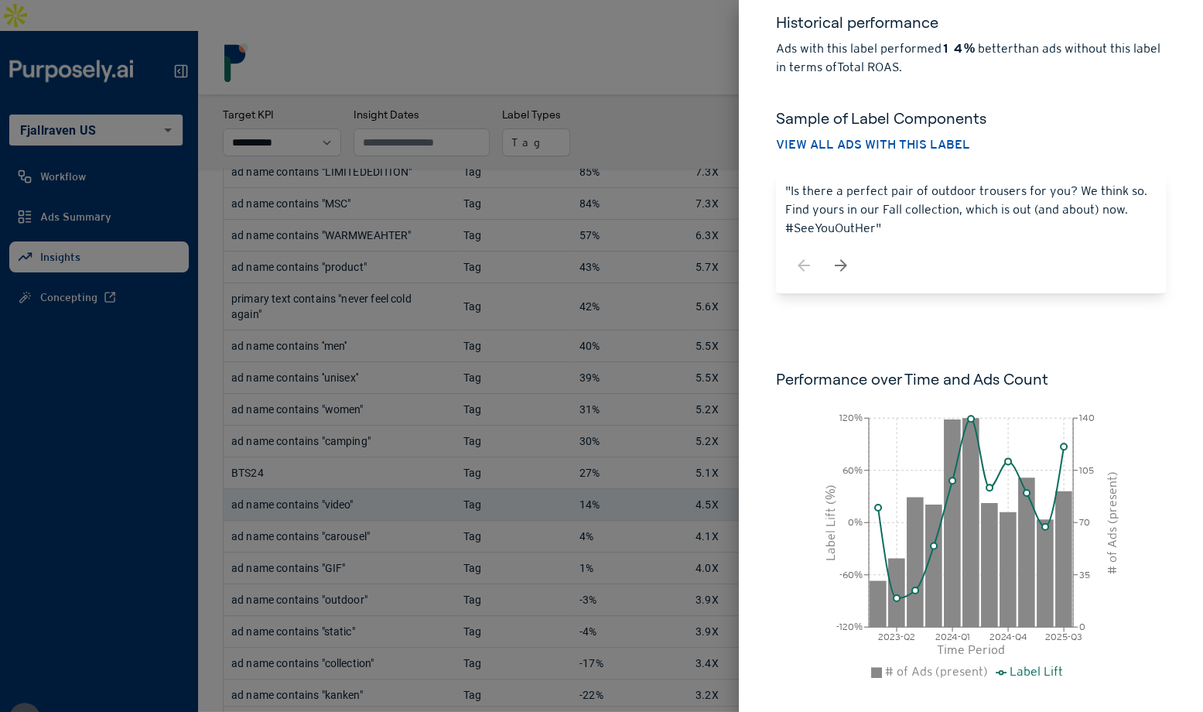
scroll to position [0, 0]
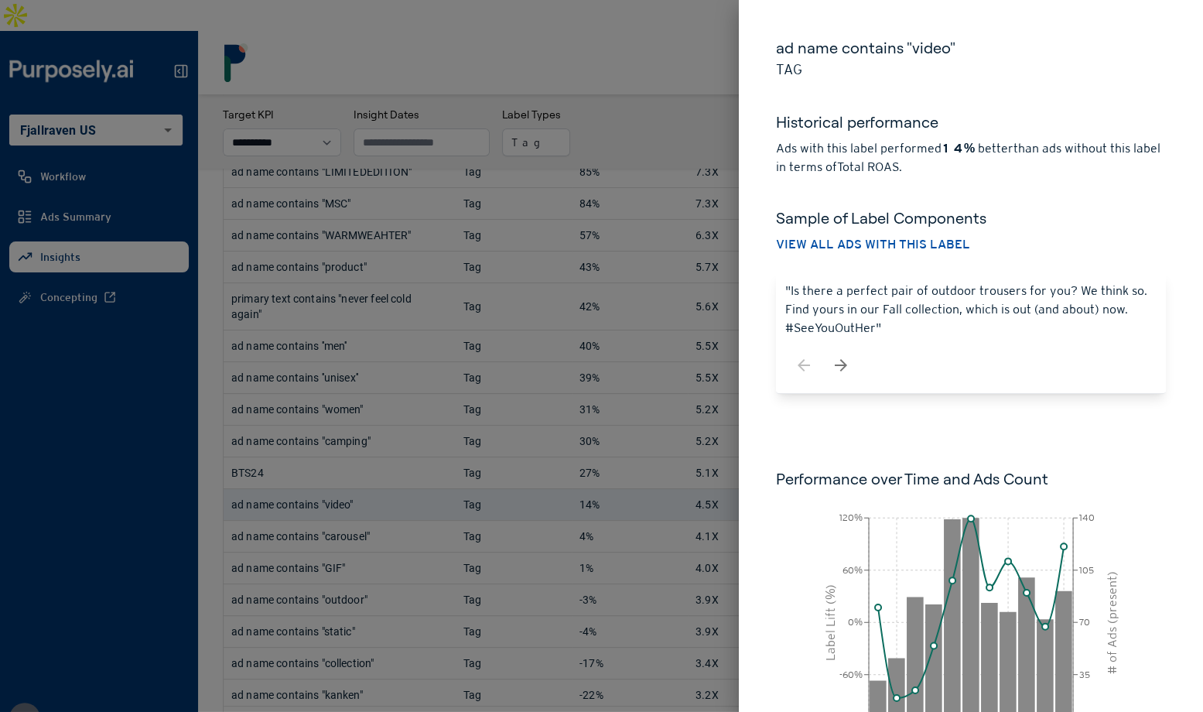
click at [667, 96] on div at bounding box center [601, 356] width 1203 height 712
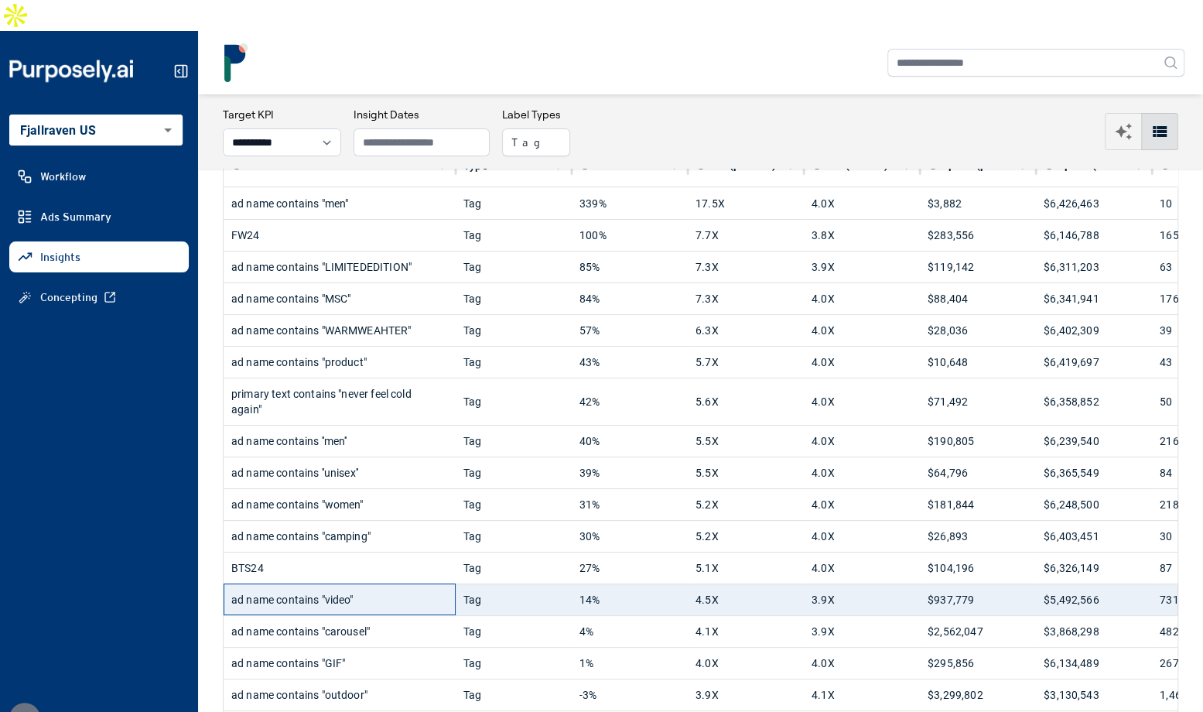
scroll to position [116, 0]
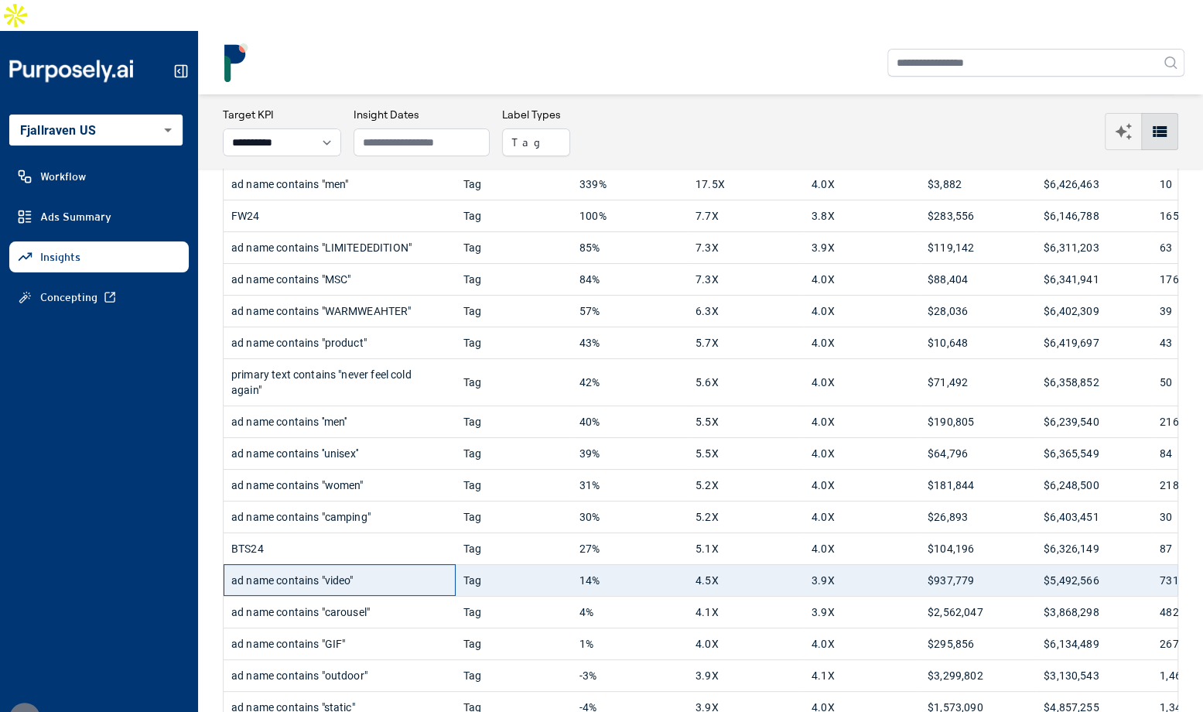
click at [409, 565] on div "ad name contains "video"" at bounding box center [339, 580] width 217 height 31
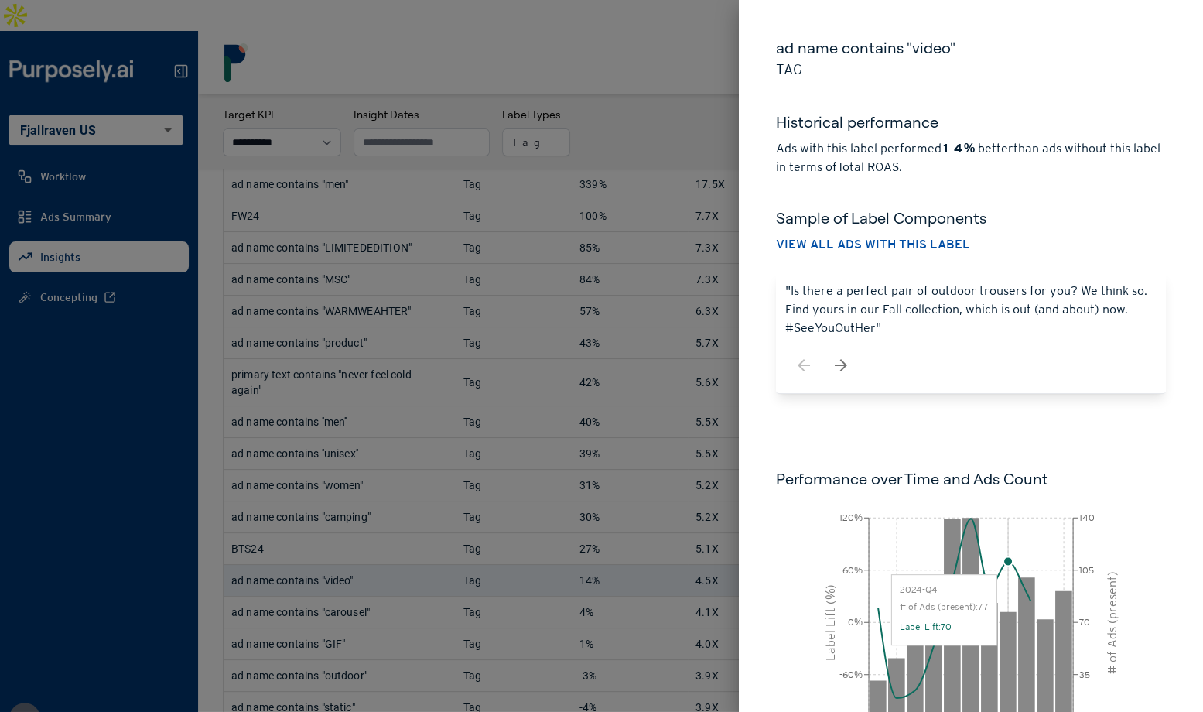
scroll to position [111, 0]
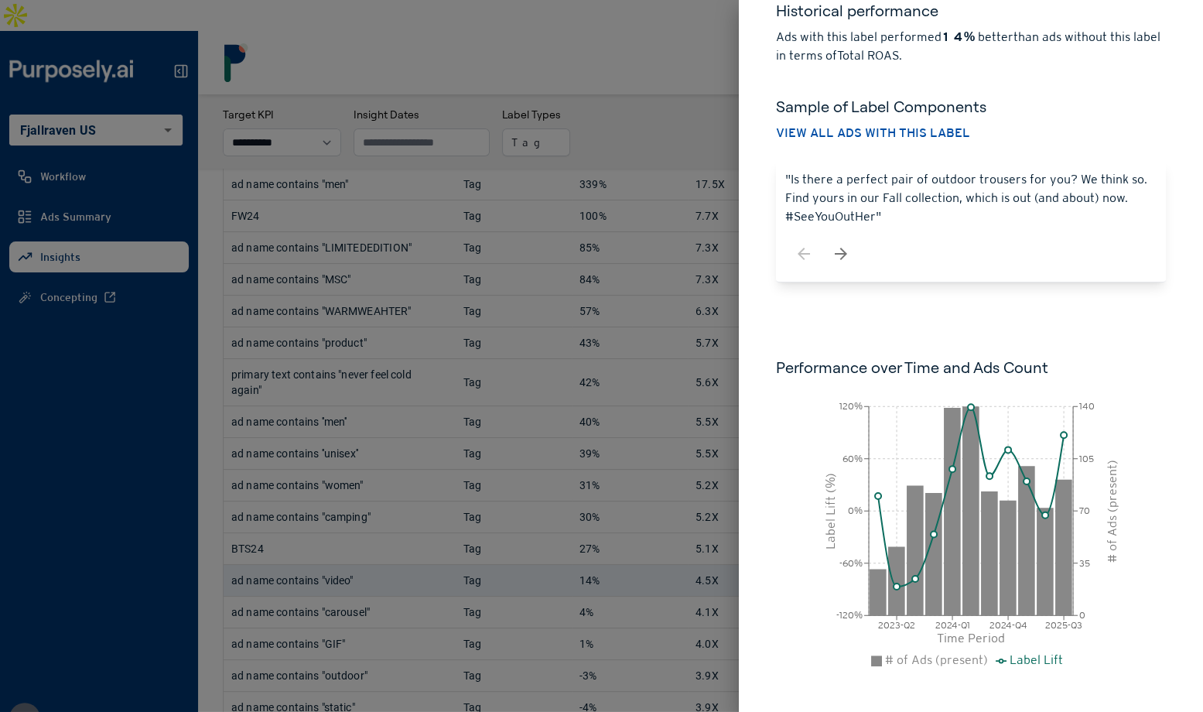
click at [655, 101] on div at bounding box center [601, 356] width 1203 height 712
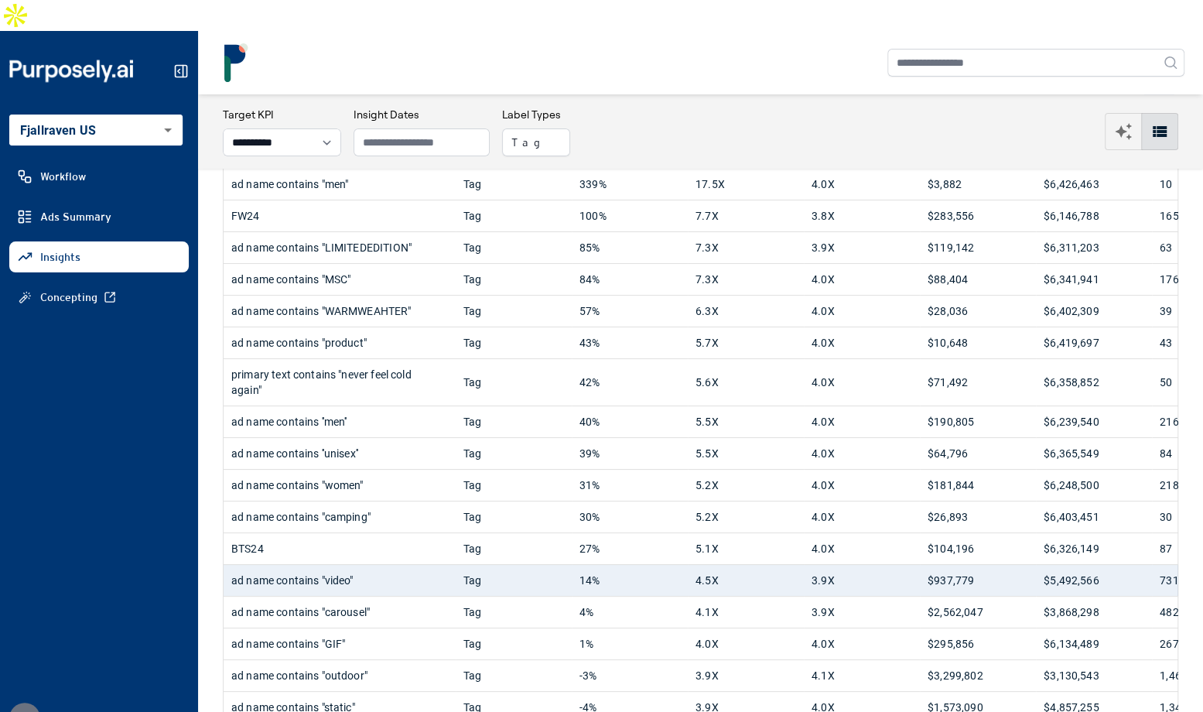
click at [530, 43] on div at bounding box center [701, 62] width 968 height 39
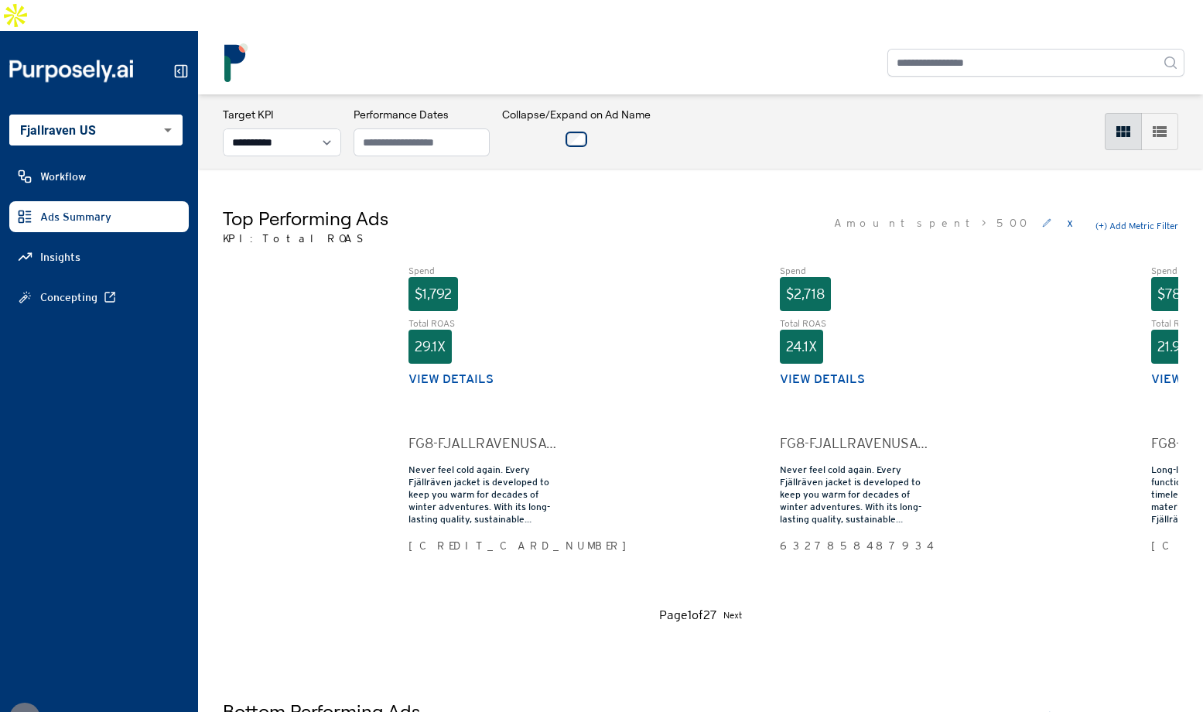
select select "**********"
drag, startPoint x: 0, startPoint y: 0, endPoint x: 549, endPoint y: 29, distance: 550.2
click at [549, 43] on div at bounding box center [701, 62] width 968 height 39
drag, startPoint x: 573, startPoint y: 175, endPoint x: 582, endPoint y: 175, distance: 9.3
click at [573, 206] on div "Top Performing Ads KPI: Total ROAS Amount spent > 500 x (+) Add Metric Filter" at bounding box center [701, 226] width 956 height 40
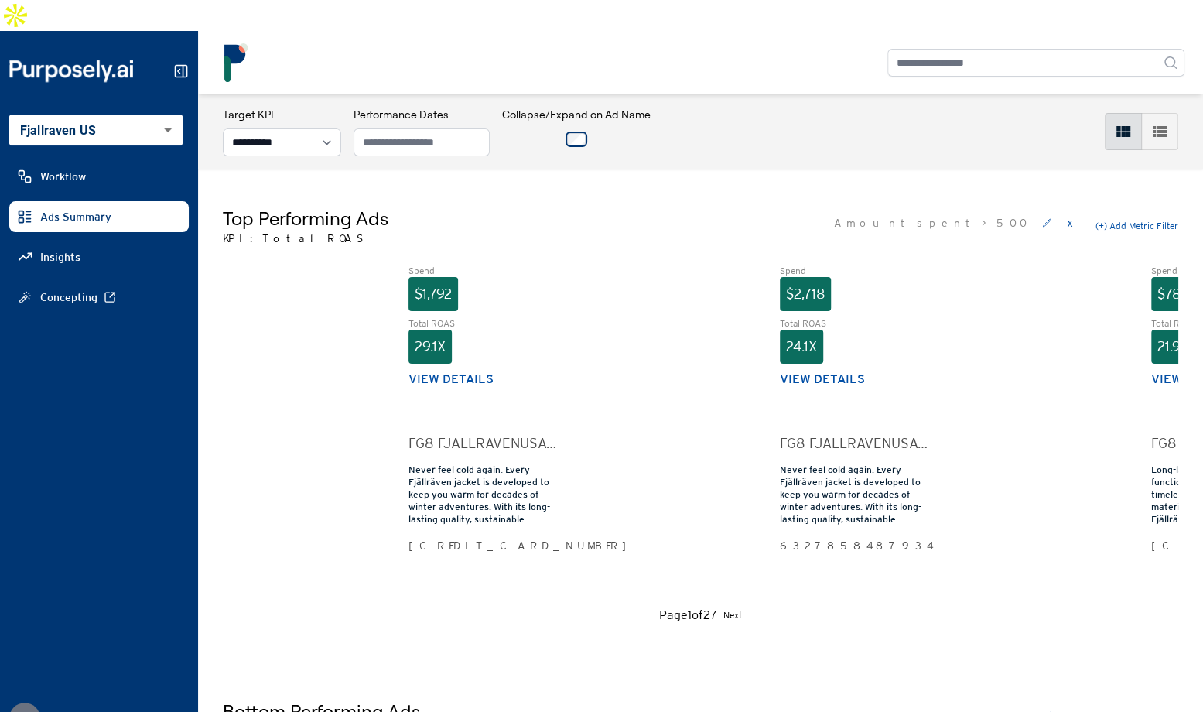
drag, startPoint x: 618, startPoint y: 164, endPoint x: 626, endPoint y: 162, distance: 7.9
click at [618, 169] on div "Top Performing Ads KPI: Total ROAS Amount spent > 500 x (+) Add Metric Filter S…" at bounding box center [700, 415] width 1005 height 493
click at [341, 128] on select "**********" at bounding box center [282, 142] width 118 height 28
drag, startPoint x: 459, startPoint y: 153, endPoint x: 504, endPoint y: 171, distance: 48.3
click at [460, 169] on div "Top Performing Ads KPI: Total ROAS Amount spent > 500 x (+) Add Metric Filter S…" at bounding box center [700, 415] width 1005 height 493
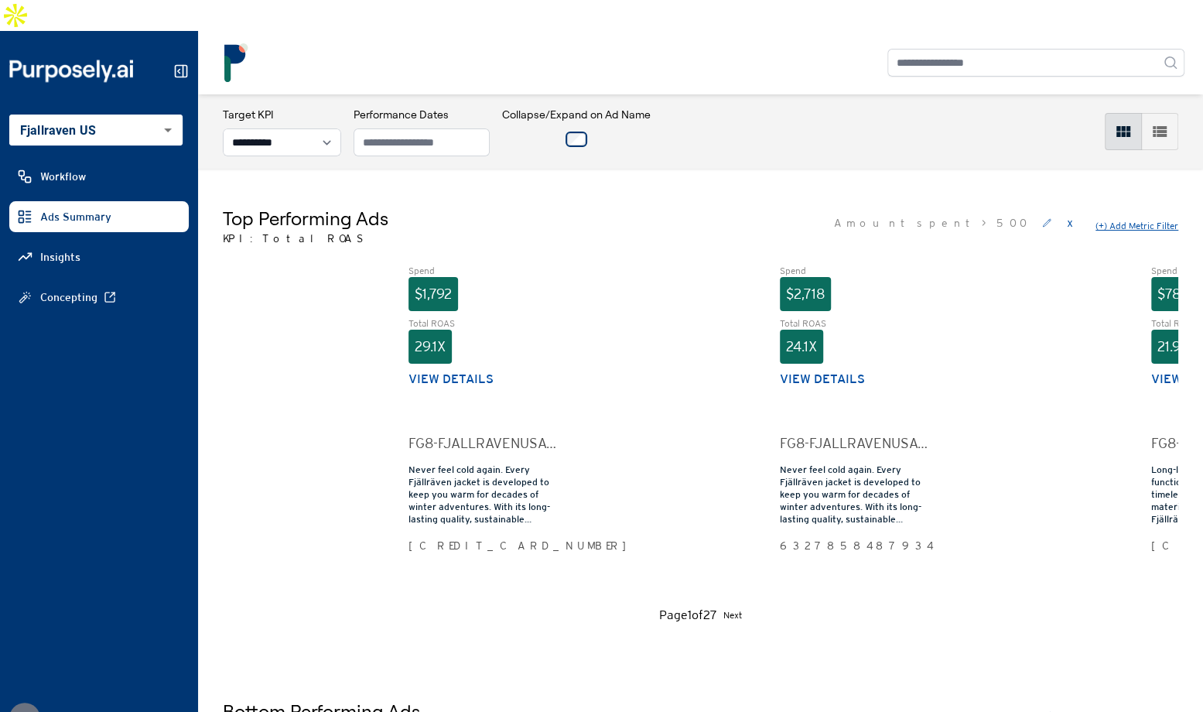
click at [1131, 220] on button "(+) Add Metric Filter" at bounding box center [1137, 226] width 83 height 12
click at [895, 212] on select "**********" at bounding box center [909, 226] width 104 height 28
click at [989, 212] on select "** ** * ** * * **" at bounding box center [983, 226] width 35 height 28
click at [1141, 220] on button "Cancel" at bounding box center [1139, 226] width 28 height 12
click at [810, 169] on div "Top Performing Ads KPI: Total ROAS Amount spent > 500 x (+) Add Metric Filter S…" at bounding box center [700, 415] width 1005 height 493
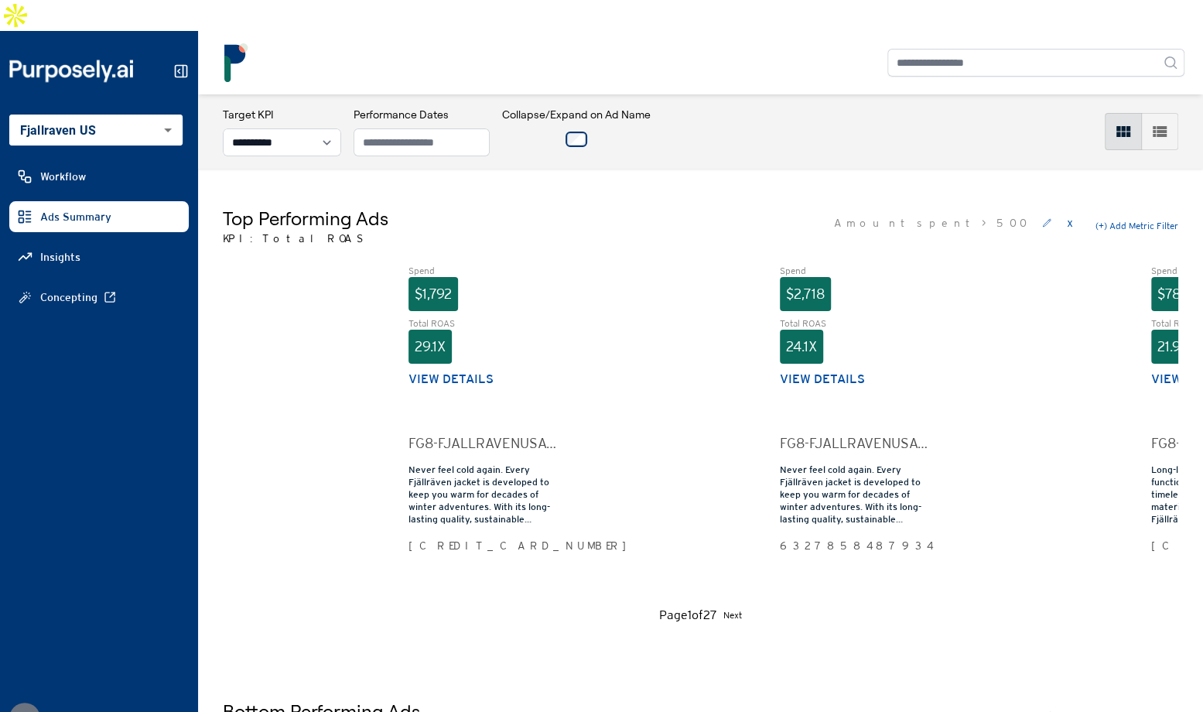
click at [449, 370] on button "View details" at bounding box center [451, 379] width 85 height 19
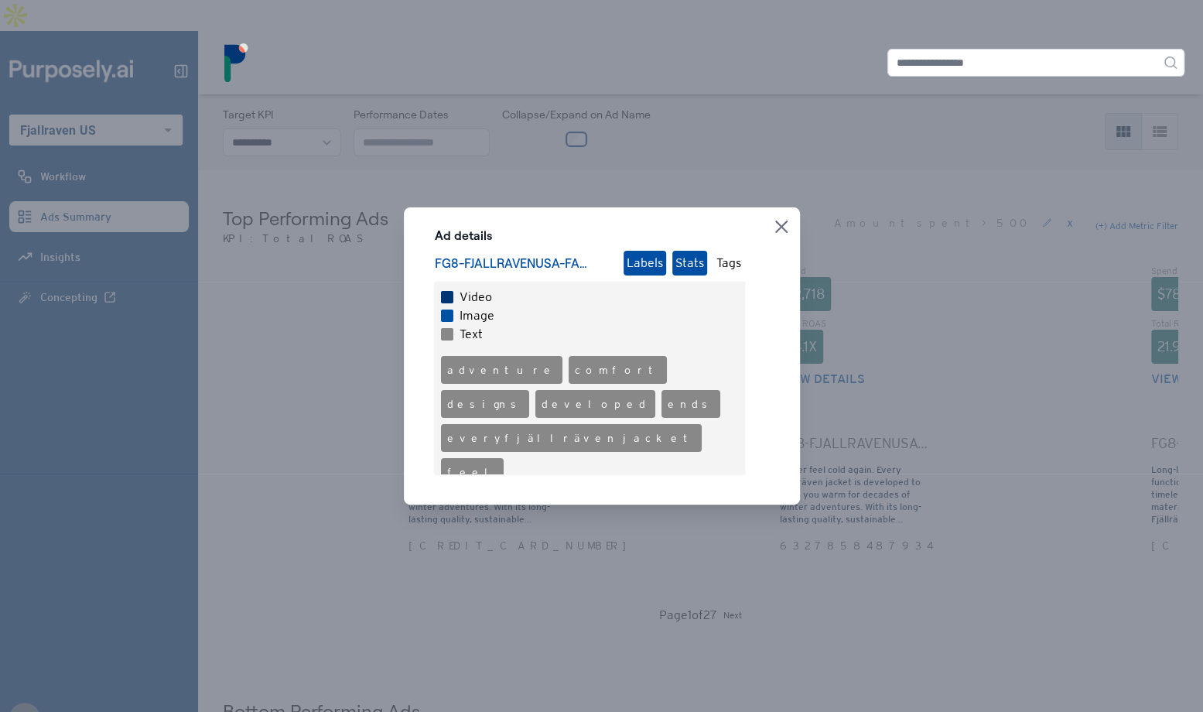
click at [695, 258] on button "Stats" at bounding box center [689, 263] width 35 height 25
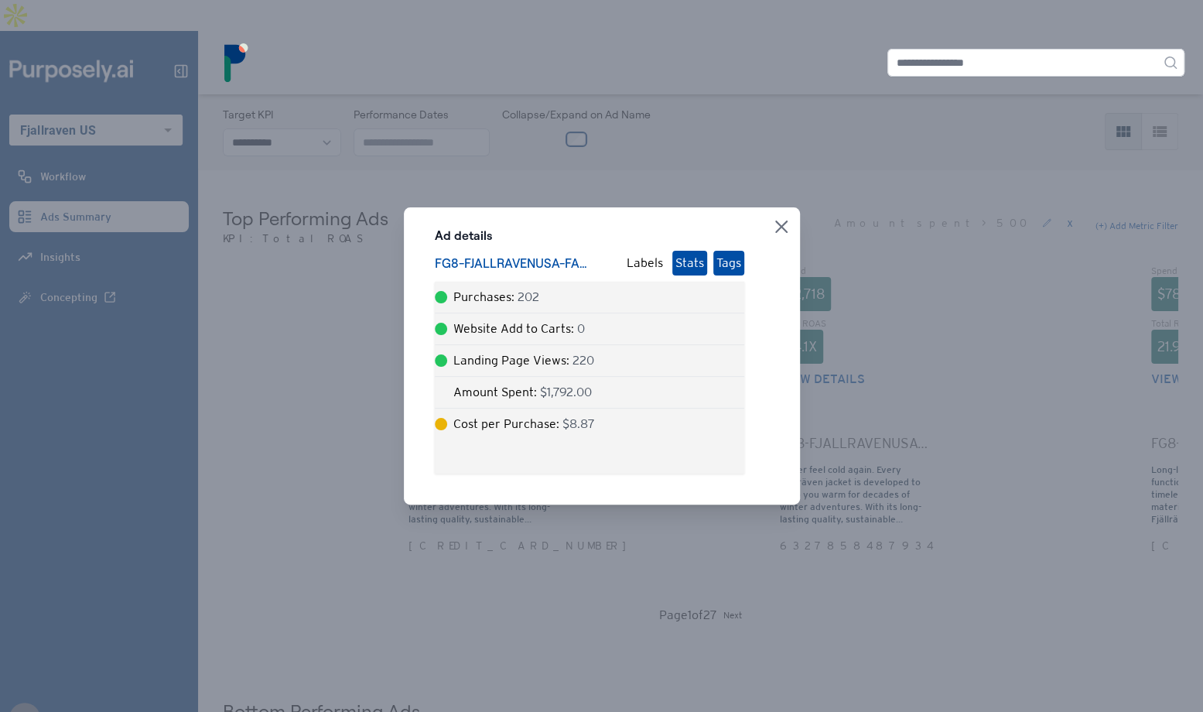
click at [722, 264] on button "Tags" at bounding box center [728, 263] width 31 height 25
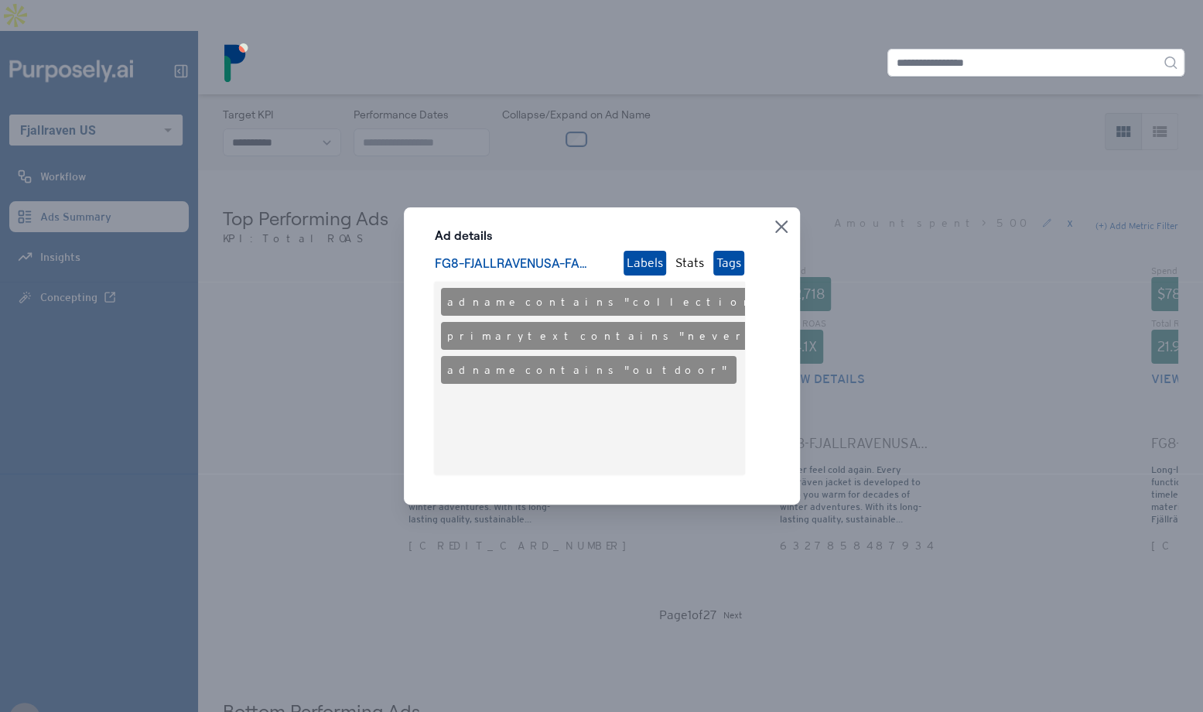
click at [655, 268] on button "Labels" at bounding box center [645, 263] width 43 height 25
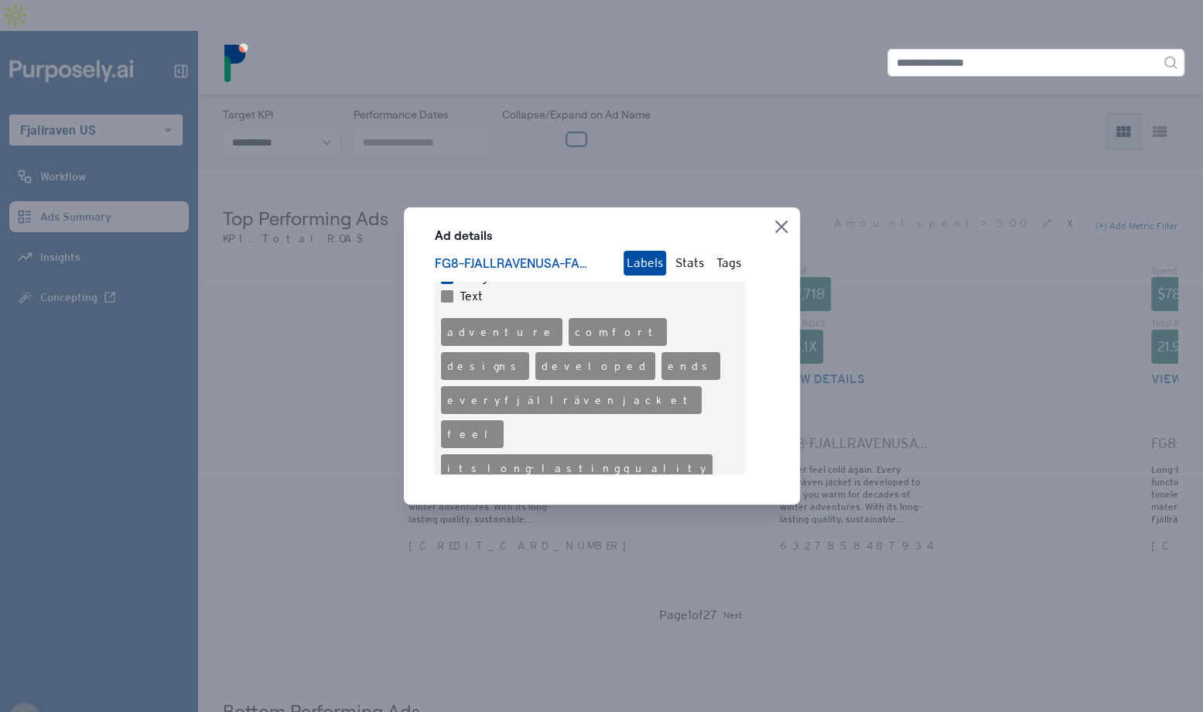
scroll to position [13, 0]
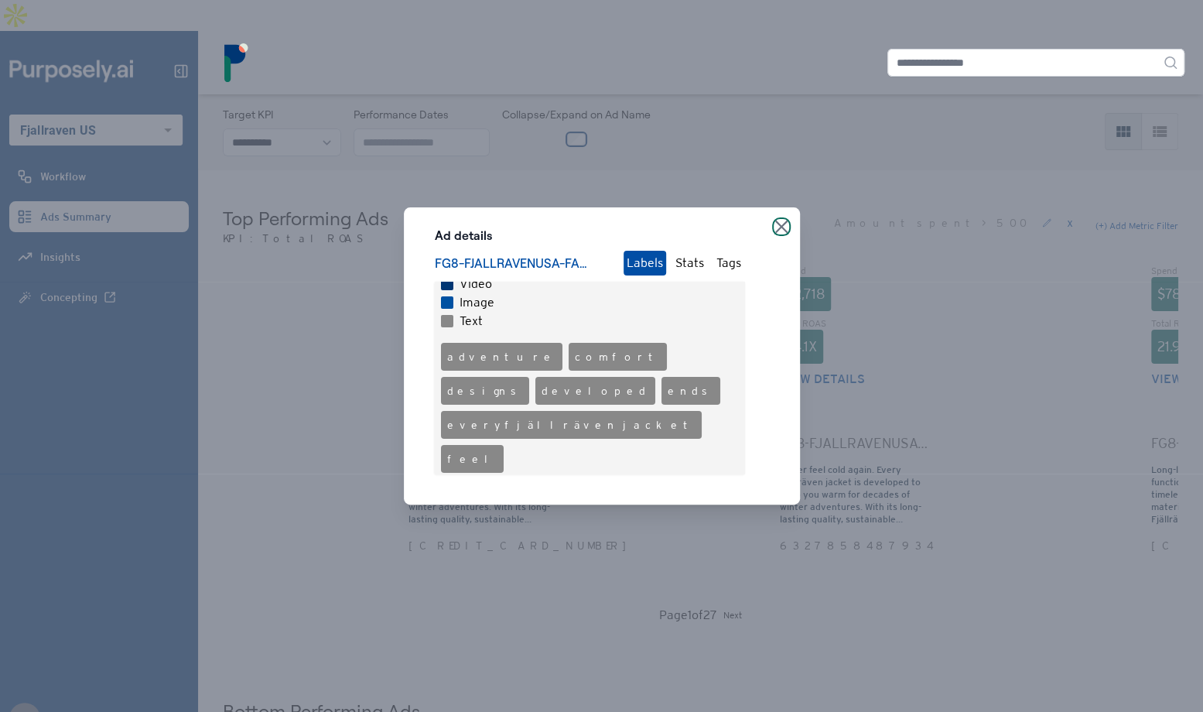
click at [778, 226] on icon "button" at bounding box center [781, 227] width 12 height 12
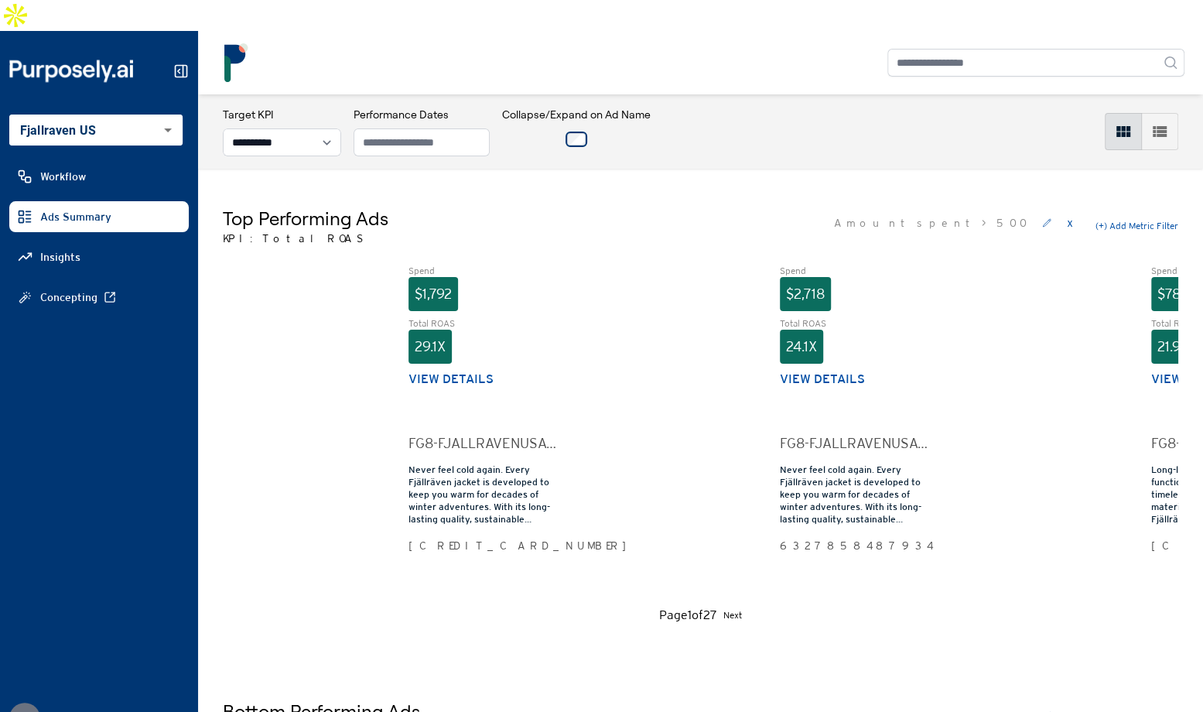
click at [749, 206] on div "Top Performing Ads KPI: Total ROAS Amount spent > 500 x (+) Add Metric Filter" at bounding box center [701, 226] width 956 height 40
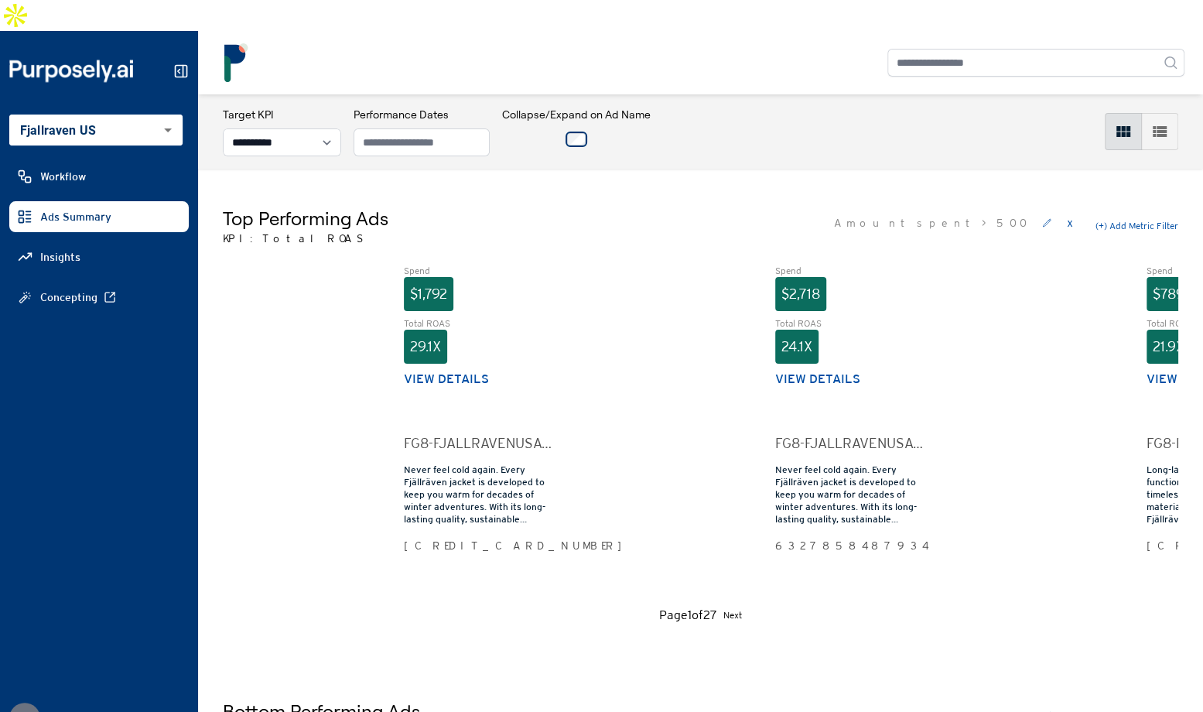
scroll to position [0, 0]
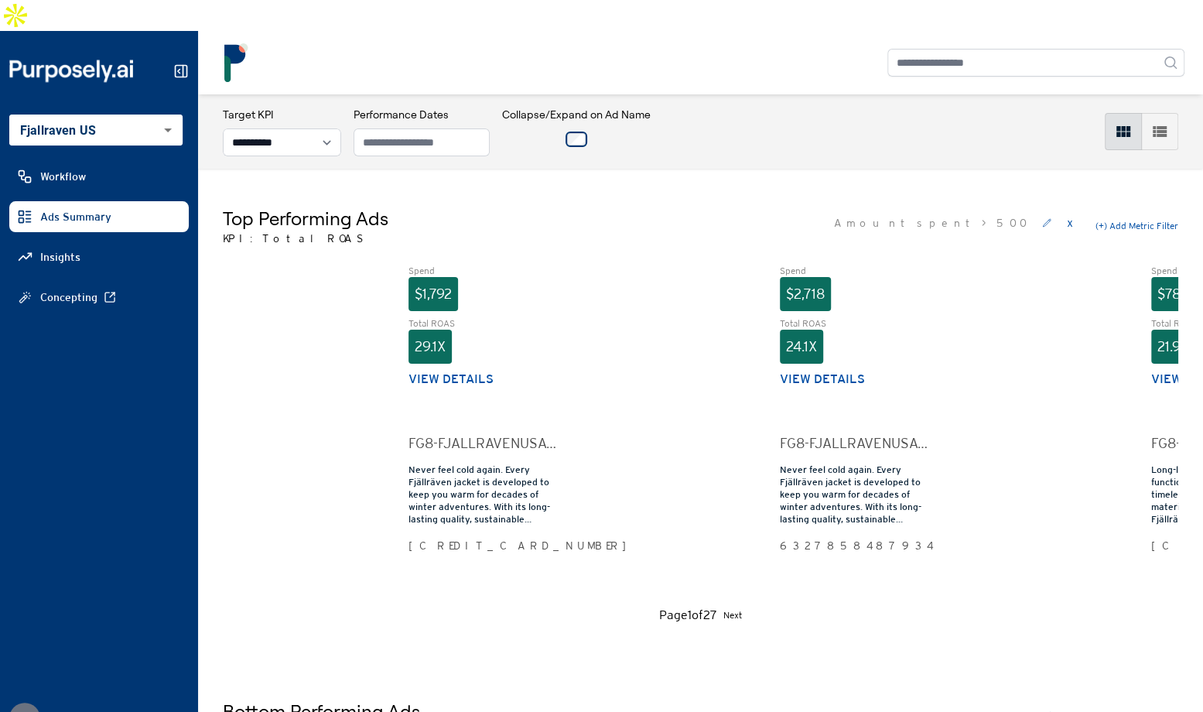
click at [185, 63] on icon at bounding box center [180, 70] width 15 height 15
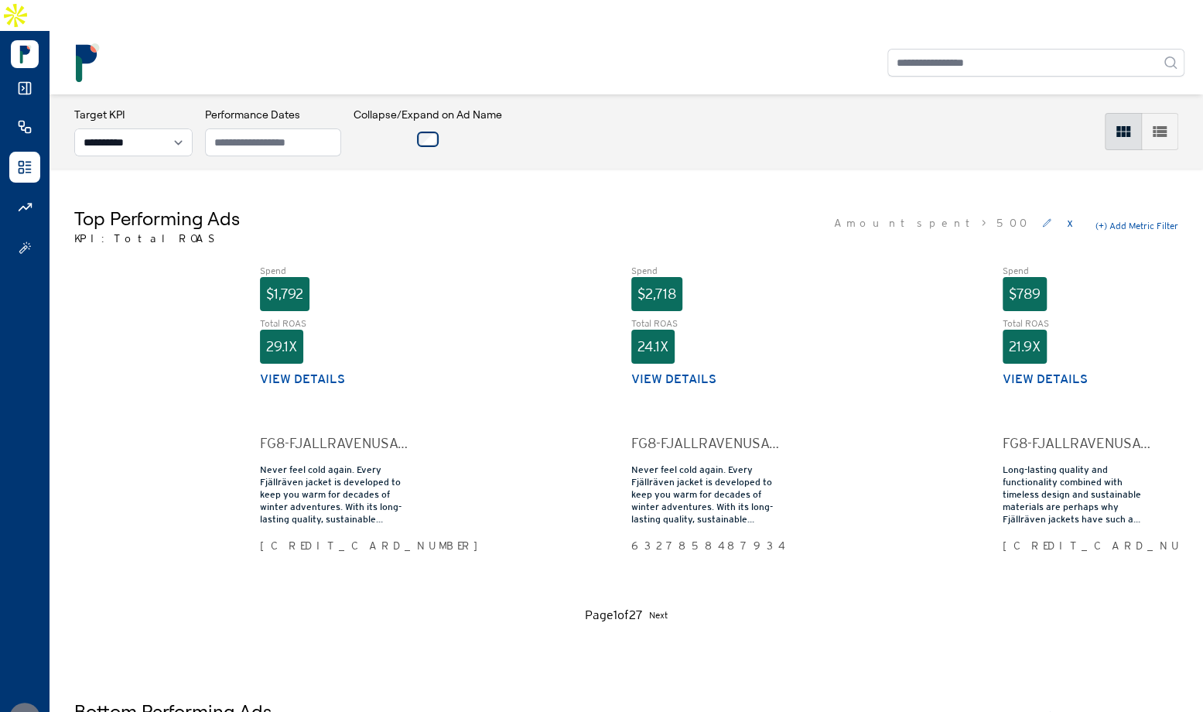
click at [380, 169] on div "Top Performing Ads KPI: Total ROAS Amount spent > 500 x (+) Add Metric Filter S…" at bounding box center [627, 415] width 1154 height 493
drag, startPoint x: 714, startPoint y: 167, endPoint x: 703, endPoint y: 166, distance: 10.9
click at [709, 169] on div "Top Performing Ads KPI: Total ROAS Amount spent > 500 x (+) Add Metric Filter S…" at bounding box center [627, 415] width 1154 height 493
click at [19, 80] on icon at bounding box center [24, 87] width 15 height 15
